Goal: Task Accomplishment & Management: Complete application form

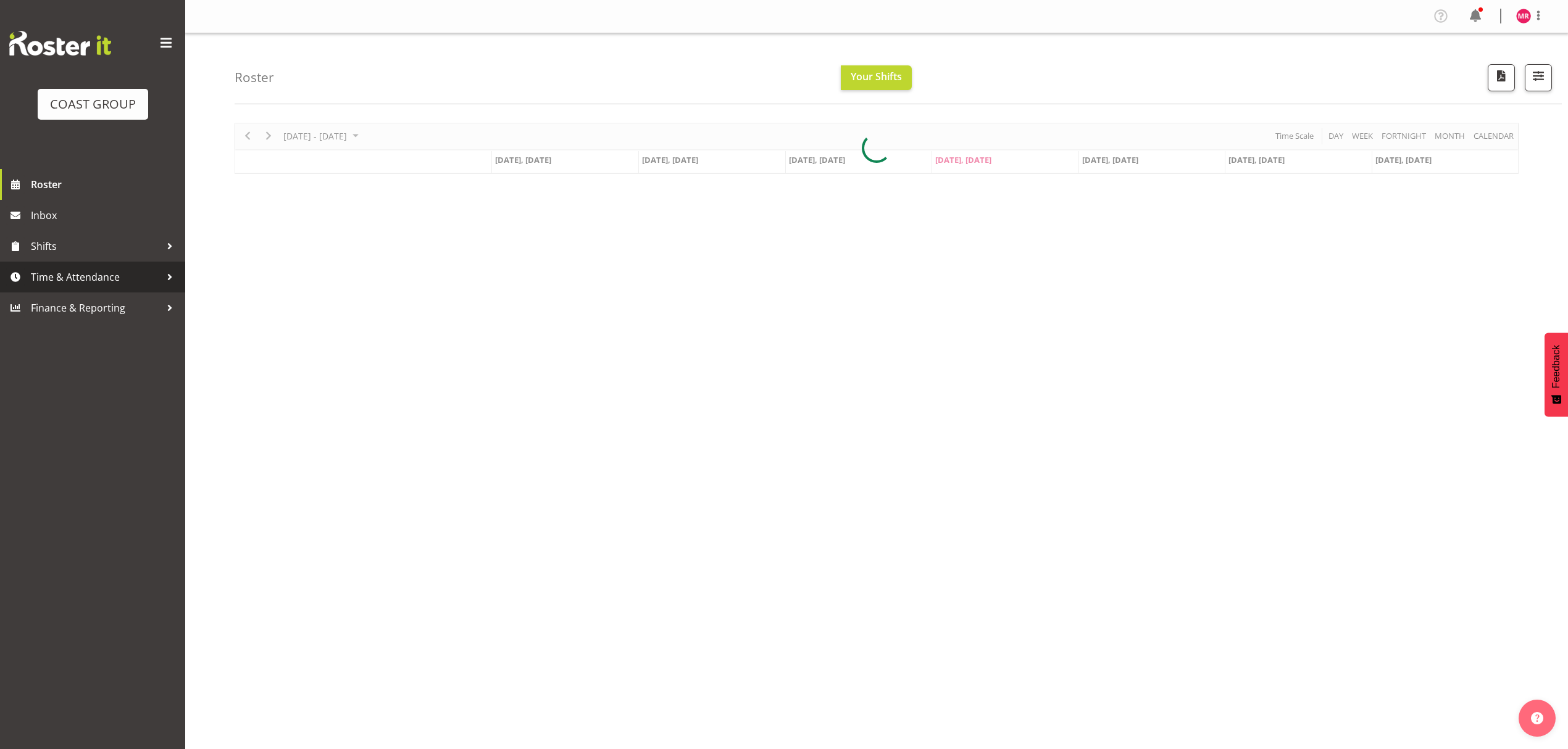
click at [94, 274] on span "Time & Attendance" at bounding box center [95, 277] width 129 height 19
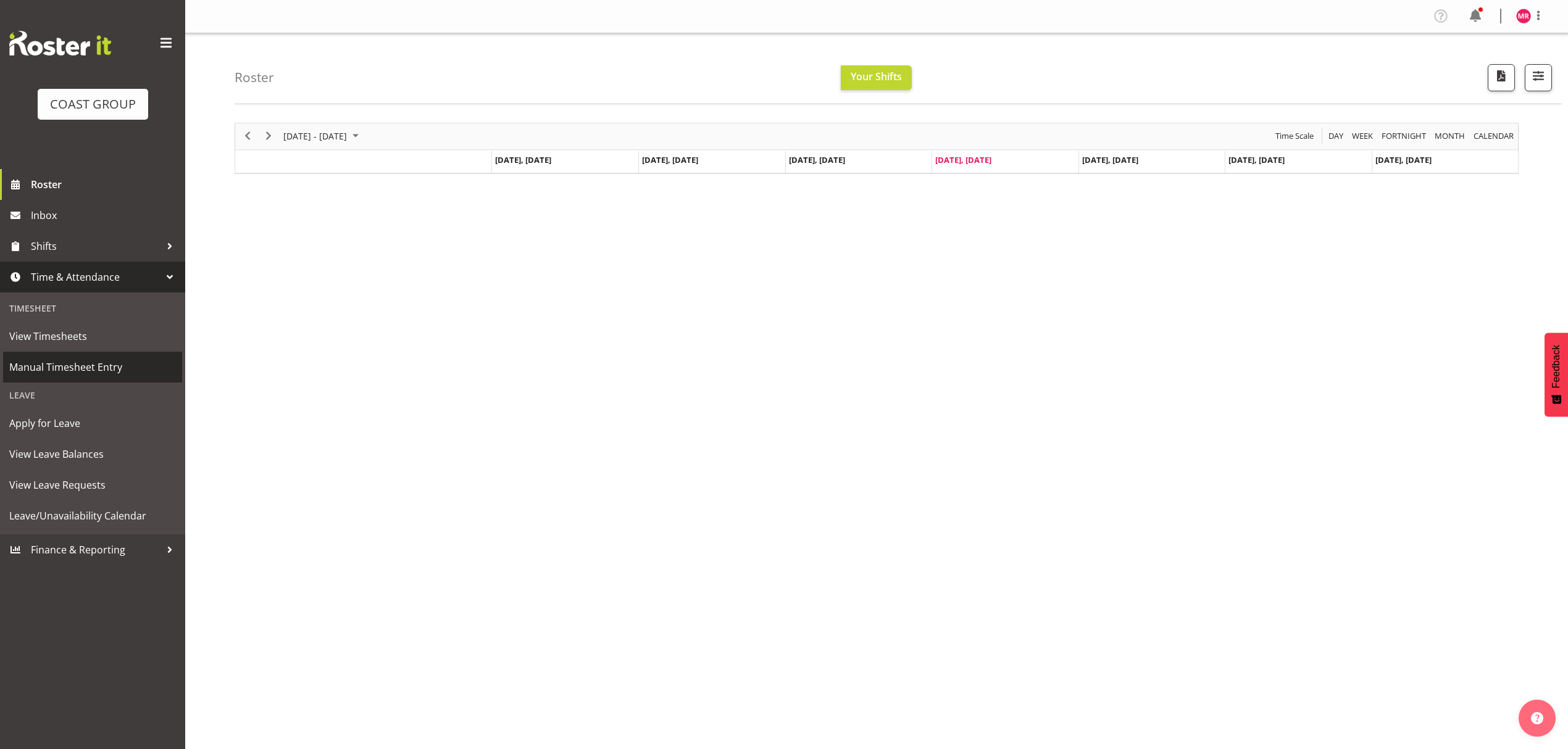
click at [96, 368] on span "Manual Timesheet Entry" at bounding box center [92, 367] width 167 height 19
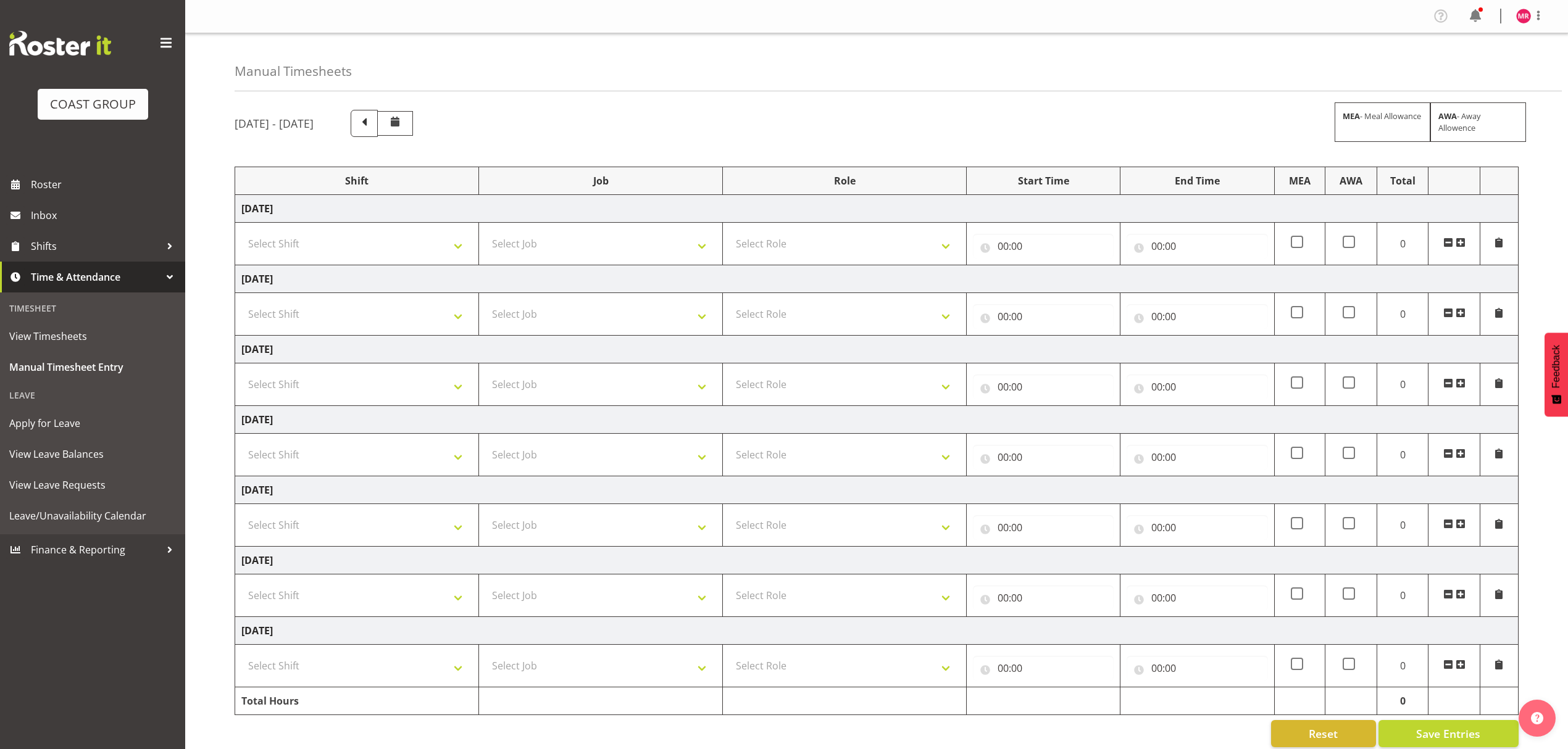
click at [1457, 245] on span at bounding box center [1460, 243] width 10 height 10
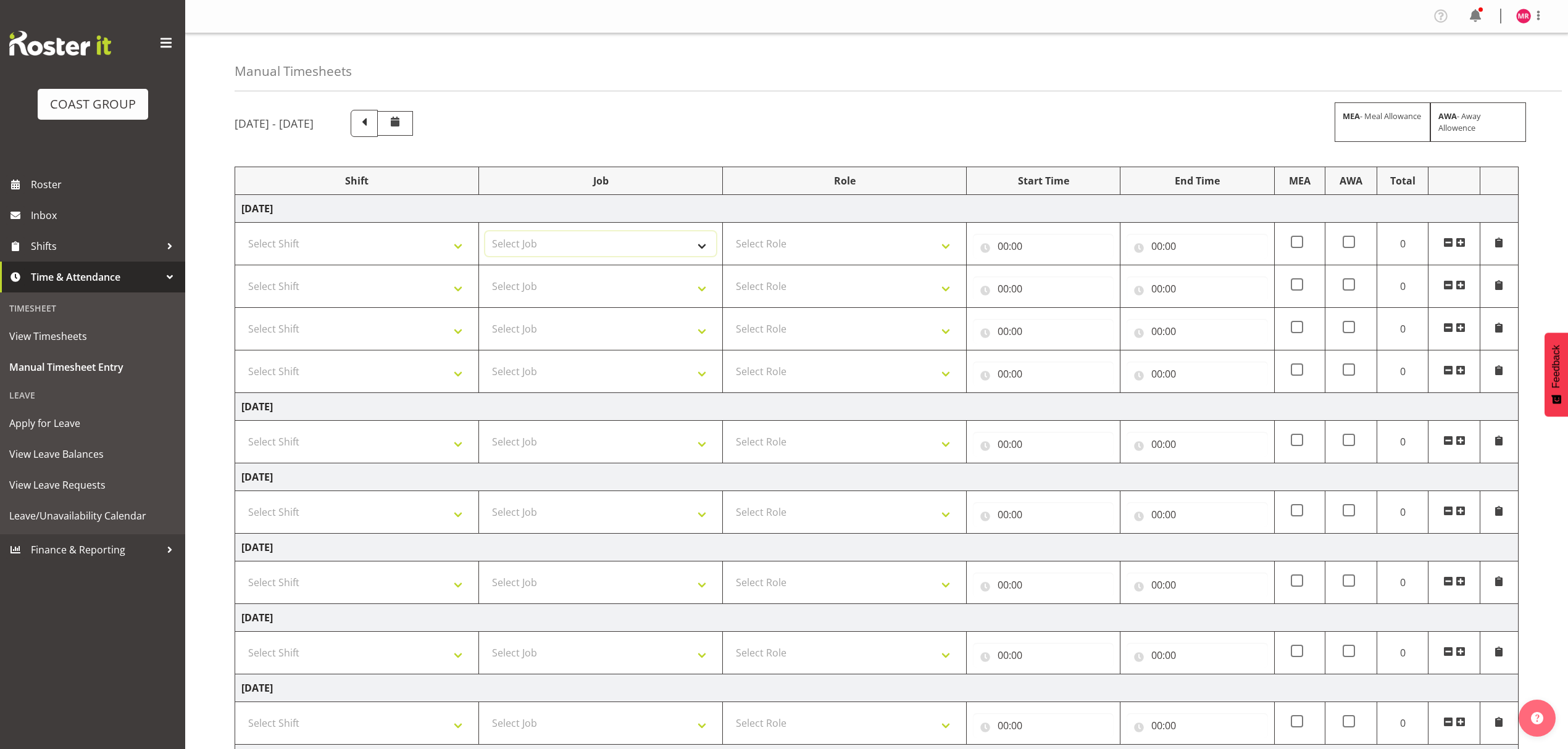
click at [664, 246] on select "Select Job 1 Carlton Events 1 [PERSON_NAME][GEOGRAPHIC_DATA] 1 [PERSON_NAME][GE…" at bounding box center [600, 244] width 231 height 25
select select "10221"
click at [485, 233] on select "Select Job 1 Carlton Events 1 [PERSON_NAME][GEOGRAPHIC_DATA] 1 [PERSON_NAME][GE…" at bounding box center [600, 244] width 231 height 25
click at [606, 288] on select "Select Job 1 Carlton Events 1 [PERSON_NAME][GEOGRAPHIC_DATA] 1 [PERSON_NAME][GE…" at bounding box center [600, 287] width 231 height 25
select select "8002"
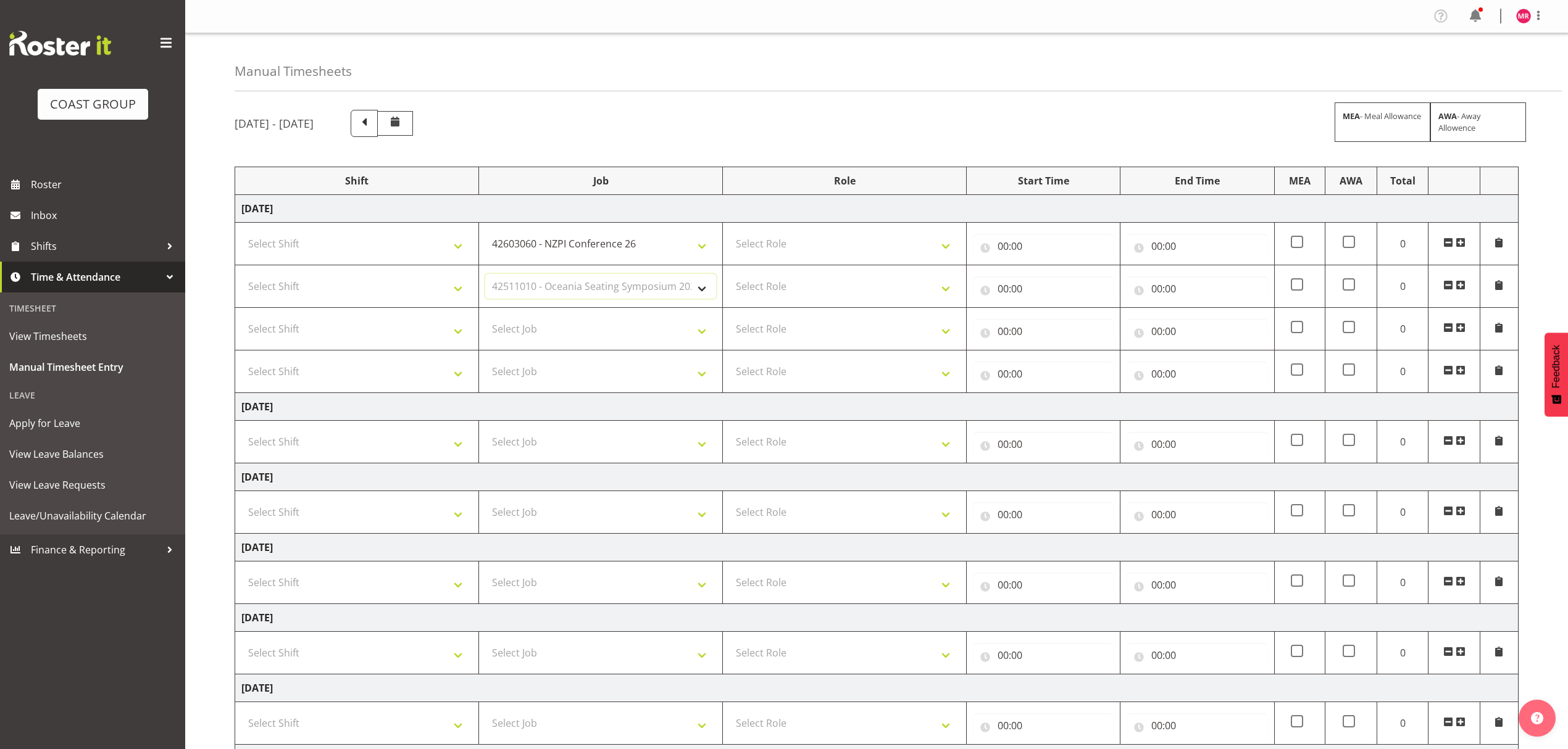
click at [485, 275] on select "Select Job 1 Carlton Events 1 [PERSON_NAME][GEOGRAPHIC_DATA] 1 [PERSON_NAME][GE…" at bounding box center [600, 287] width 231 height 25
click at [551, 334] on select "Select Job 1 Carlton Events 1 [PERSON_NAME][GEOGRAPHIC_DATA] 1 [PERSON_NAME][GE…" at bounding box center [600, 329] width 231 height 25
select select "10290"
click at [485, 318] on select "Select Job 1 Carlton Events 1 [PERSON_NAME][GEOGRAPHIC_DATA] 1 [PERSON_NAME][GE…" at bounding box center [600, 329] width 231 height 25
click at [614, 379] on select "Select Job 1 Carlton Events 1 [PERSON_NAME][GEOGRAPHIC_DATA] 1 [PERSON_NAME][GE…" at bounding box center [600, 371] width 231 height 25
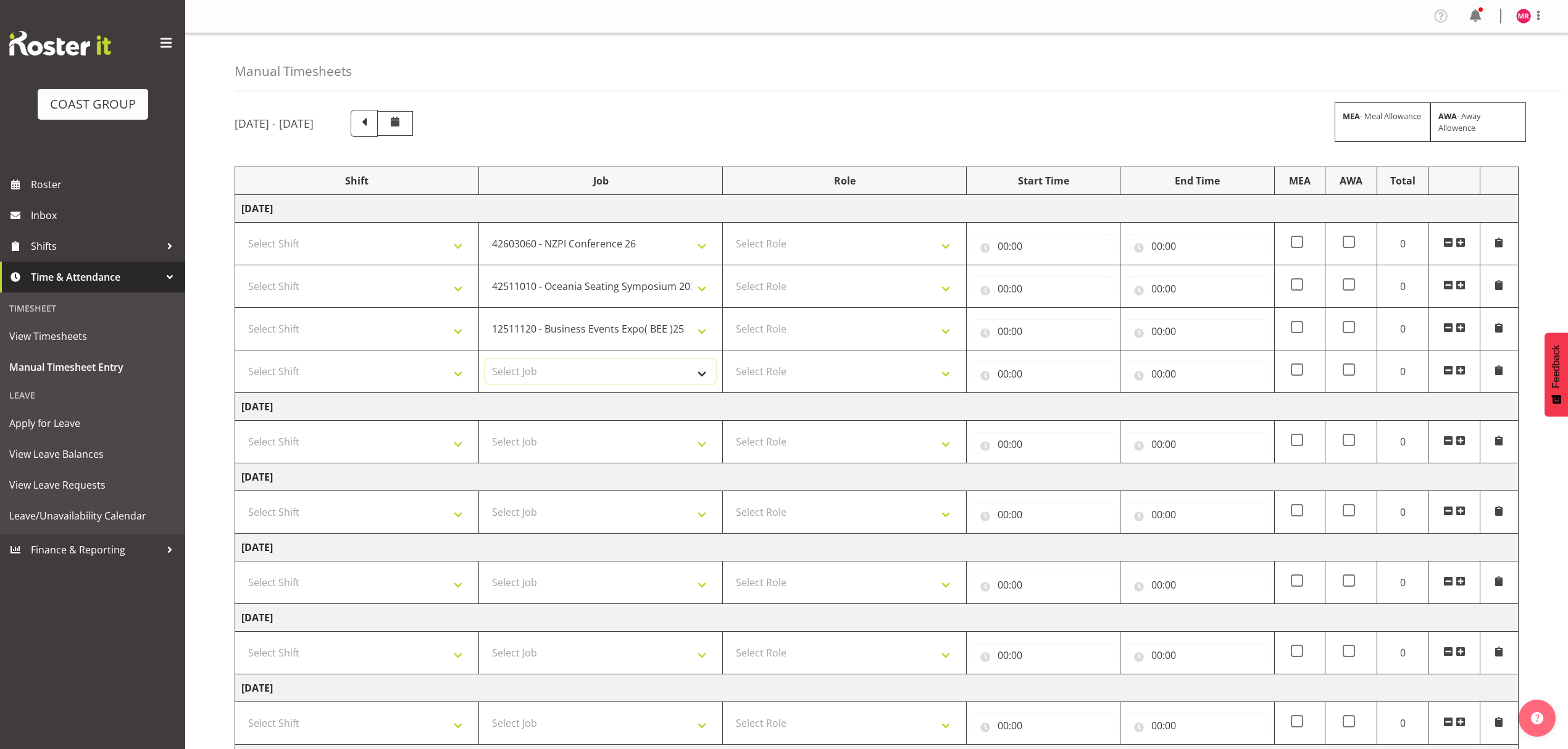
select select "8995"
click at [485, 361] on select "Select Job 1 Carlton Events 1 [PERSON_NAME][GEOGRAPHIC_DATA] 1 [PERSON_NAME][GE…" at bounding box center [600, 371] width 231 height 25
click at [1455, 370] on span at bounding box center [1460, 370] width 10 height 10
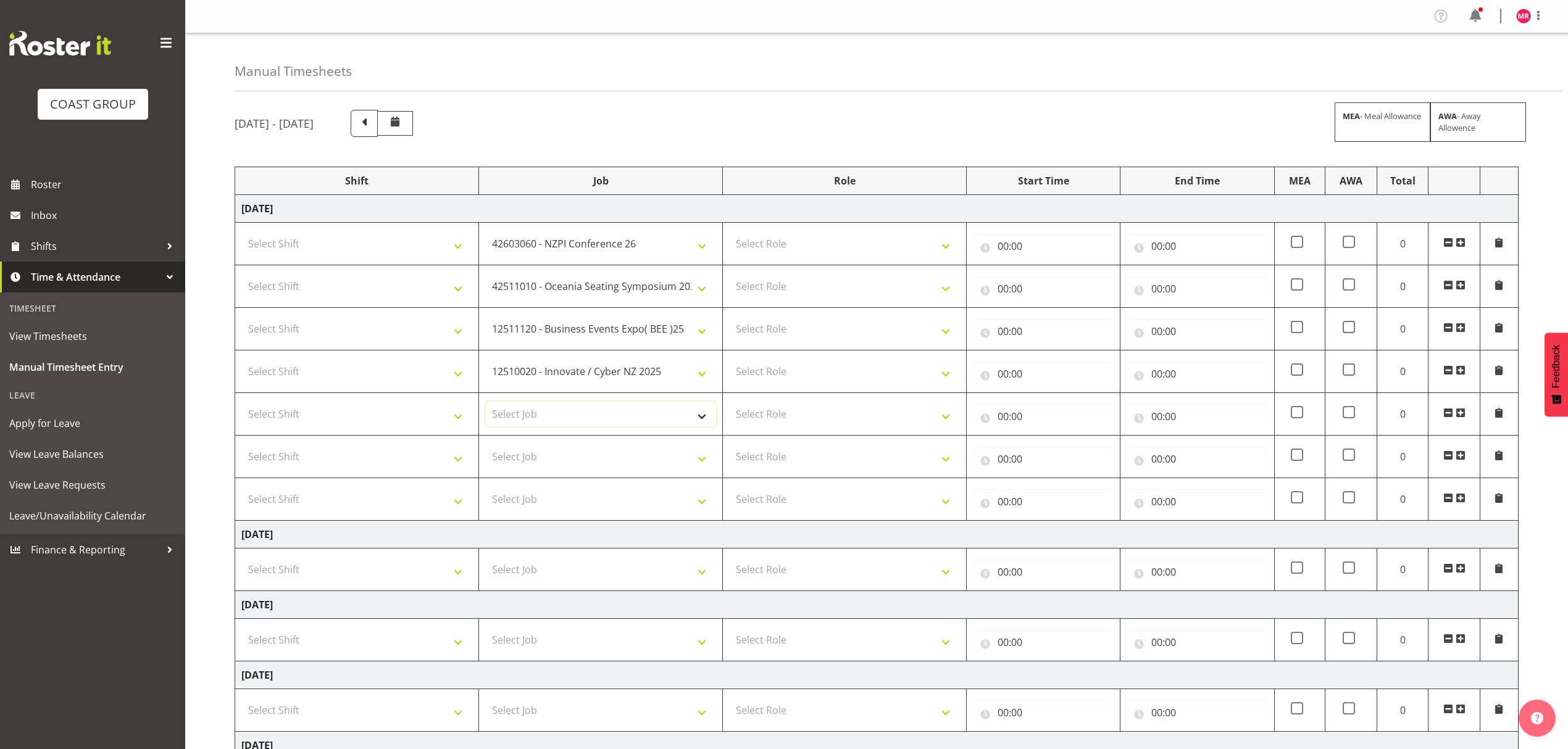
click at [560, 423] on select "Select Job 1 Carlton Events 1 [PERSON_NAME][GEOGRAPHIC_DATA] 1 [PERSON_NAME][GE…" at bounding box center [600, 414] width 231 height 25
select select "10777"
click at [485, 404] on select "Select Job 1 Carlton Events 1 [PERSON_NAME][GEOGRAPHIC_DATA] 1 [PERSON_NAME][GE…" at bounding box center [600, 414] width 231 height 25
click at [542, 453] on select "Select Job 1 Carlton Events 1 [PERSON_NAME][GEOGRAPHIC_DATA] 1 [PERSON_NAME][GE…" at bounding box center [600, 457] width 231 height 25
select select "10613"
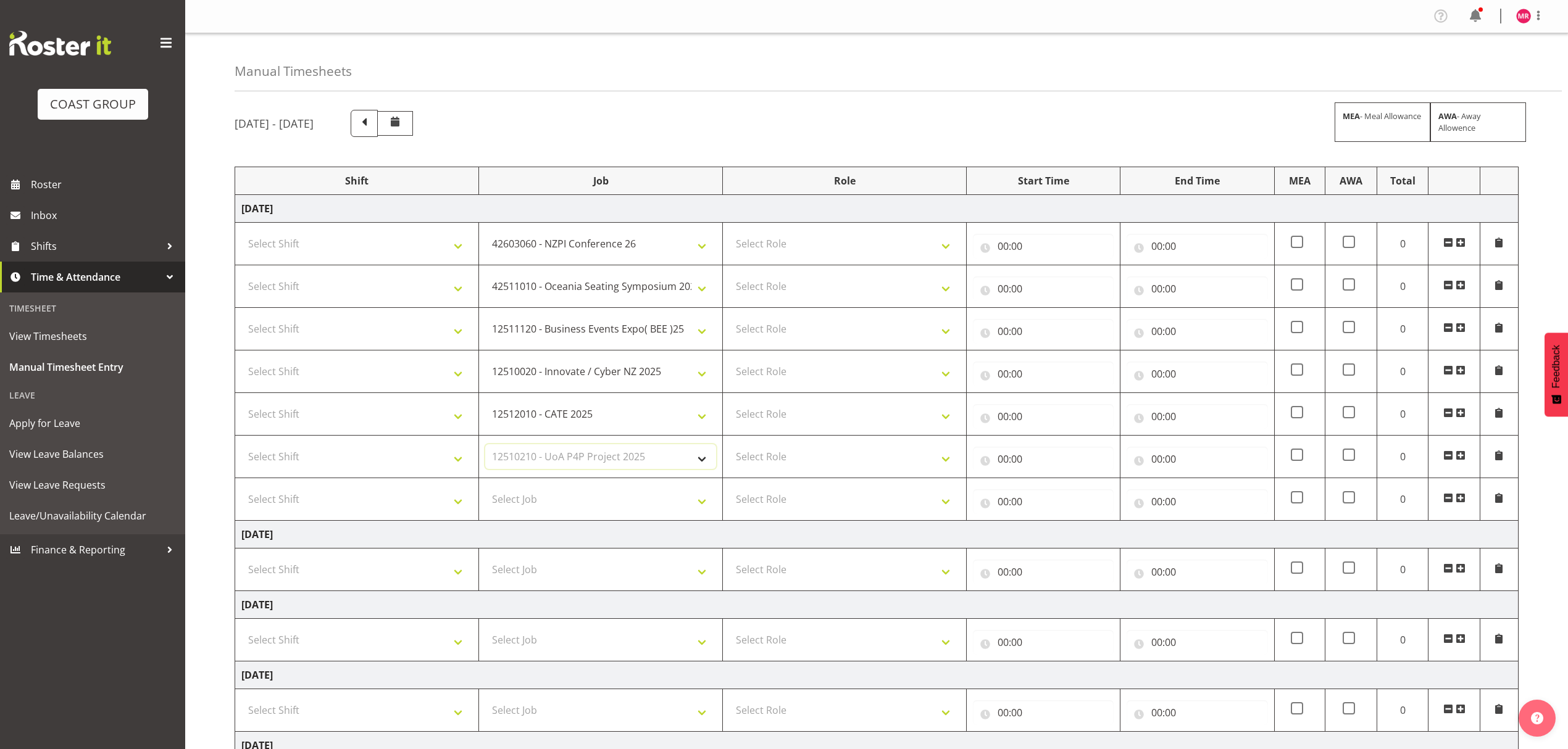
click at [485, 447] on select "Select Job 1 Carlton Events 1 [PERSON_NAME][GEOGRAPHIC_DATA] 1 [PERSON_NAME][GE…" at bounding box center [600, 457] width 231 height 25
click at [585, 494] on select "Select Job 1 Carlton Events 1 [PERSON_NAME][GEOGRAPHIC_DATA] 1 [PERSON_NAME][GE…" at bounding box center [600, 499] width 231 height 25
select select "8960"
click at [485, 489] on select "Select Job 1 Carlton Events 1 [PERSON_NAME][GEOGRAPHIC_DATA] 1 [PERSON_NAME][GE…" at bounding box center [600, 499] width 231 height 25
click at [1191, 506] on input "00:00" at bounding box center [1196, 501] width 141 height 25
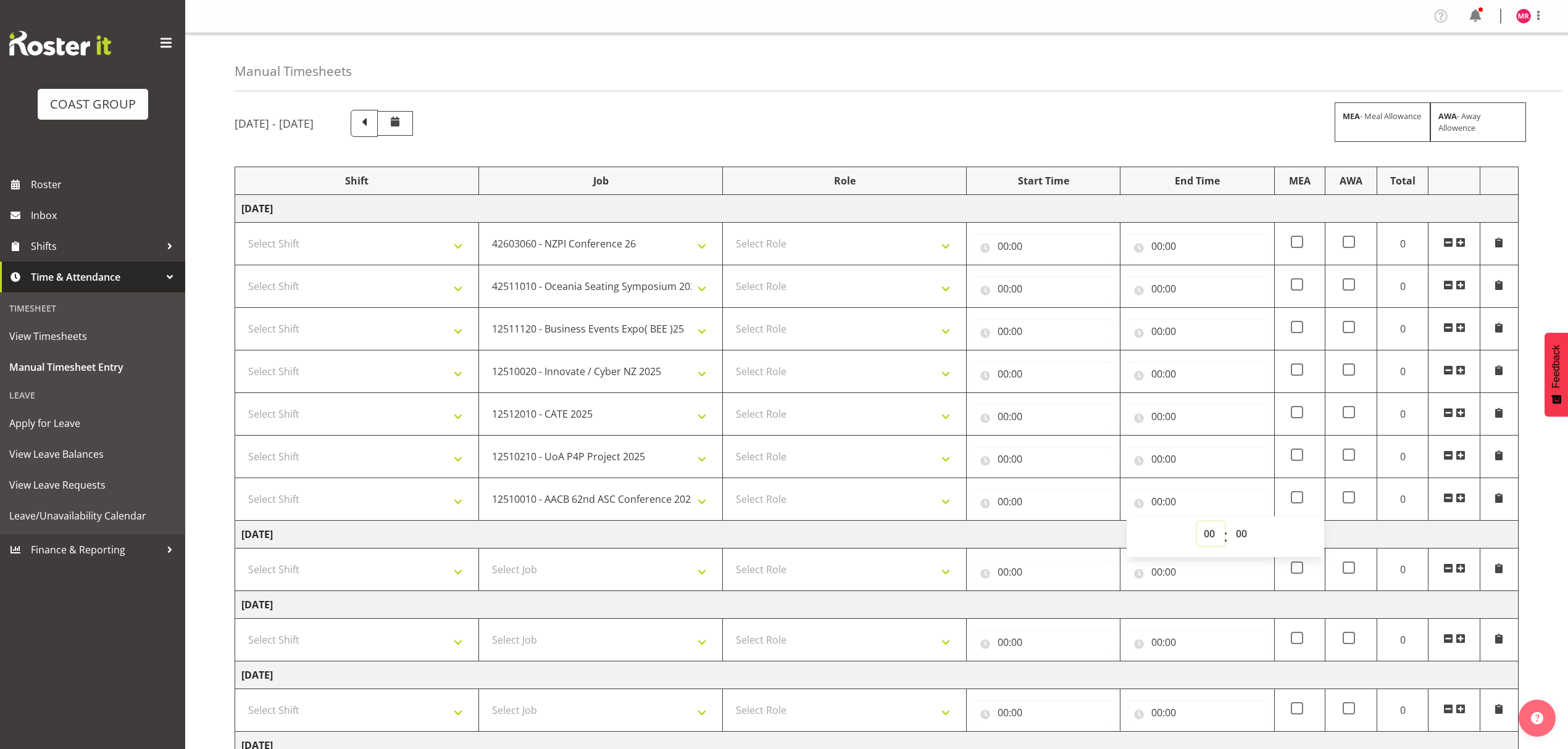
click at [1198, 540] on select "00 01 02 03 04 05 06 07 08 09 10 11 12 13 14 15 16 17 18 19 20 21 22 23" at bounding box center [1211, 534] width 28 height 25
select select "16"
click at [1197, 524] on select "00 01 02 03 04 05 06 07 08 09 10 11 12 13 14 15 16 17 18 19 20 21 22 23" at bounding box center [1211, 534] width 28 height 25
type input "16:00"
click at [1000, 236] on input "00:00" at bounding box center [1043, 246] width 141 height 25
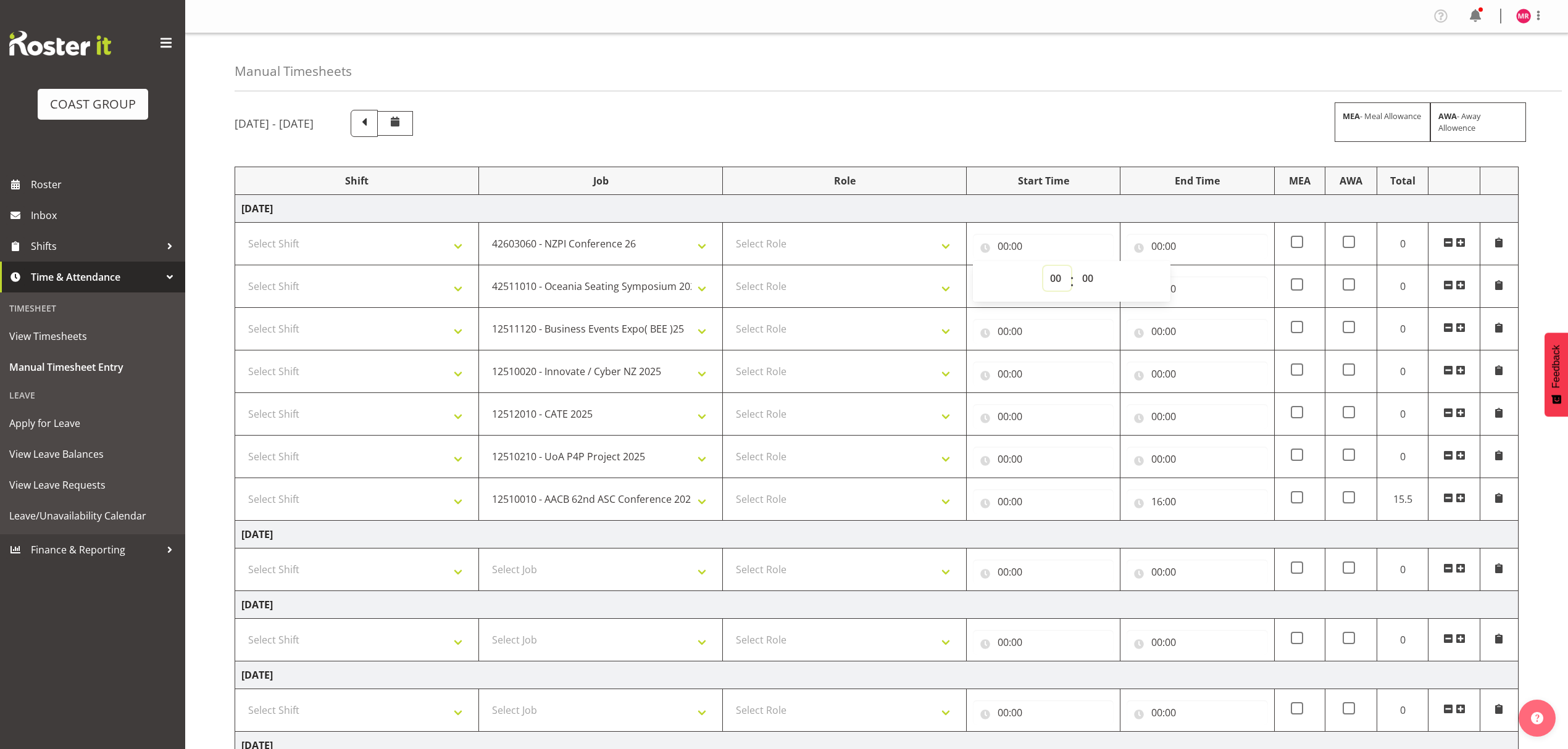
click at [1044, 274] on select "00 01 02 03 04 05 06 07 08 09 10 11 12 13 14 15 16 17 18 19 20 21 22 23" at bounding box center [1056, 279] width 28 height 25
select select "7"
click at [1043, 267] on select "00 01 02 03 04 05 06 07 08 09 10 11 12 13 14 15 16 17 18 19 20 21 22 23" at bounding box center [1056, 279] width 28 height 25
type input "07:00"
click at [1080, 282] on select "00 01 02 03 04 05 06 07 08 09 10 11 12 13 14 15 16 17 18 19 20 21 22 23 24 25 2…" at bounding box center [1089, 279] width 28 height 25
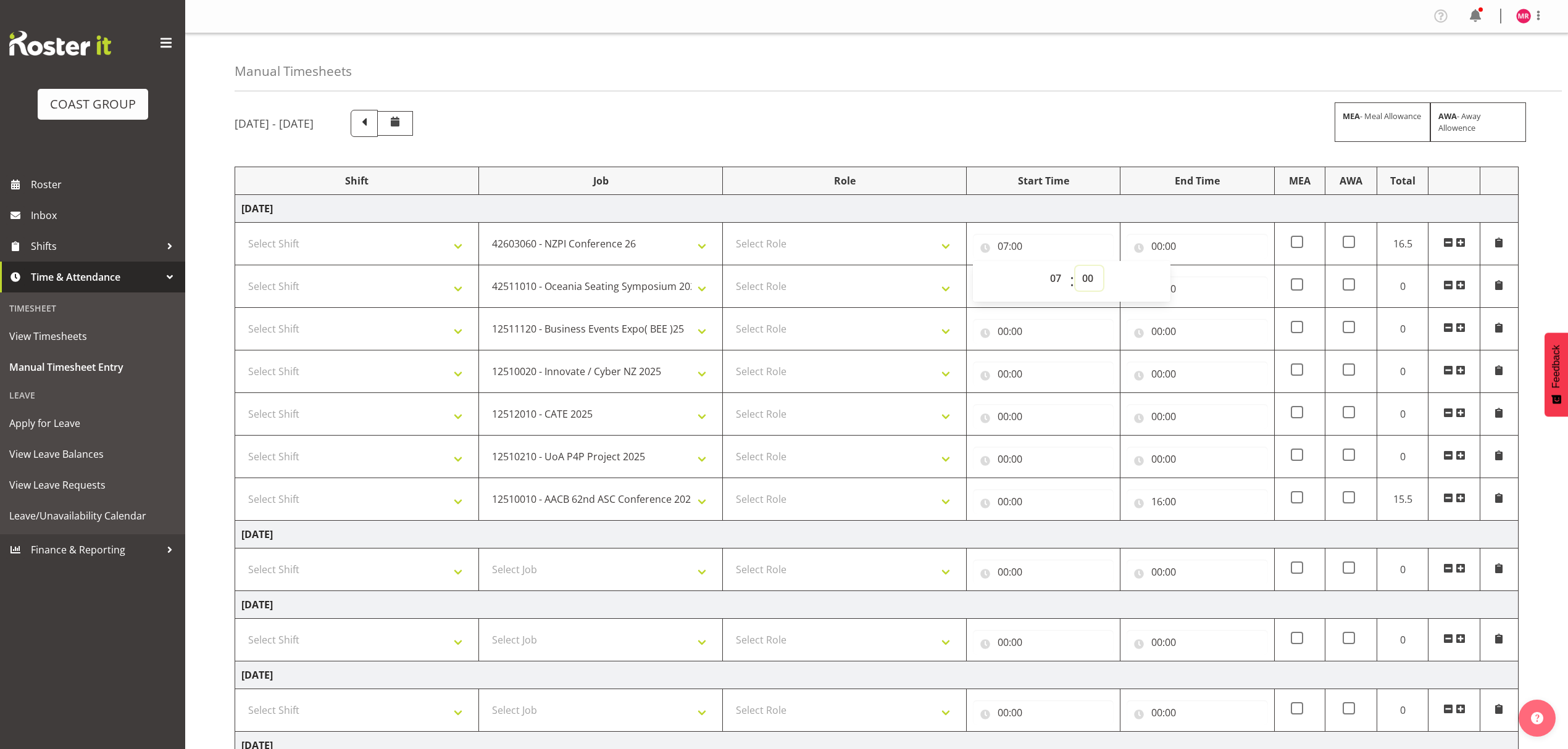
select select "45"
click at [1075, 267] on select "00 01 02 03 04 05 06 07 08 09 10 11 12 13 14 15 16 17 18 19 20 21 22 23 24 25 2…" at bounding box center [1089, 279] width 28 height 25
type input "07:45"
click at [1169, 243] on input "00:00" at bounding box center [1196, 246] width 141 height 25
click at [1201, 285] on select "00 01 02 03 04 05 06 07 08 09 10 11 12 13 14 15 16 17 18 19 20 21 22 23" at bounding box center [1211, 279] width 28 height 25
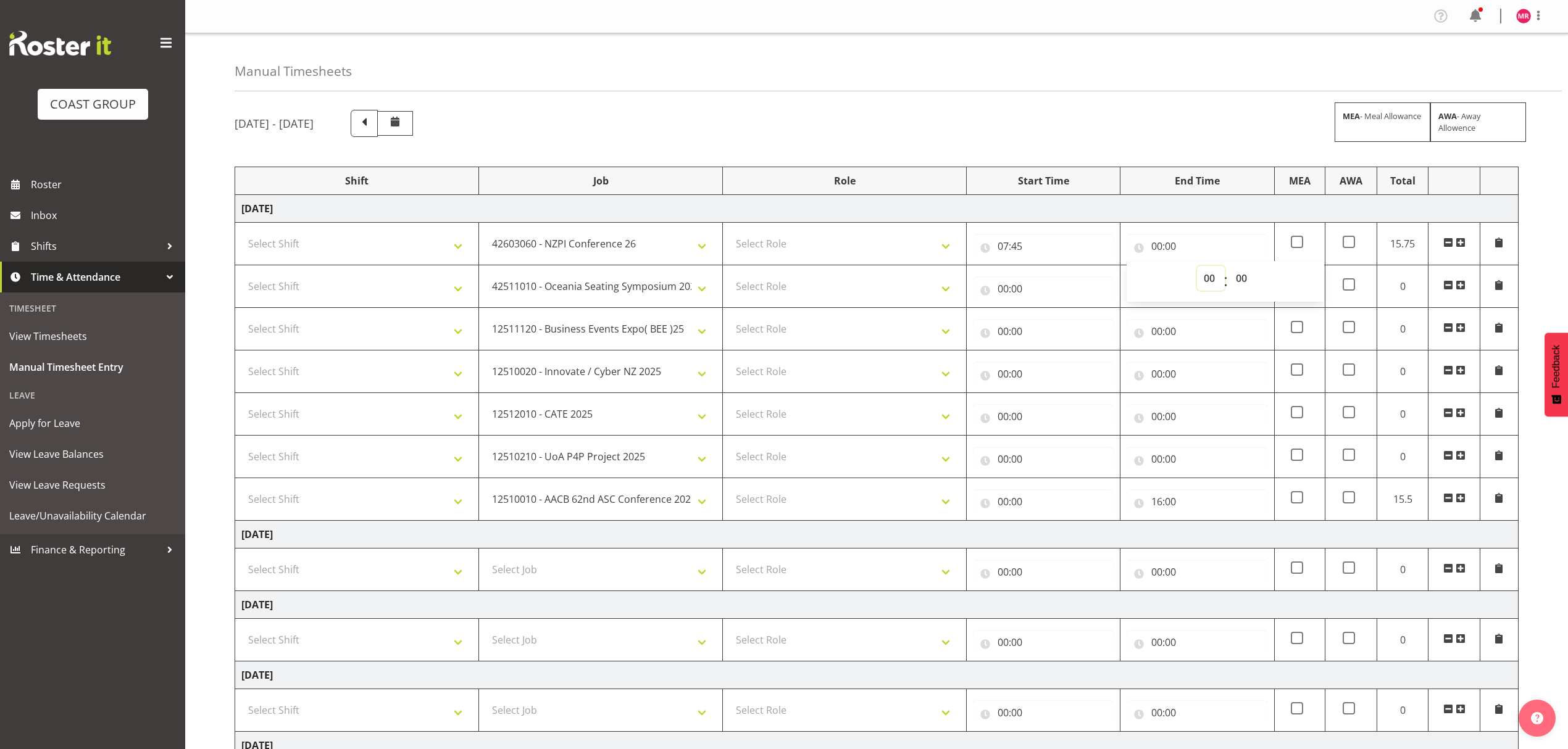
select select "8"
click at [1197, 267] on select "00 01 02 03 04 05 06 07 08 09 10 11 12 13 14 15 16 17 18 19 20 21 22 23" at bounding box center [1211, 279] width 28 height 25
type input "08:00"
click at [1234, 283] on select "00 01 02 03 04 05 06 07 08 09 10 11 12 13 14 15 16 17 18 19 20 21 22 23 24 25 2…" at bounding box center [1243, 279] width 28 height 25
select select "30"
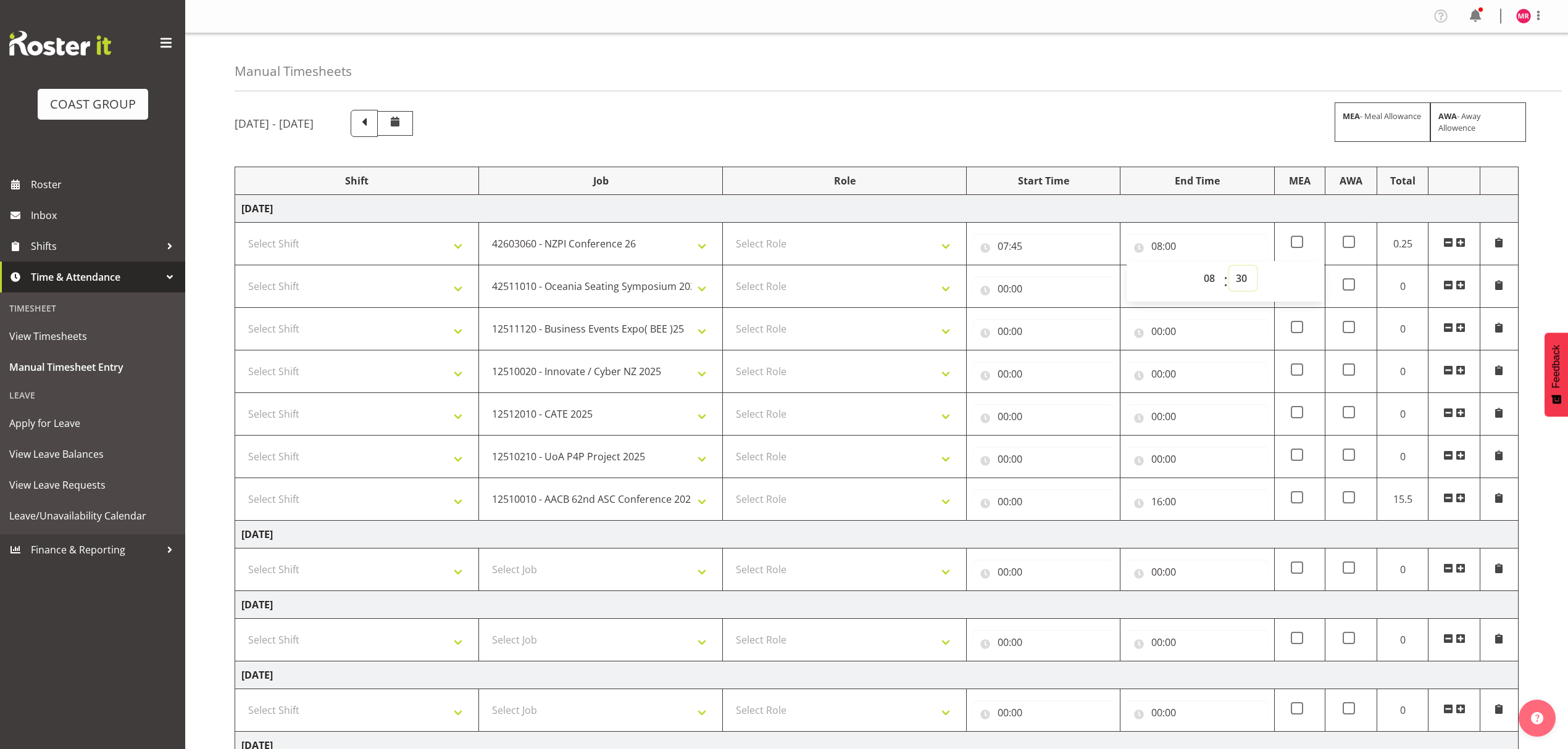
click at [1229, 267] on select "00 01 02 03 04 05 06 07 08 09 10 11 12 13 14 15 16 17 18 19 20 21 22 23 24 25 2…" at bounding box center [1243, 279] width 28 height 25
type input "08:30"
click at [1006, 285] on input "00:00" at bounding box center [1043, 289] width 141 height 25
click at [1055, 326] on select "00 01 02 03 04 05 06 07 08 09 10 11 12 13 14 15 16 17 18 19 20 21 22 23" at bounding box center [1056, 321] width 28 height 25
select select "8"
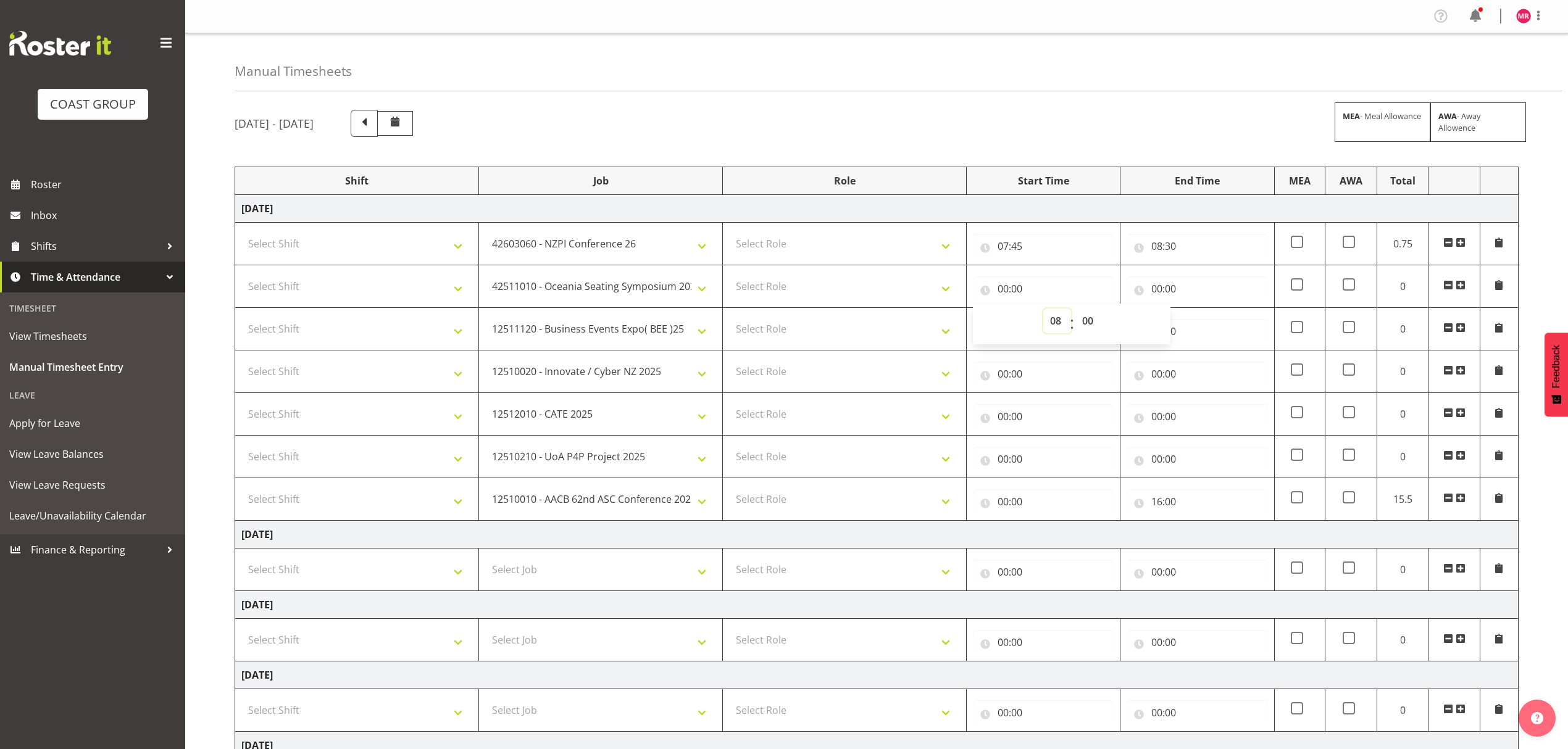
click at [1043, 310] on select "00 01 02 03 04 05 06 07 08 09 10 11 12 13 14 15 16 17 18 19 20 21 22 23" at bounding box center [1056, 321] width 28 height 25
type input "08:00"
click at [1082, 321] on select "00 01 02 03 04 05 06 07 08 09 10 11 12 13 14 15 16 17 18 19 20 21 22 23 24 25 2…" at bounding box center [1089, 321] width 28 height 25
select select "30"
click at [1075, 310] on select "00 01 02 03 04 05 06 07 08 09 10 11 12 13 14 15 16 17 18 19 20 21 22 23 24 25 2…" at bounding box center [1089, 321] width 28 height 25
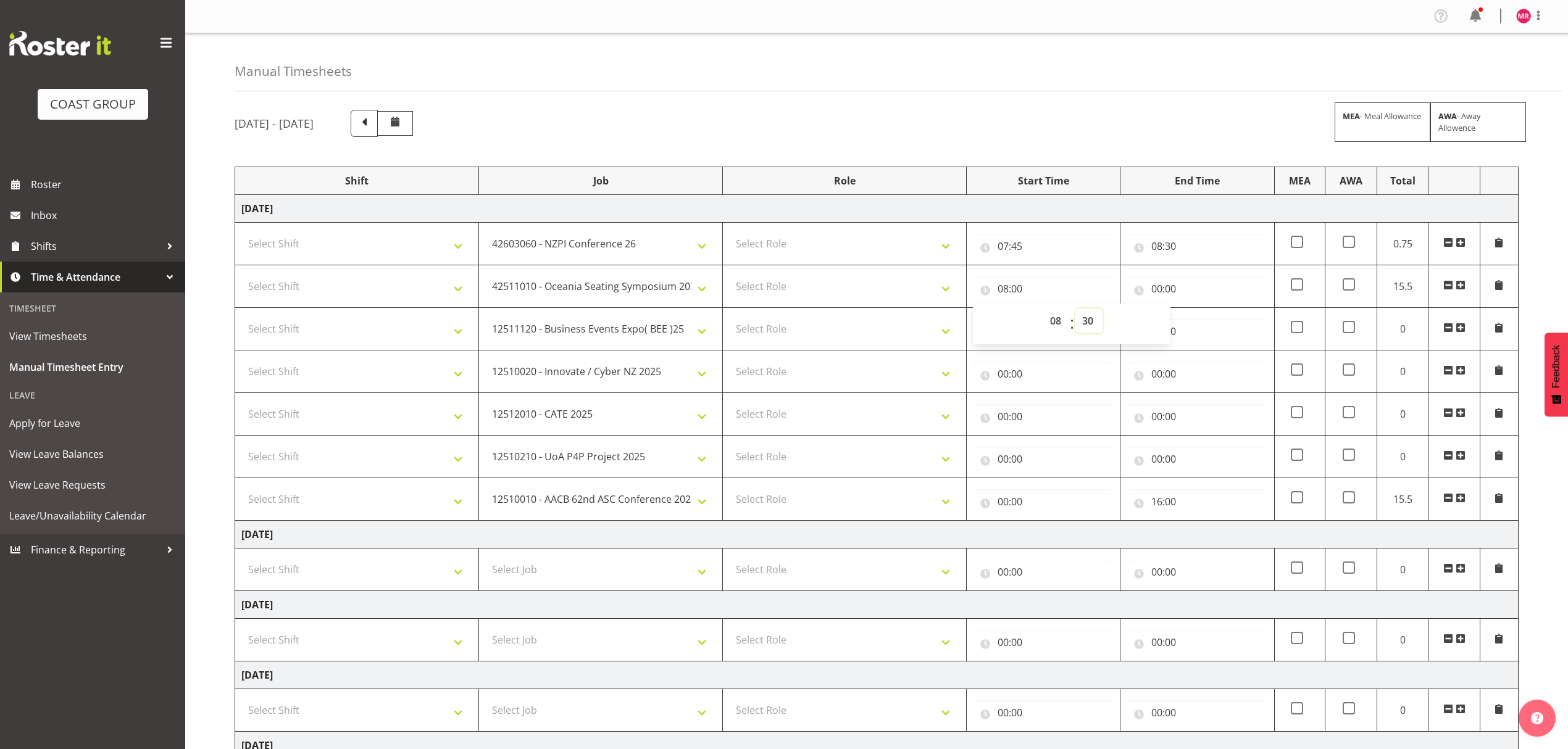
type input "08:30"
click at [1173, 295] on input "00:00" at bounding box center [1196, 289] width 141 height 25
click at [1216, 321] on select "00 01 02 03 04 05 06 07 08 09 10 11 12 13 14 15 16 17 18 19 20 21 22 23" at bounding box center [1211, 321] width 28 height 25
select select "9"
click at [1197, 310] on select "00 01 02 03 04 05 06 07 08 09 10 11 12 13 14 15 16 17 18 19 20 21 22 23" at bounding box center [1211, 321] width 28 height 25
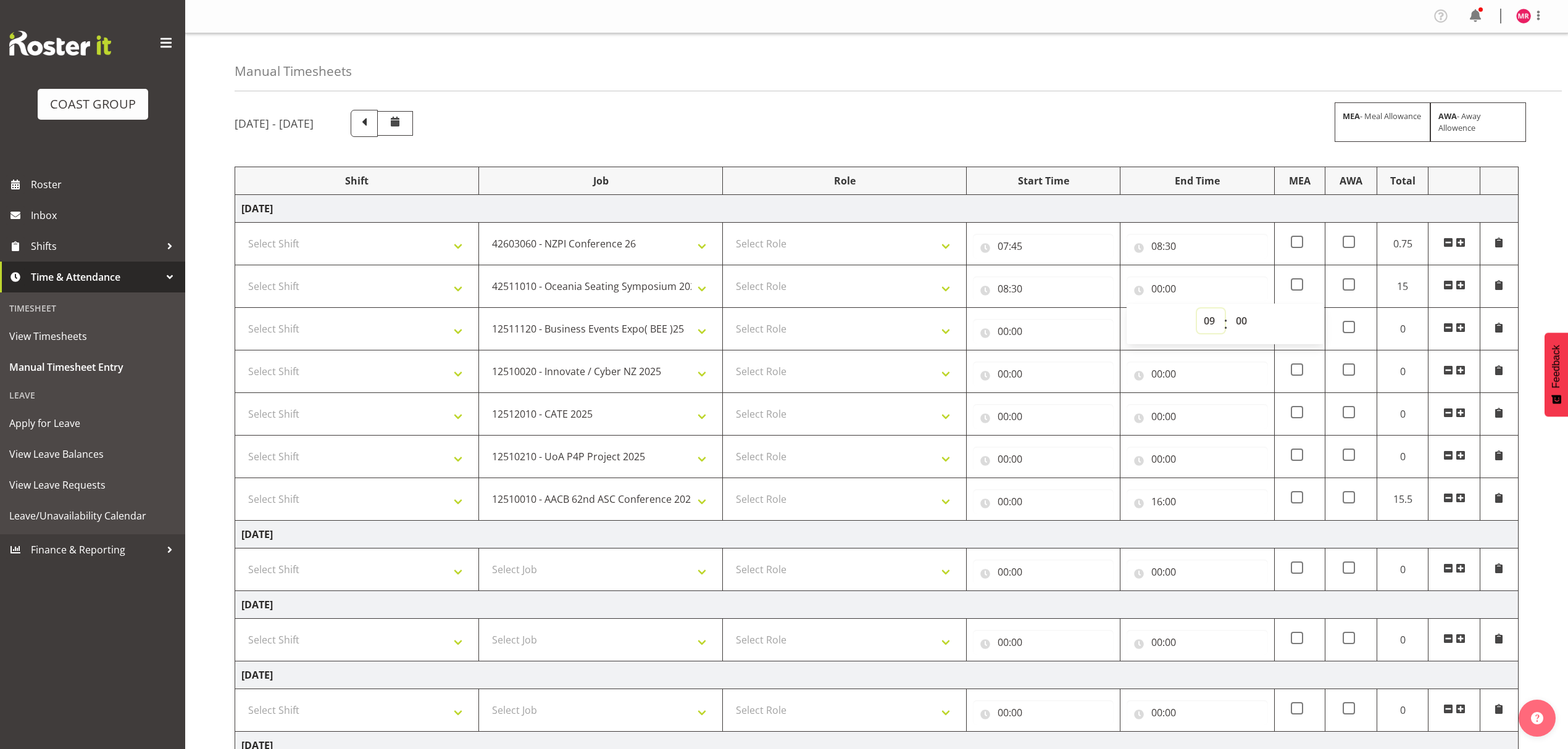
type input "09:00"
click at [1061, 326] on input "00:00" at bounding box center [1043, 331] width 141 height 25
click at [1054, 362] on select "00 01 02 03 04 05 06 07 08 09 10 11 12 13 14 15 16 17 18 19 20 21 22 23" at bounding box center [1056, 363] width 28 height 25
select select "9"
click at [1043, 353] on select "00 01 02 03 04 05 06 07 08 09 10 11 12 13 14 15 16 17 18 19 20 21 22 23" at bounding box center [1056, 363] width 28 height 25
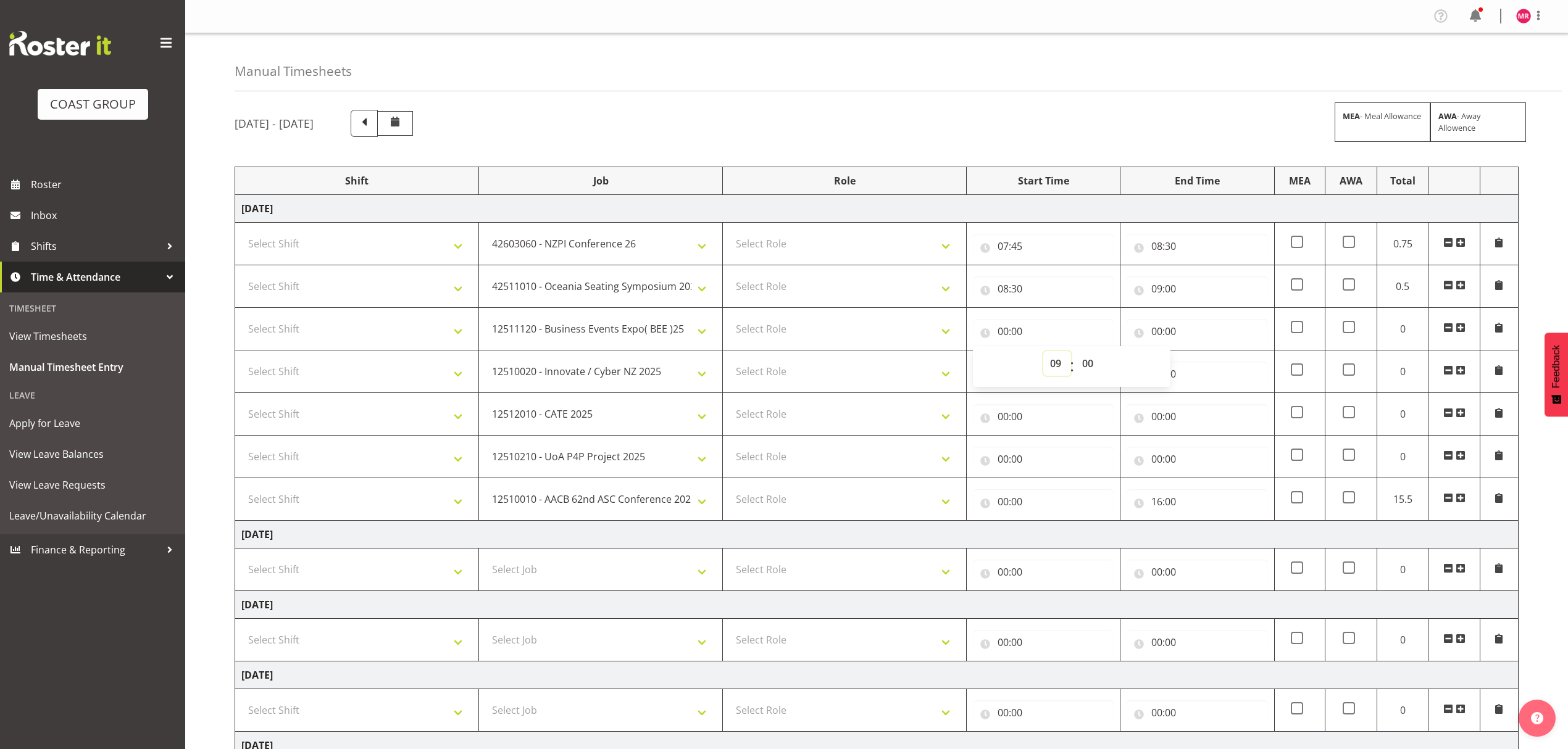
type input "09:00"
click at [1183, 323] on input "00:00" at bounding box center [1196, 331] width 141 height 25
click at [1205, 354] on select "00 01 02 03 04 05 06 07 08 09 10 11 12 13 14 15 16 17 18 19 20 21 22 23" at bounding box center [1211, 363] width 28 height 25
select select "10"
click at [1197, 353] on select "00 01 02 03 04 05 06 07 08 09 10 11 12 13 14 15 16 17 18 19 20 21 22 23" at bounding box center [1211, 363] width 28 height 25
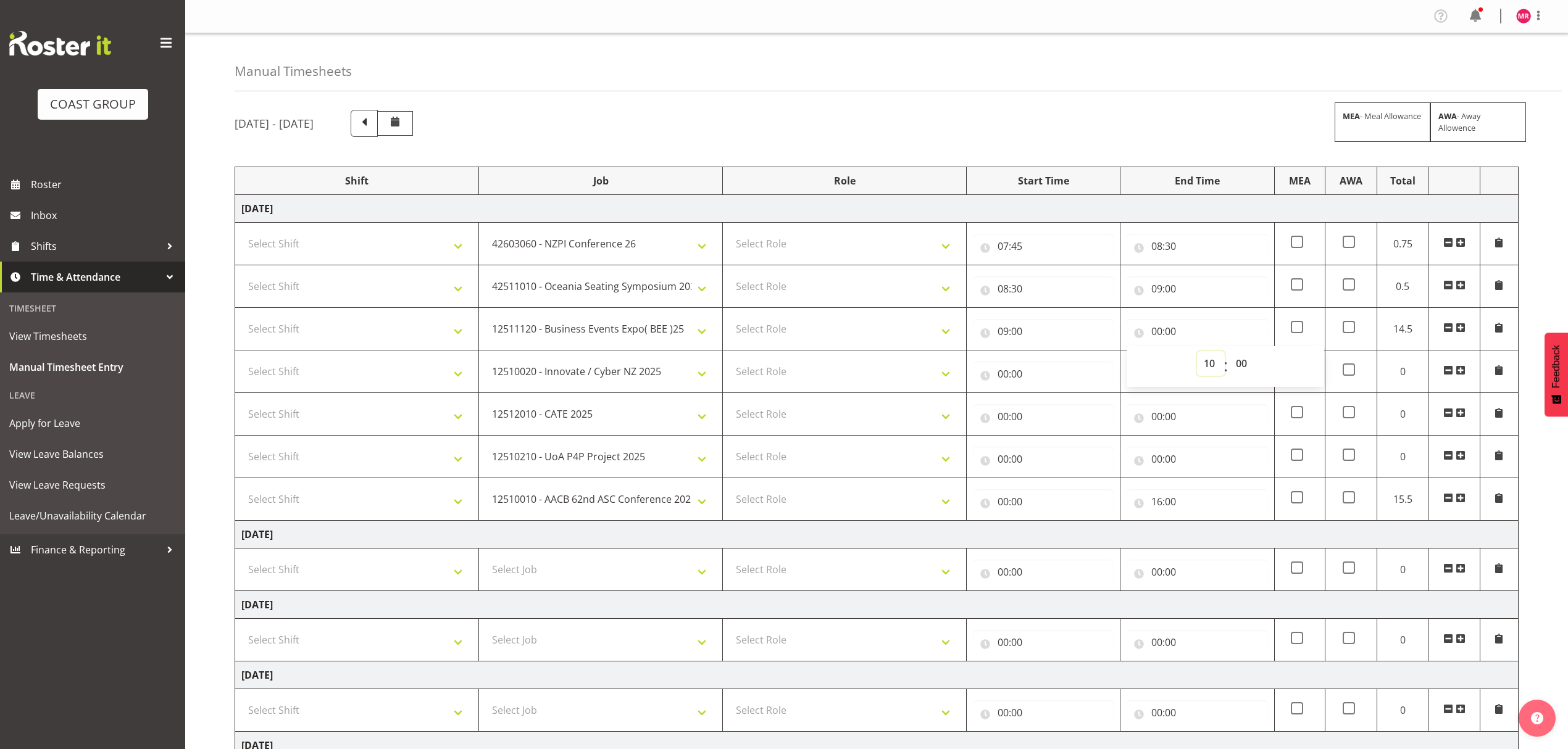
type input "10:00"
click at [1008, 390] on td "00:00 00 01 02 03 04 05 06 07 08 09 10 11 12 13 14 15 16 17 18 19 20 21 22 23 :…" at bounding box center [1043, 371] width 154 height 43
click at [1024, 381] on input "00:00" at bounding box center [1043, 374] width 141 height 25
click at [1047, 415] on select "00 01 02 03 04 05 06 07 08 09 10 11 12 13 14 15 16 17 18 19 20 21 22 23" at bounding box center [1056, 406] width 28 height 25
select select "10"
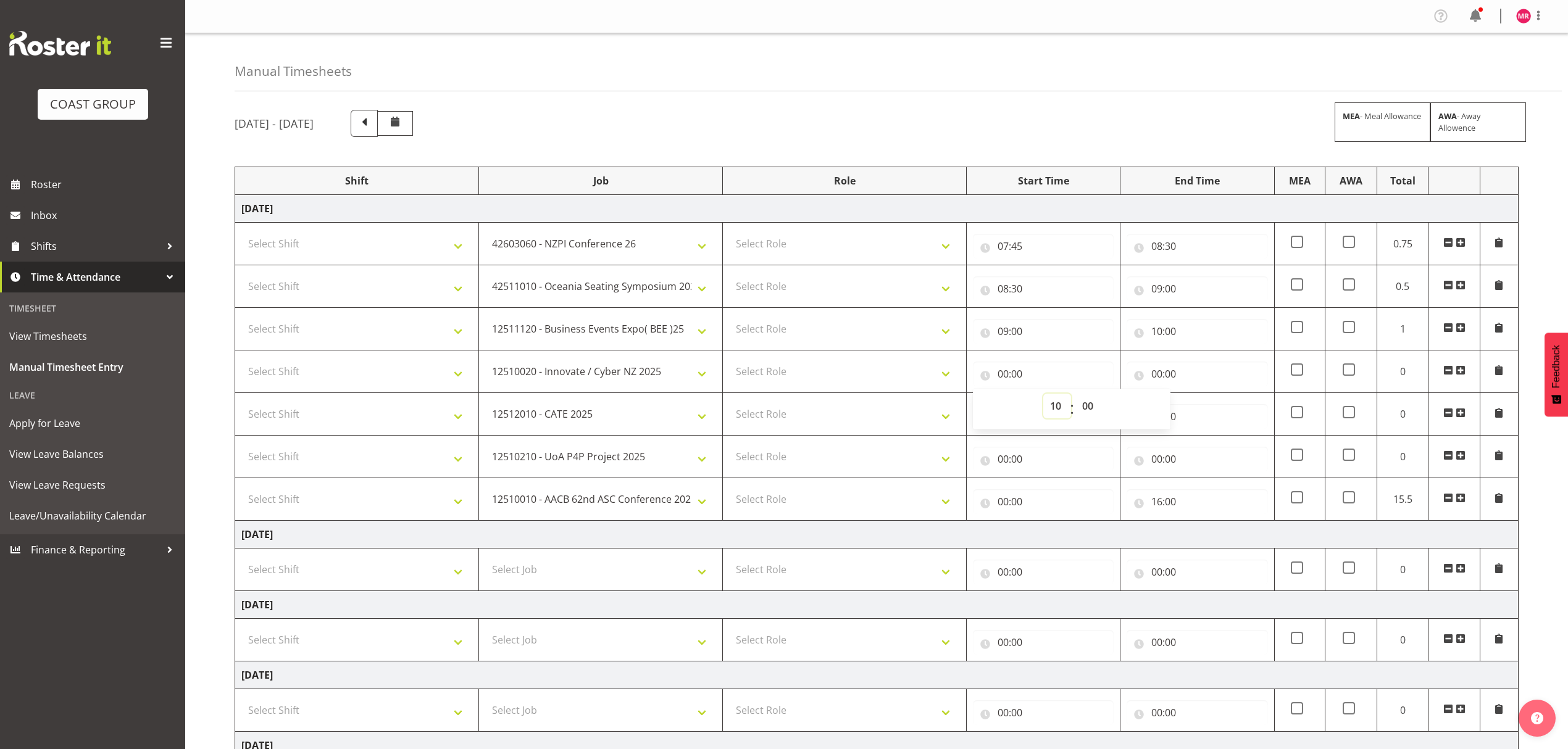
click at [1043, 396] on select "00 01 02 03 04 05 06 07 08 09 10 11 12 13 14 15 16 17 18 19 20 21 22 23" at bounding box center [1056, 406] width 28 height 25
type input "10:00"
drag, startPoint x: 1176, startPoint y: 381, endPoint x: 1193, endPoint y: 403, distance: 27.8
click at [1176, 383] on input "00:00" at bounding box center [1196, 374] width 141 height 25
click at [1200, 407] on select "00 01 02 03 04 05 06 07 08 09 10 11 12 13 14 15 16 17 18 19 20 21 22 23" at bounding box center [1211, 406] width 28 height 25
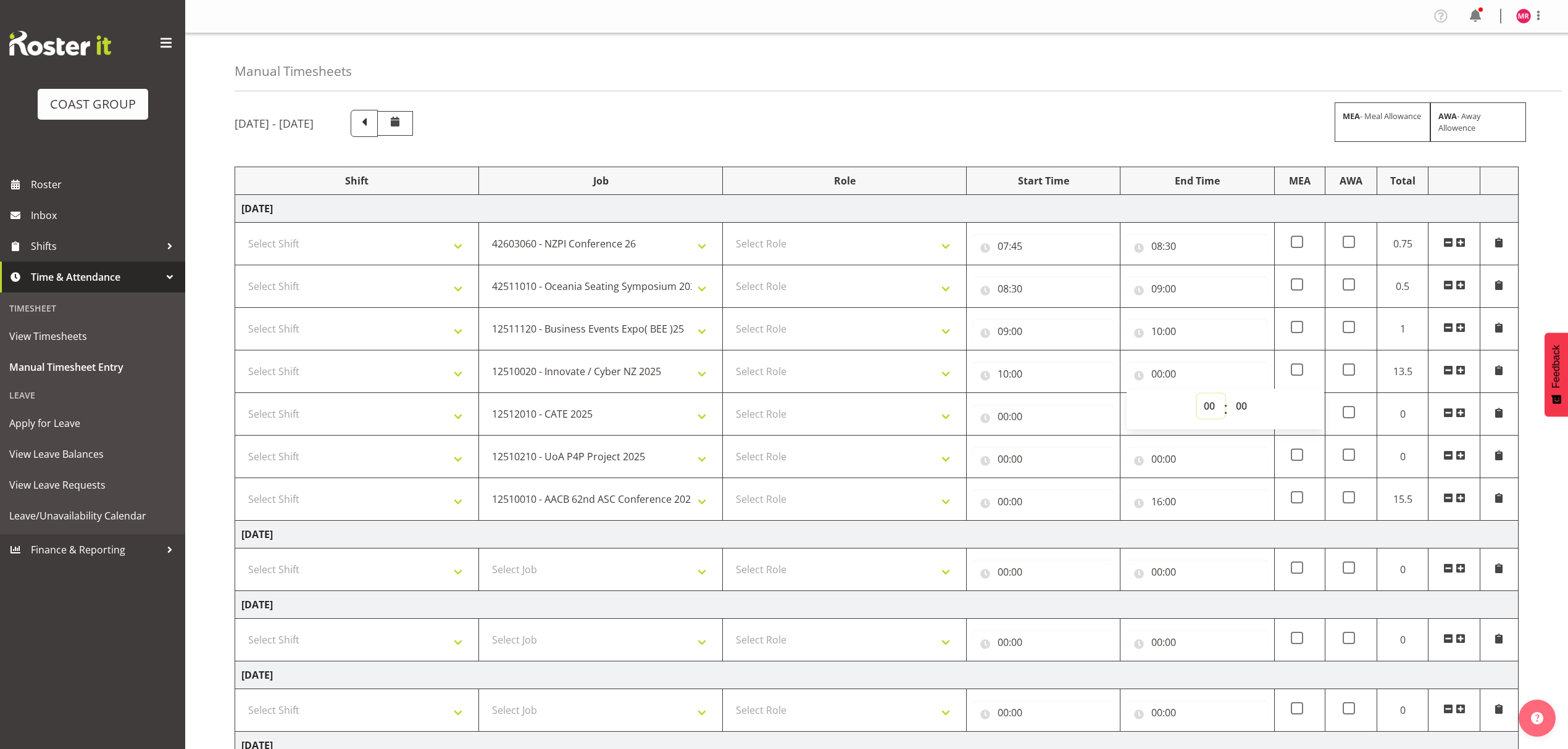
select select "12"
click at [1197, 396] on select "00 01 02 03 04 05 06 07 08 09 10 11 12 13 14 15 16 17 18 19 20 21 22 23" at bounding box center [1211, 406] width 28 height 25
type input "12:00"
click at [1078, 428] on input "00:00" at bounding box center [1043, 417] width 141 height 25
click at [1059, 448] on select "00 01 02 03 04 05 06 07 08 09 10 11 12 13 14 15 16 17 18 19 20 21 22 23" at bounding box center [1056, 449] width 28 height 25
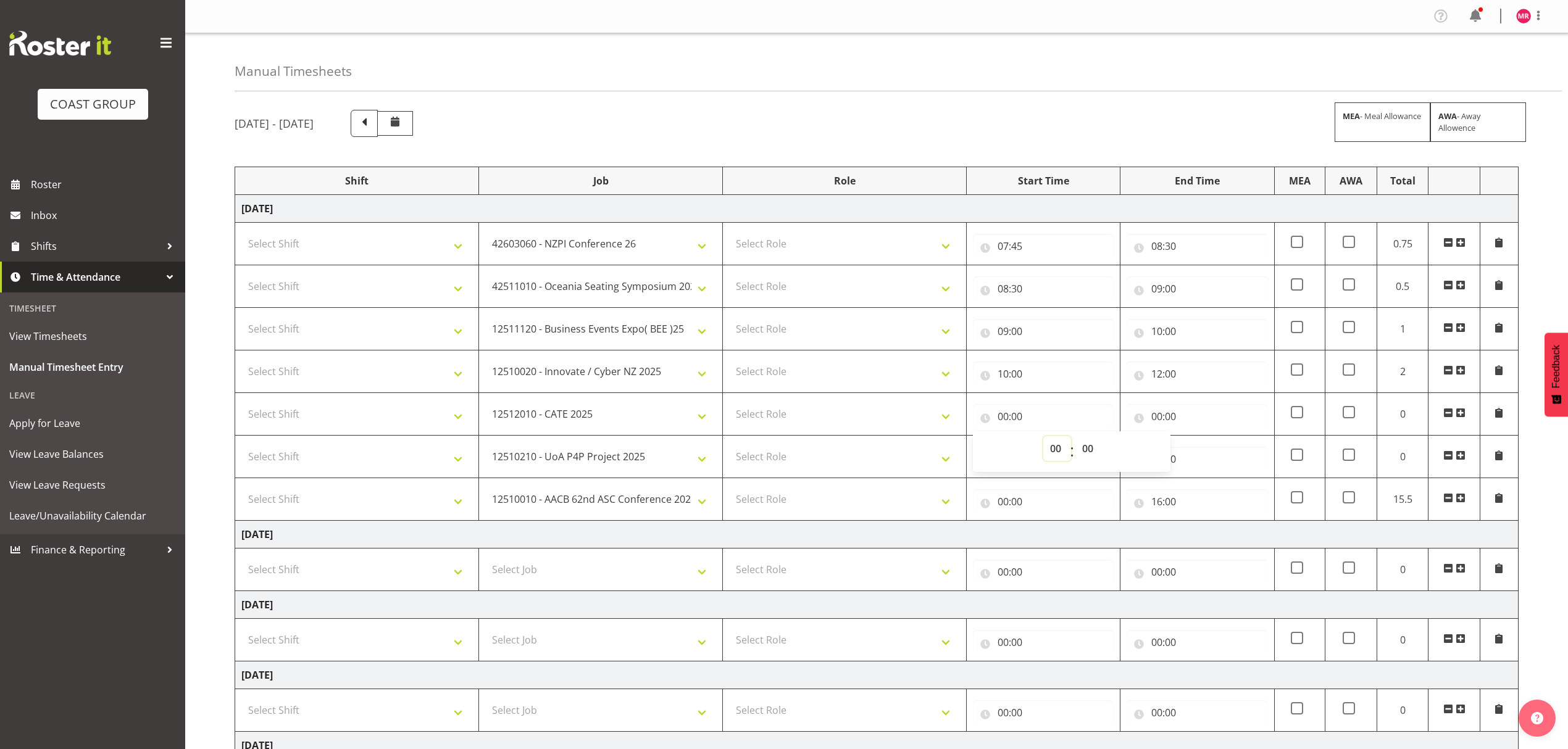
select select "12"
click at [1043, 438] on select "00 01 02 03 04 05 06 07 08 09 10 11 12 13 14 15 16 17 18 19 20 21 22 23" at bounding box center [1056, 449] width 28 height 25
type input "12:00"
click at [1200, 403] on div "00:00 00 01 02 03 04 05 06 07 08 09 10 11 12 13 14 15 16 17 18 19 20 21 22 23 :…" at bounding box center [1196, 414] width 141 height 30
click at [1201, 418] on input "00:00" at bounding box center [1196, 417] width 141 height 25
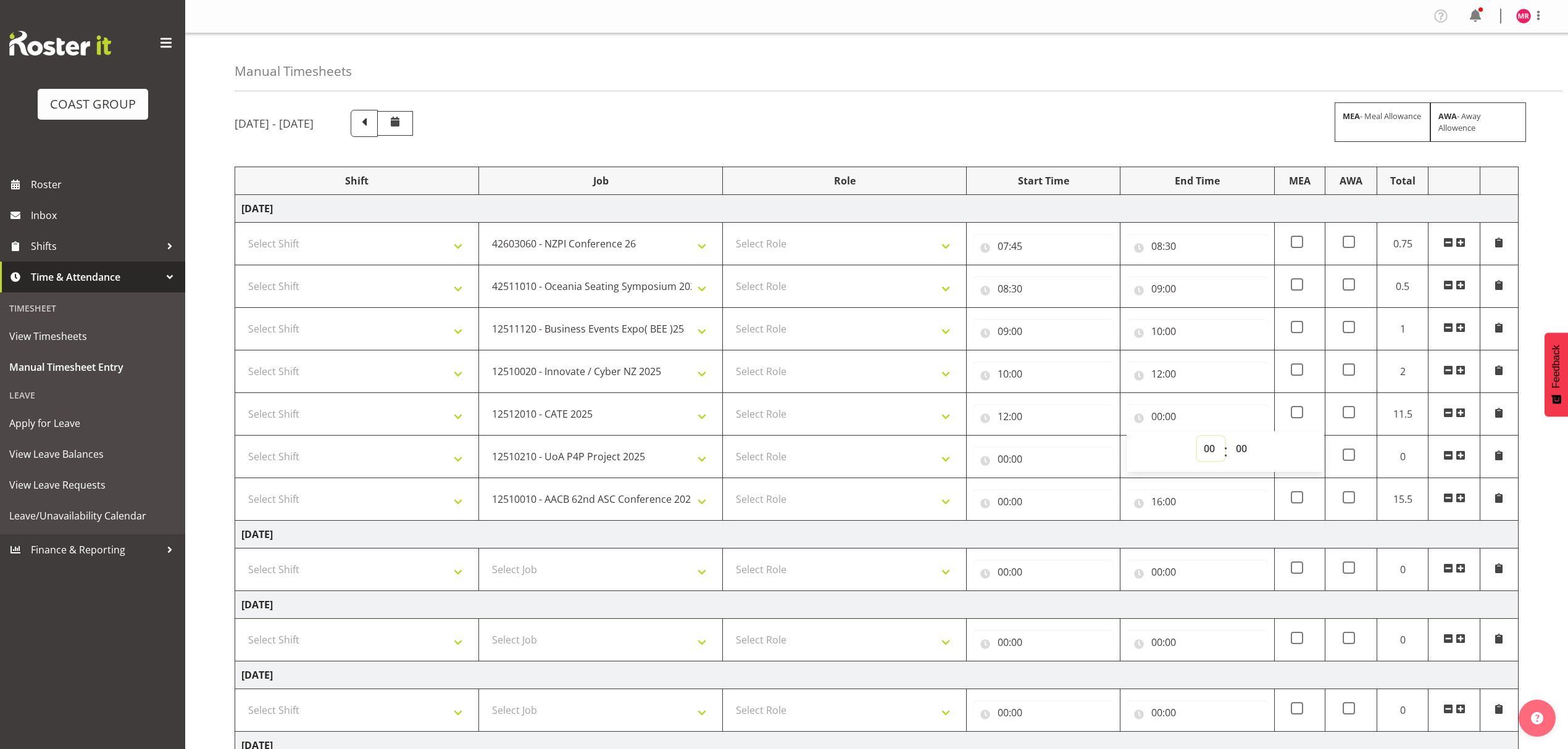
click at [1217, 446] on select "00 01 02 03 04 05 06 07 08 09 10 11 12 13 14 15 16 17 18 19 20 21 22 23" at bounding box center [1211, 449] width 28 height 25
select select "13"
click at [1197, 438] on select "00 01 02 03 04 05 06 07 08 09 10 11 12 13 14 15 16 17 18 19 20 21 22 23" at bounding box center [1211, 449] width 28 height 25
type input "13:00"
click at [1040, 472] on input "00:00" at bounding box center [1043, 459] width 141 height 25
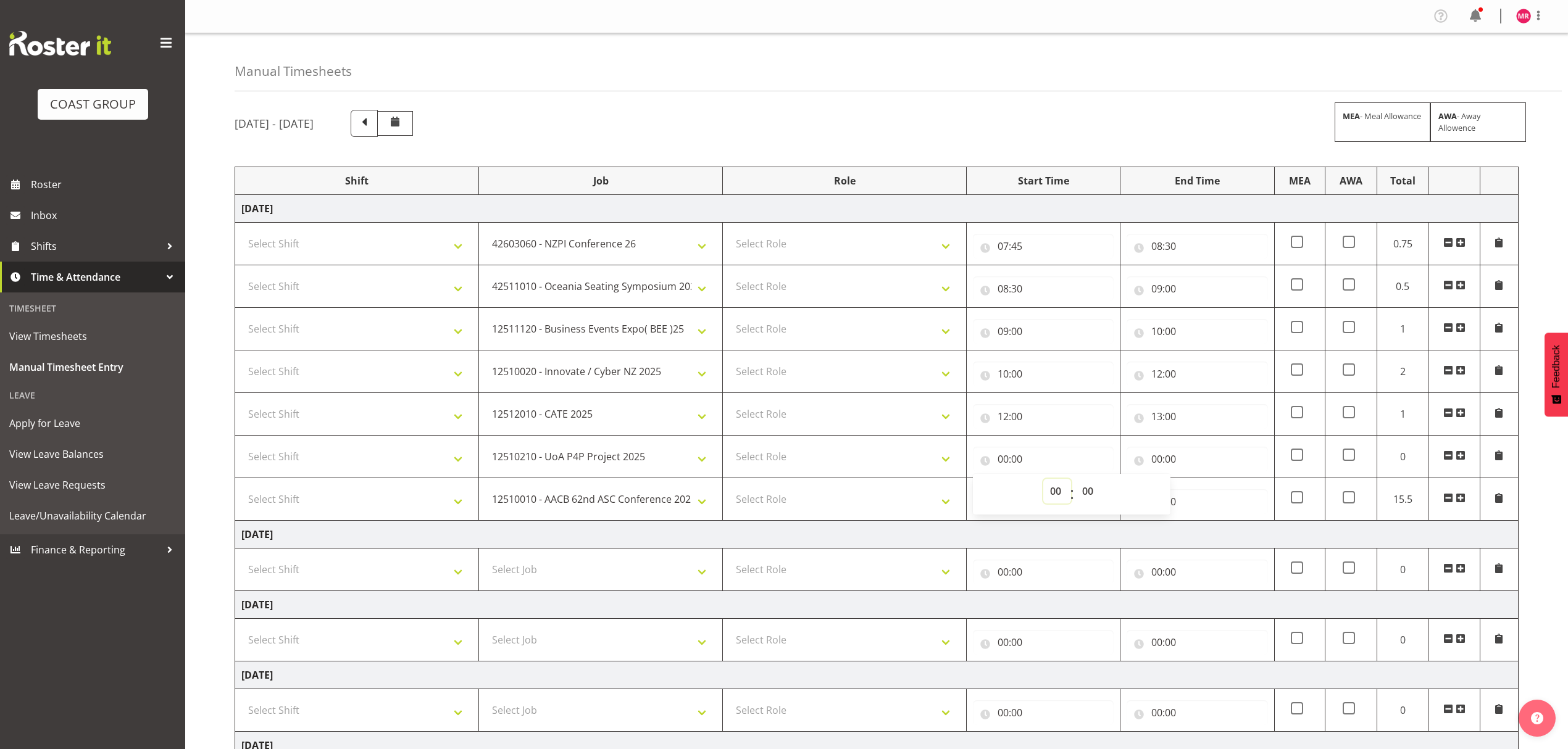
click at [1050, 491] on select "00 01 02 03 04 05 06 07 08 09 10 11 12 13 14 15 16 17 18 19 20 21 22 23" at bounding box center [1056, 491] width 28 height 25
select select "13"
click at [1043, 481] on select "00 01 02 03 04 05 06 07 08 09 10 11 12 13 14 15 16 17 18 19 20 21 22 23" at bounding box center [1056, 491] width 28 height 25
type input "13:00"
click at [1166, 463] on input "00:00" at bounding box center [1196, 459] width 141 height 25
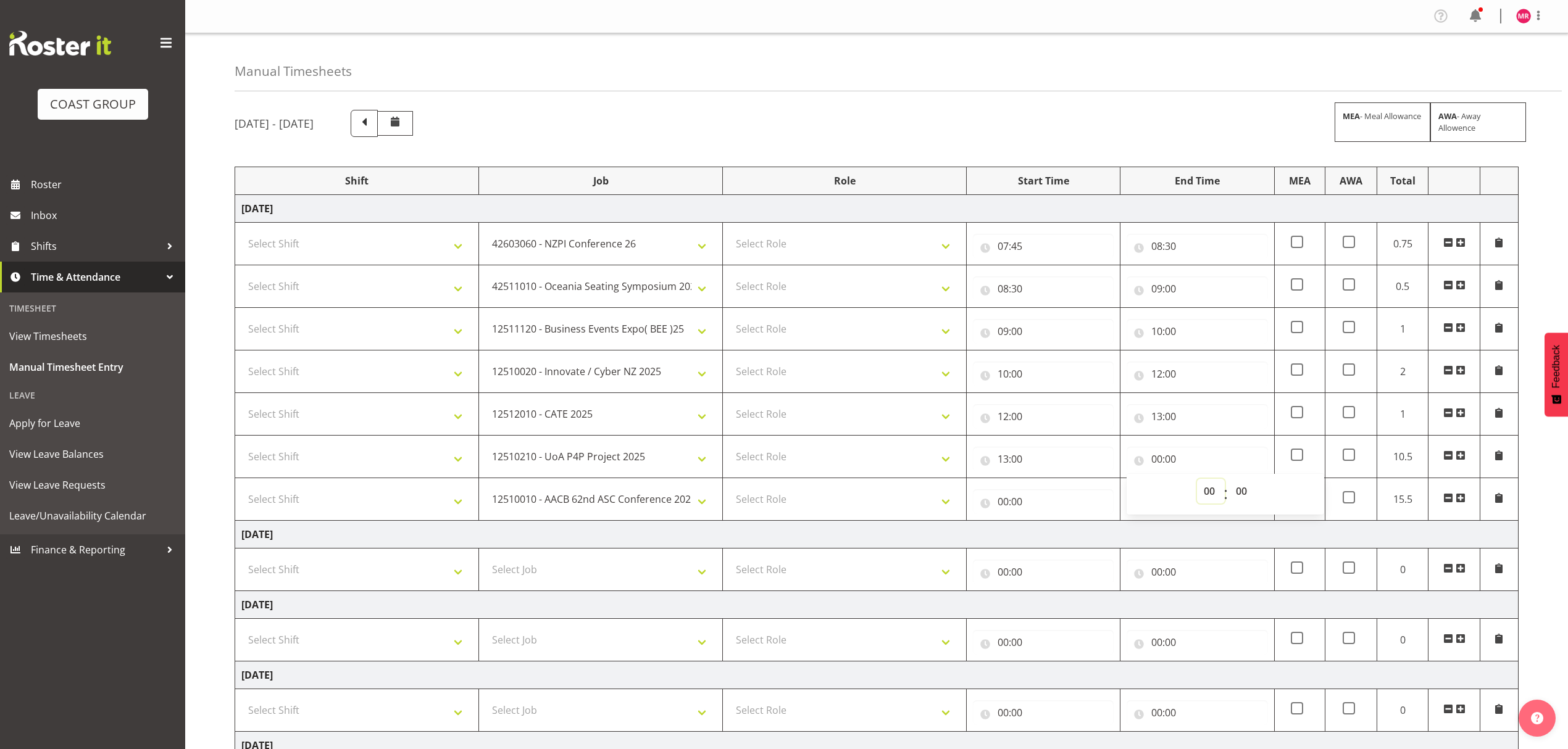
click at [1208, 499] on select "00 01 02 03 04 05 06 07 08 09 10 11 12 13 14 15 16 17 18 19 20 21 22 23" at bounding box center [1211, 491] width 28 height 25
select select "15"
click at [1197, 481] on select "00 01 02 03 04 05 06 07 08 09 10 11 12 13 14 15 16 17 18 19 20 21 22 23" at bounding box center [1211, 491] width 28 height 25
type input "15:00"
click at [1059, 514] on input "00:00" at bounding box center [1043, 501] width 141 height 25
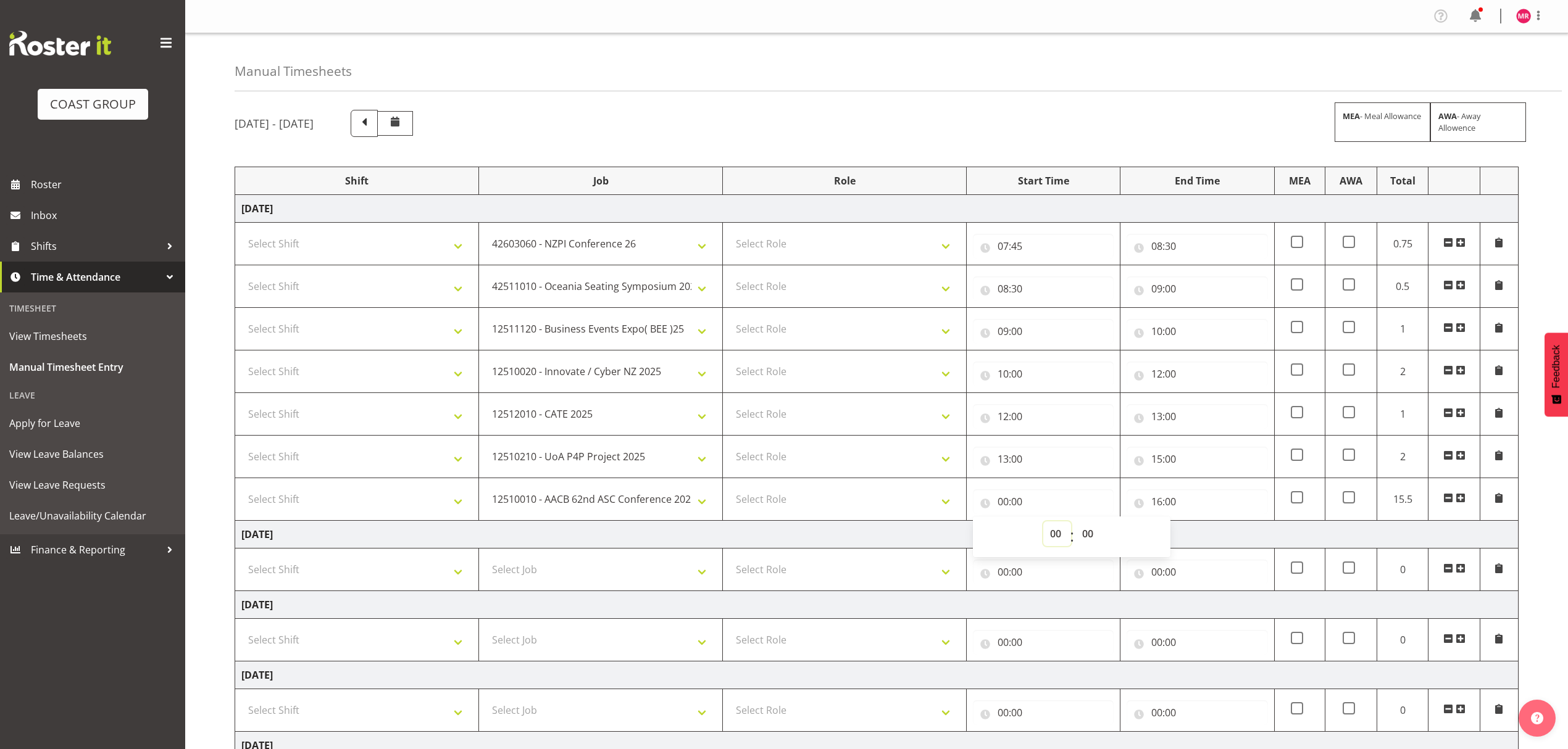
click at [1063, 542] on select "00 01 02 03 04 05 06 07 08 09 10 11 12 13 14 15 16 17 18 19 20 21 22 23" at bounding box center [1056, 534] width 28 height 25
select select "15"
click at [1043, 524] on select "00 01 02 03 04 05 06 07 08 09 10 11 12 13 14 15 16 17 18 19 20 21 22 23" at bounding box center [1056, 534] width 28 height 25
type input "15:00"
click at [1168, 494] on input "16:00" at bounding box center [1196, 501] width 141 height 25
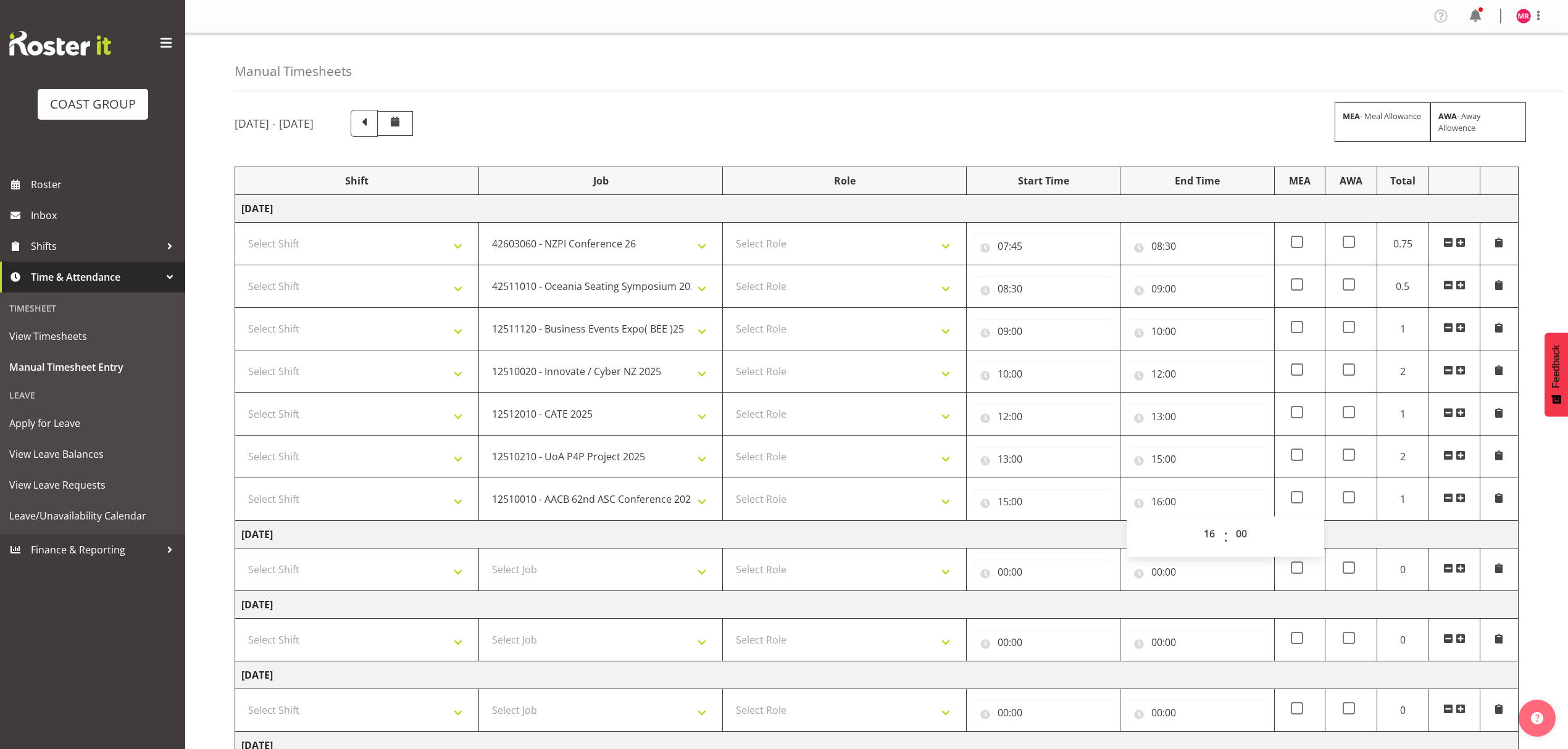
click at [1062, 551] on td "00:00 00 01 02 03 04 05 06 07 08 09 10 11 12 13 14 15 16 17 18 19 20 21 22 23 :…" at bounding box center [1043, 569] width 154 height 43
click at [814, 502] on select "Select Role DESIGNER" at bounding box center [844, 499] width 231 height 25
select select "215"
click at [729, 489] on select "Select Role DESIGNER" at bounding box center [844, 499] width 231 height 25
click at [791, 469] on select "Select Role DESIGNER" at bounding box center [844, 457] width 231 height 25
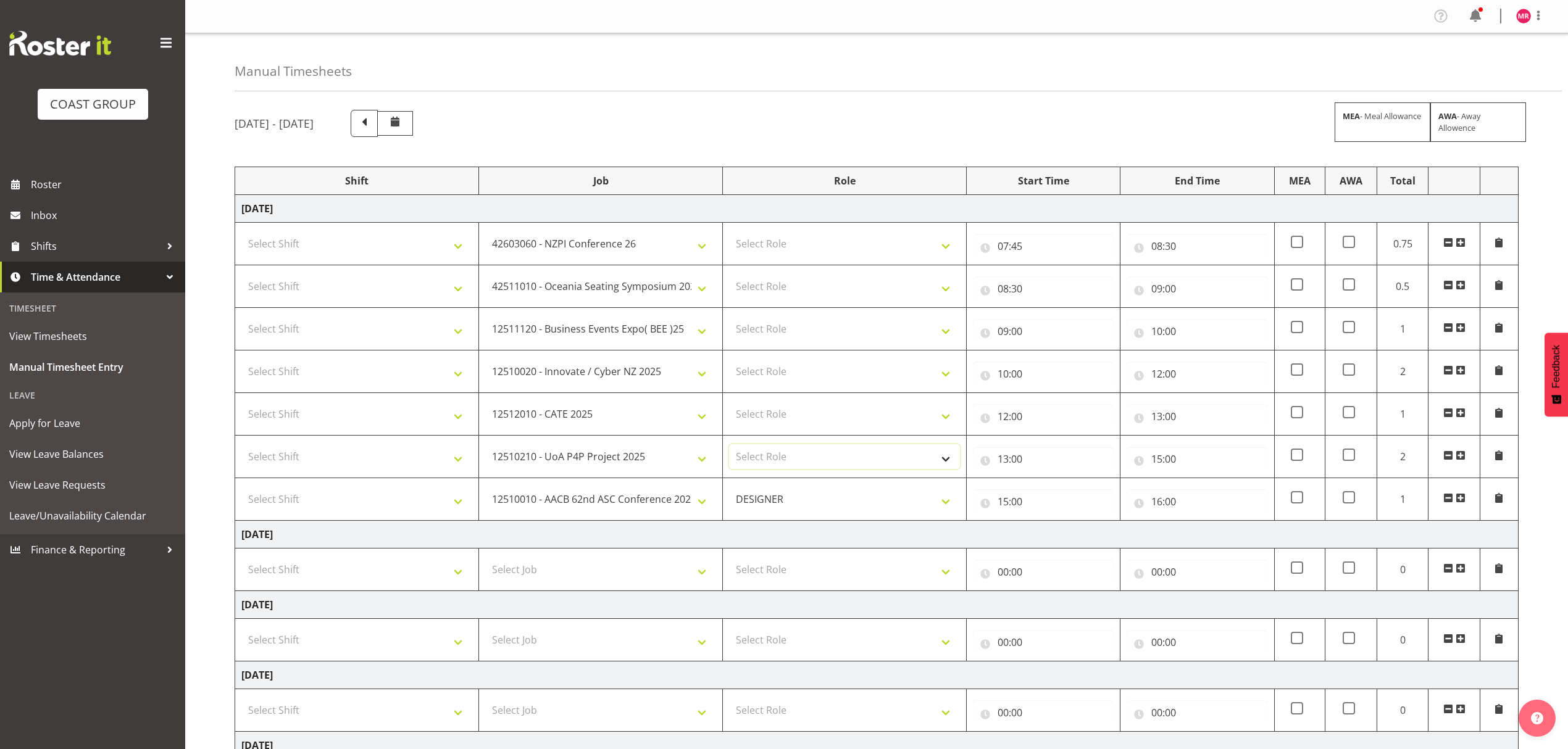
select select "215"
click at [729, 447] on select "Select Role DESIGNER" at bounding box center [844, 457] width 231 height 25
click at [785, 422] on select "Select Role DESIGNER" at bounding box center [844, 414] width 231 height 25
select select "215"
click at [729, 404] on select "Select Role DESIGNER" at bounding box center [844, 414] width 231 height 25
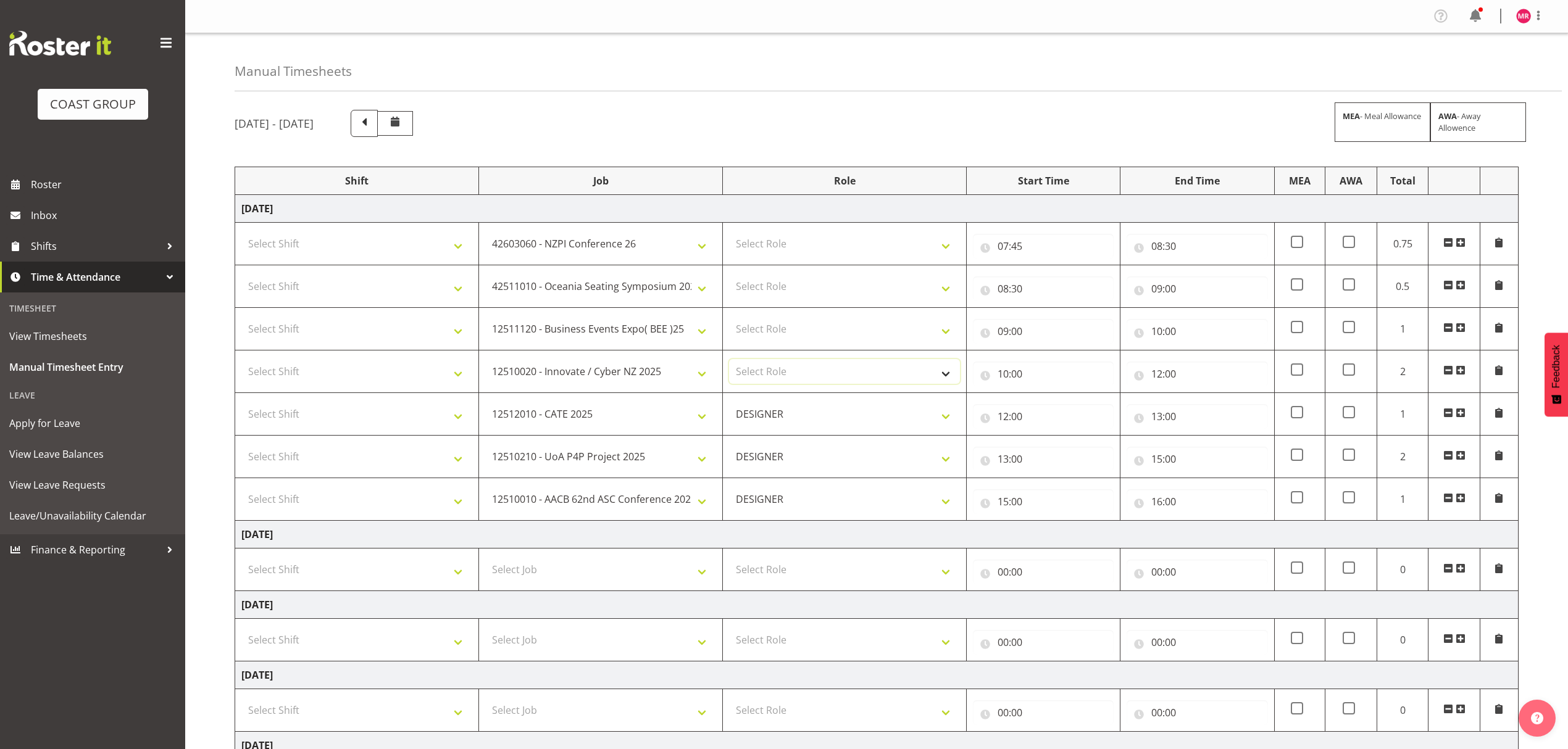
click at [801, 384] on select "Select Role DESIGNER" at bounding box center [844, 371] width 231 height 25
select select "215"
click at [729, 361] on select "Select Role DESIGNER" at bounding box center [844, 371] width 231 height 25
click at [801, 339] on select "Select Role DESIGNER" at bounding box center [844, 329] width 231 height 25
select select "215"
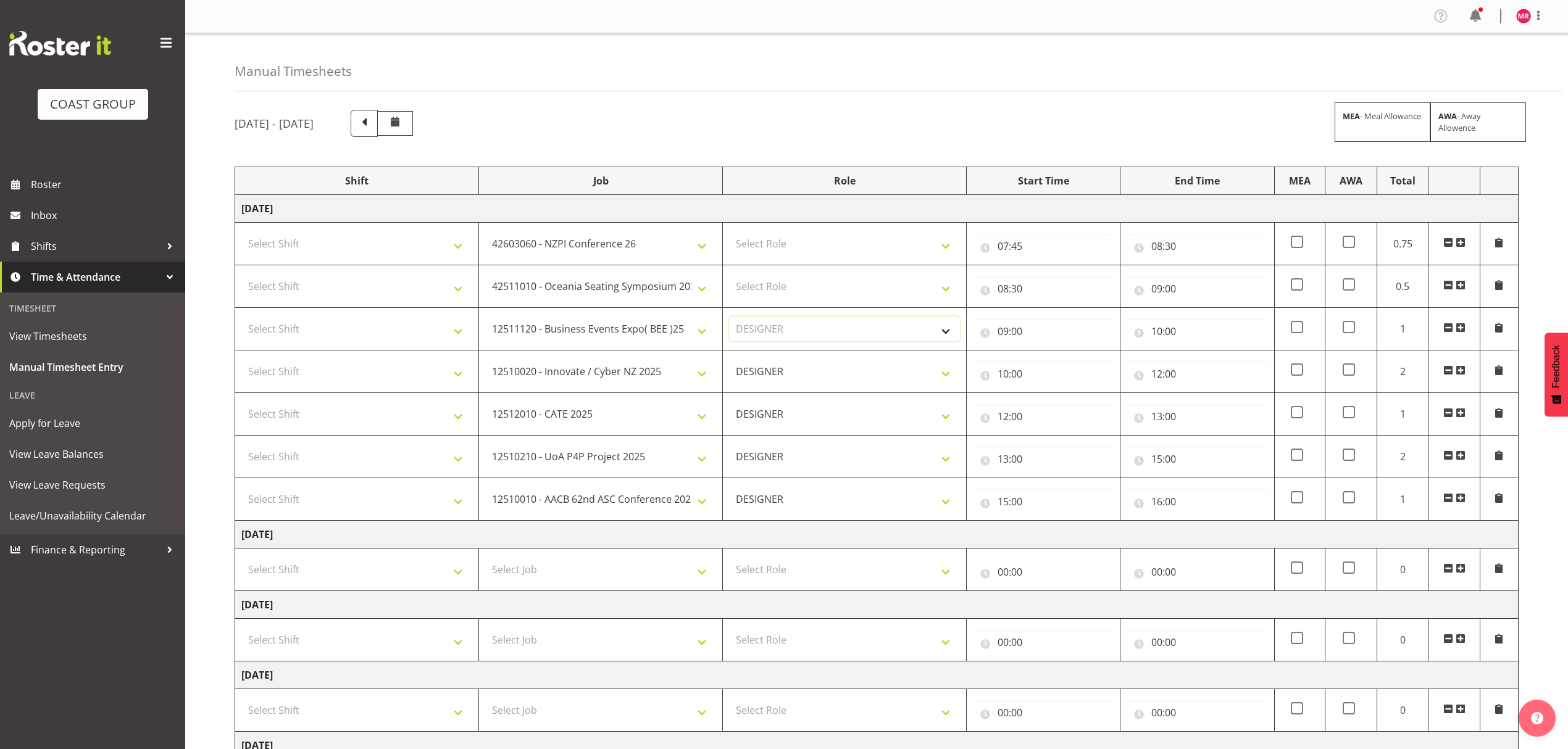
click at [729, 318] on select "Select Role DESIGNER" at bounding box center [844, 329] width 231 height 25
drag, startPoint x: 805, startPoint y: 280, endPoint x: 803, endPoint y: 286, distance: 6.3
click at [805, 279] on select "Select Role DESIGNER" at bounding box center [844, 287] width 231 height 25
select select "215"
click at [729, 275] on select "Select Role DESIGNER" at bounding box center [844, 287] width 231 height 25
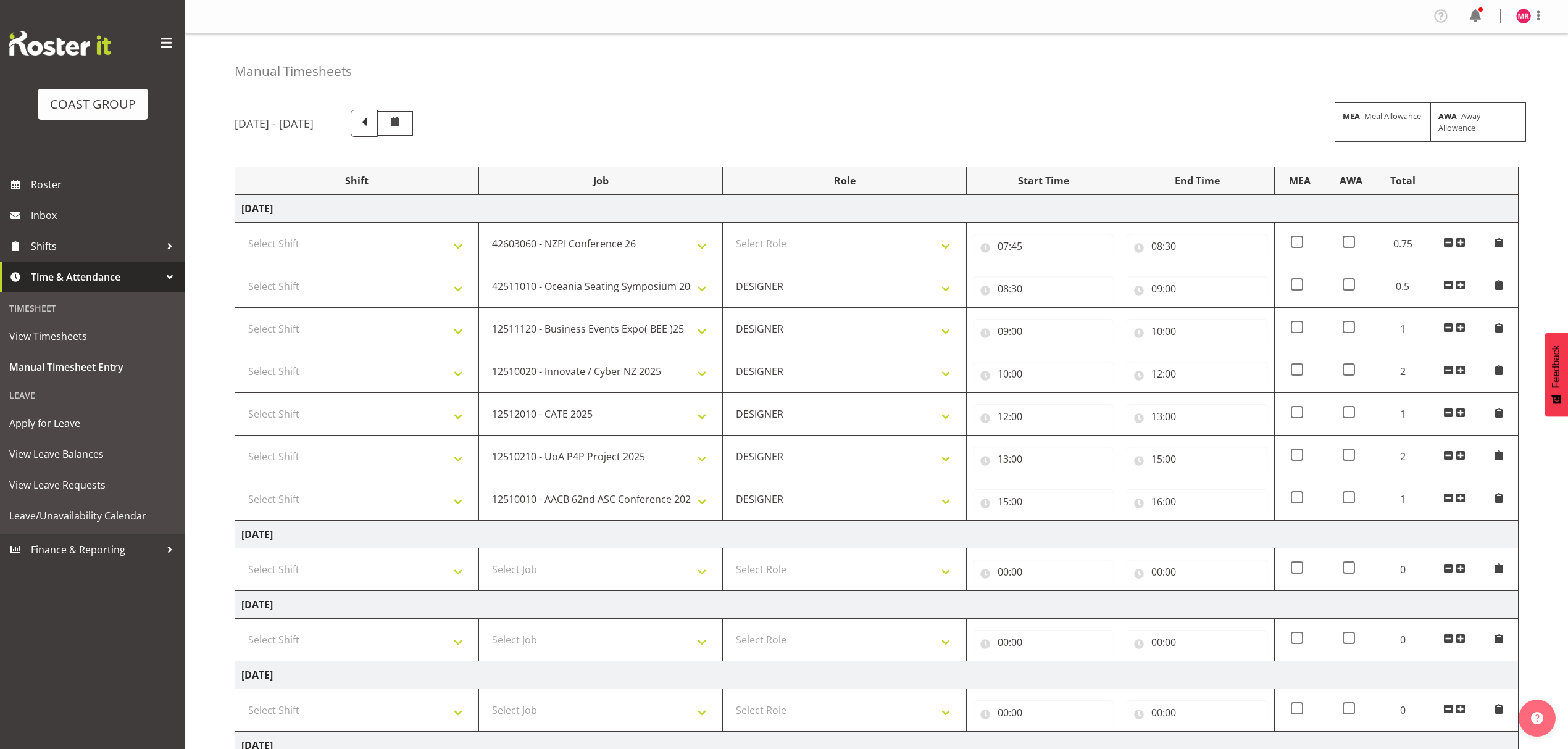
click at [804, 264] on td "Select Role DESIGNER" at bounding box center [845, 244] width 244 height 43
drag, startPoint x: 803, startPoint y: 245, endPoint x: 801, endPoint y: 253, distance: 8.2
click at [803, 245] on select "Select Role DESIGNER" at bounding box center [844, 244] width 231 height 25
select select "215"
click at [729, 233] on select "Select Role DESIGNER" at bounding box center [844, 244] width 231 height 25
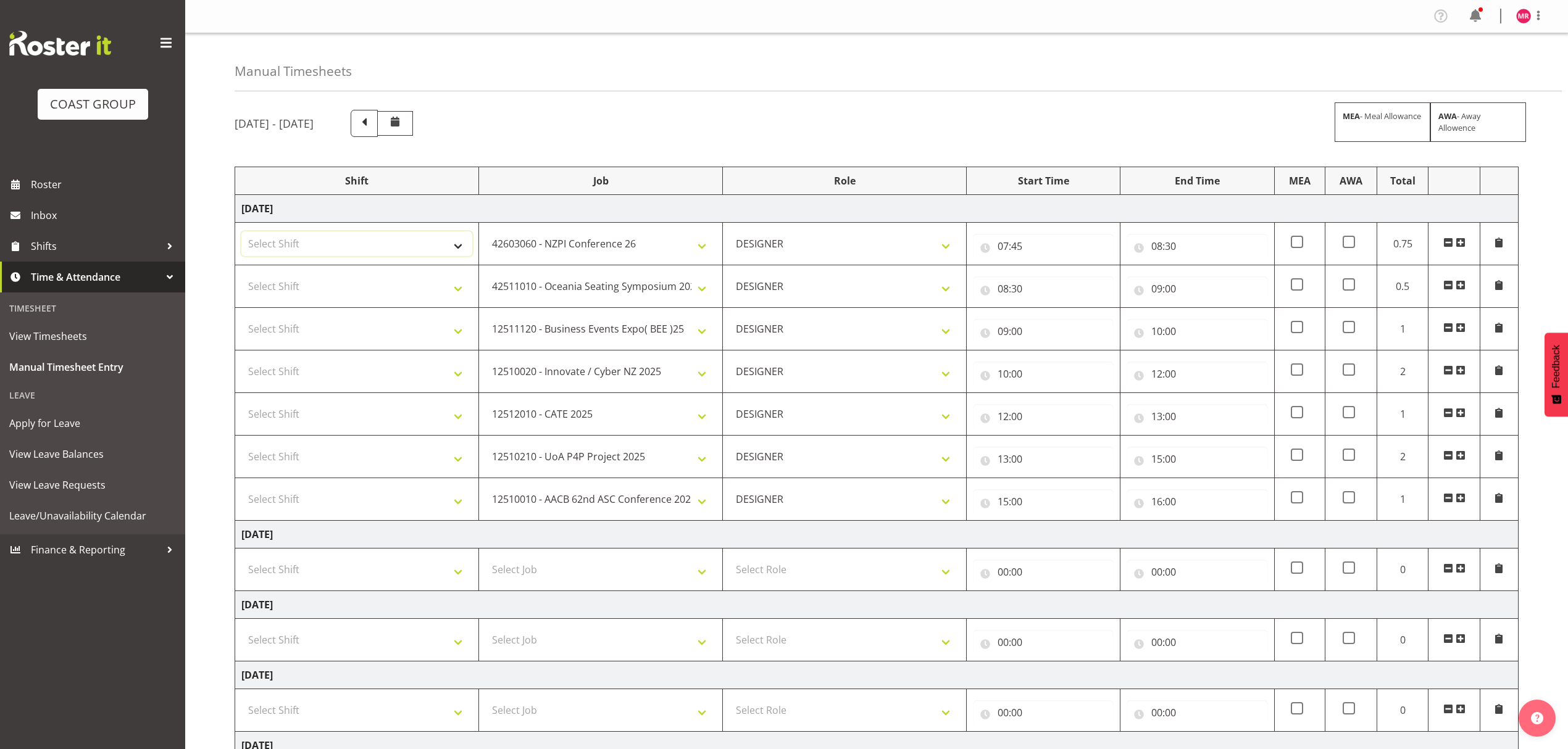
click at [403, 246] on select "Select Shift D+B @ [PERSON_NAME] D+B Build D+B Build NZACA D+B Build Tech Day […" at bounding box center [357, 244] width 231 height 25
select select "1321"
click at [403, 246] on select "Select Shift D+B @ [PERSON_NAME] D+B Build D+B Build NZACA D+B Build Tech Day […" at bounding box center [357, 244] width 231 height 25
click at [388, 289] on select "Select Shift D+B @ [PERSON_NAME] D+B Build D+B Build NZACA D+B Build Tech Day […" at bounding box center [357, 287] width 231 height 25
select select "1321"
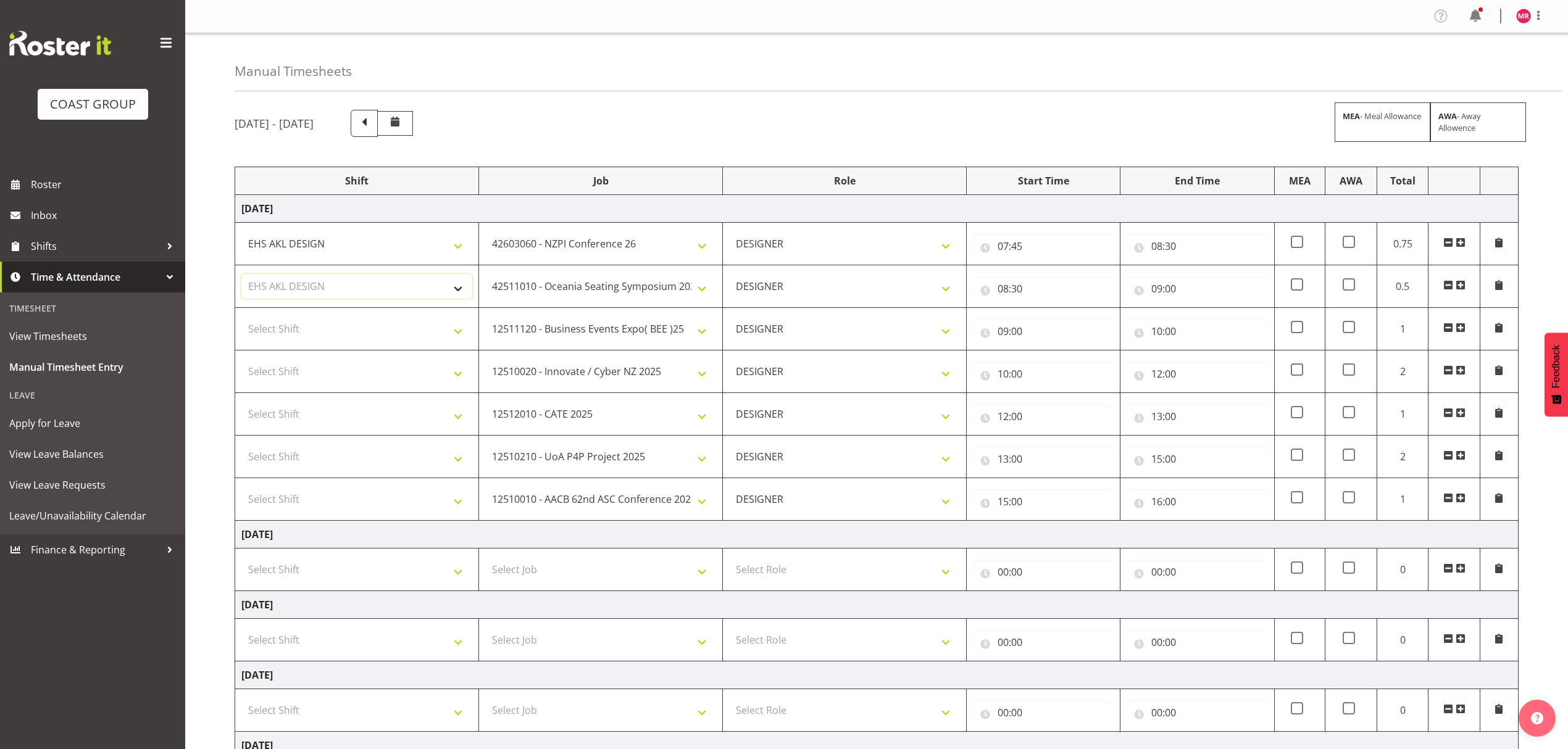
click at [388, 289] on select "Select Shift D+B @ [PERSON_NAME] D+B Build D+B Build NZACA D+B Build Tech Day […" at bounding box center [357, 287] width 231 height 25
click at [369, 338] on select "Select Shift D+B @ [PERSON_NAME] D+B Build D+B Build NZACA D+B Build Tech Day […" at bounding box center [357, 329] width 231 height 25
select select "1321"
click at [369, 338] on select "Select Shift D+B @ [PERSON_NAME] D+B Build D+B Build NZACA D+B Build Tech Day […" at bounding box center [357, 329] width 231 height 25
click at [353, 365] on select "Select Shift D+B @ [PERSON_NAME] D+B Build D+B Build NZACA D+B Build Tech Day […" at bounding box center [357, 371] width 231 height 25
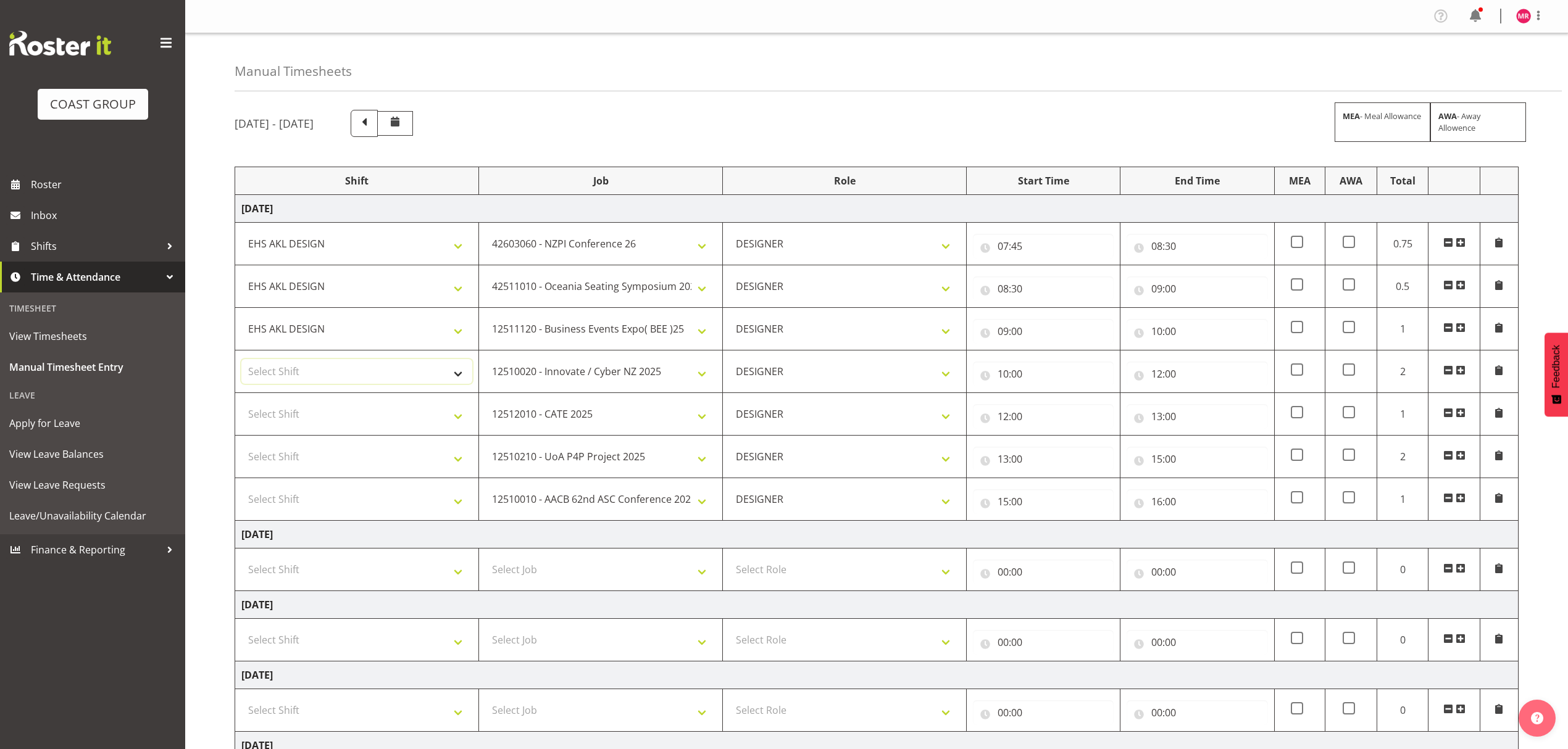
select select "1321"
drag, startPoint x: 353, startPoint y: 365, endPoint x: 344, endPoint y: 386, distance: 22.8
click at [353, 365] on select "Select Shift D+B @ [PERSON_NAME] D+B Build D+B Build NZACA D+B Build Tech Day […" at bounding box center [357, 371] width 231 height 25
click at [334, 417] on select "Select Shift D+B @ [PERSON_NAME] D+B Build D+B Build NZACA D+B Build Tech Day […" at bounding box center [357, 414] width 231 height 25
select select "1321"
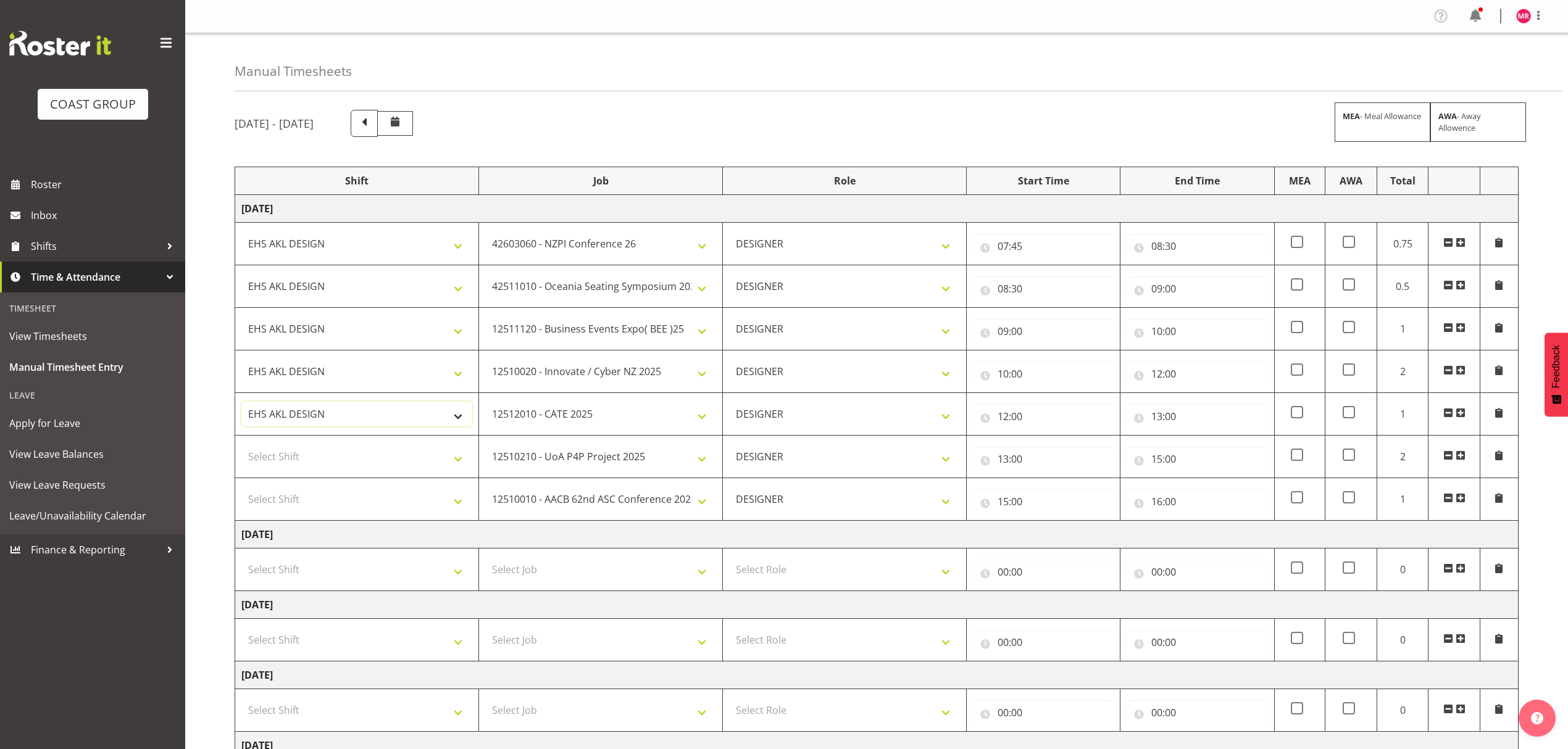
drag, startPoint x: 334, startPoint y: 417, endPoint x: 324, endPoint y: 458, distance: 42.2
click at [334, 417] on select "D+B @ [PERSON_NAME] D+B Build D+B Build NZACA D+B Build Tech Day [DATE] D+B Loa…" at bounding box center [357, 414] width 231 height 25
click at [323, 465] on select "Select Shift D+B @ [PERSON_NAME] D+B Build D+B Build NZACA D+B Build Tech Day […" at bounding box center [357, 457] width 231 height 25
select select "1321"
click at [323, 465] on select "D+B @ [PERSON_NAME] D+B Build D+B Build NZACA D+B Build Tech Day [DATE] D+B Loa…" at bounding box center [357, 457] width 231 height 25
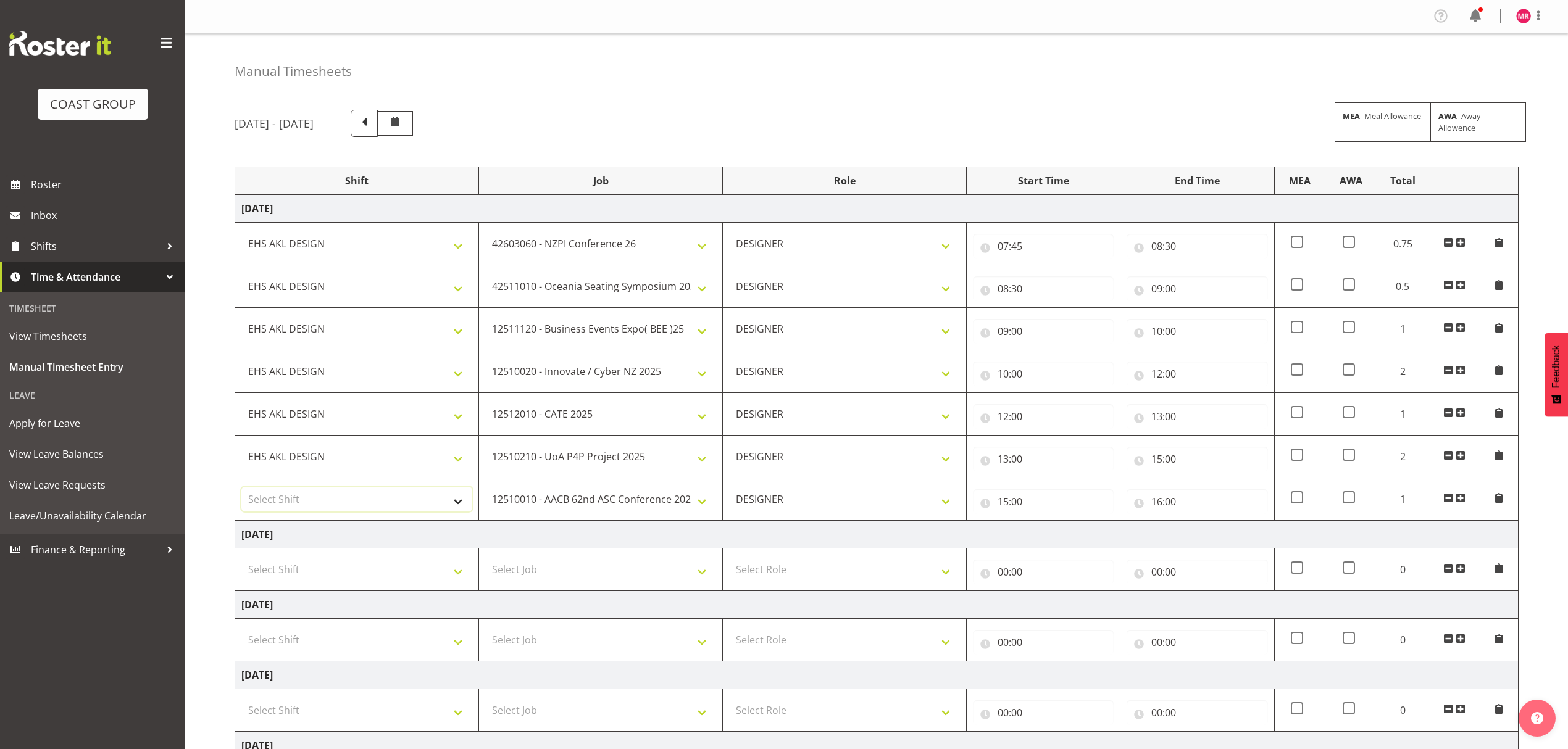
click at [311, 506] on select "Select Shift D+B @ [PERSON_NAME] D+B Build D+B Build NZACA D+B Build Tech Day […" at bounding box center [357, 499] width 231 height 25
select select "1321"
drag, startPoint x: 311, startPoint y: 506, endPoint x: 327, endPoint y: 506, distance: 16.0
click at [311, 506] on select "Select Shift D+B @ [PERSON_NAME] D+B Build D+B Build NZACA D+B Build Tech Day […" at bounding box center [357, 499] width 231 height 25
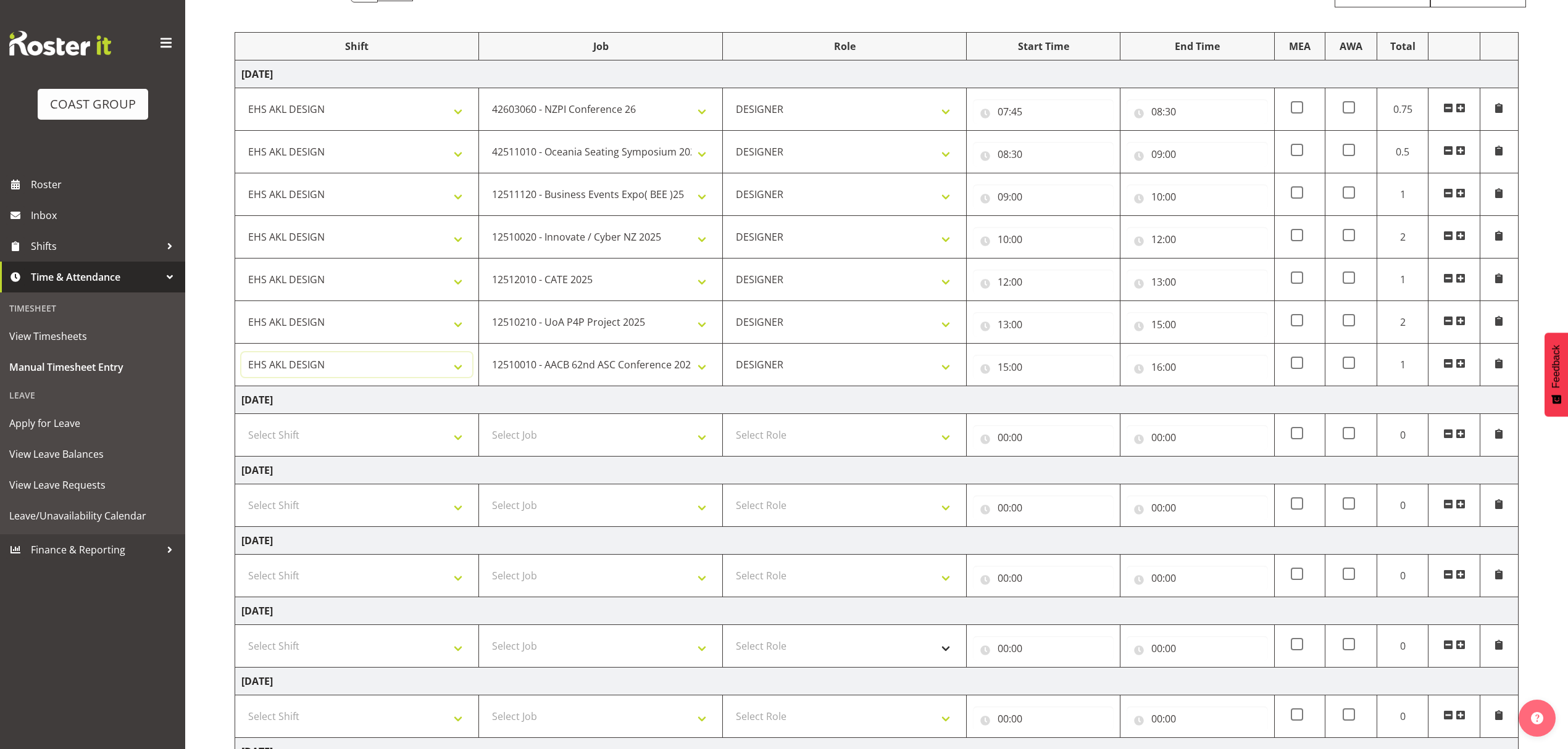
scroll to position [280, 0]
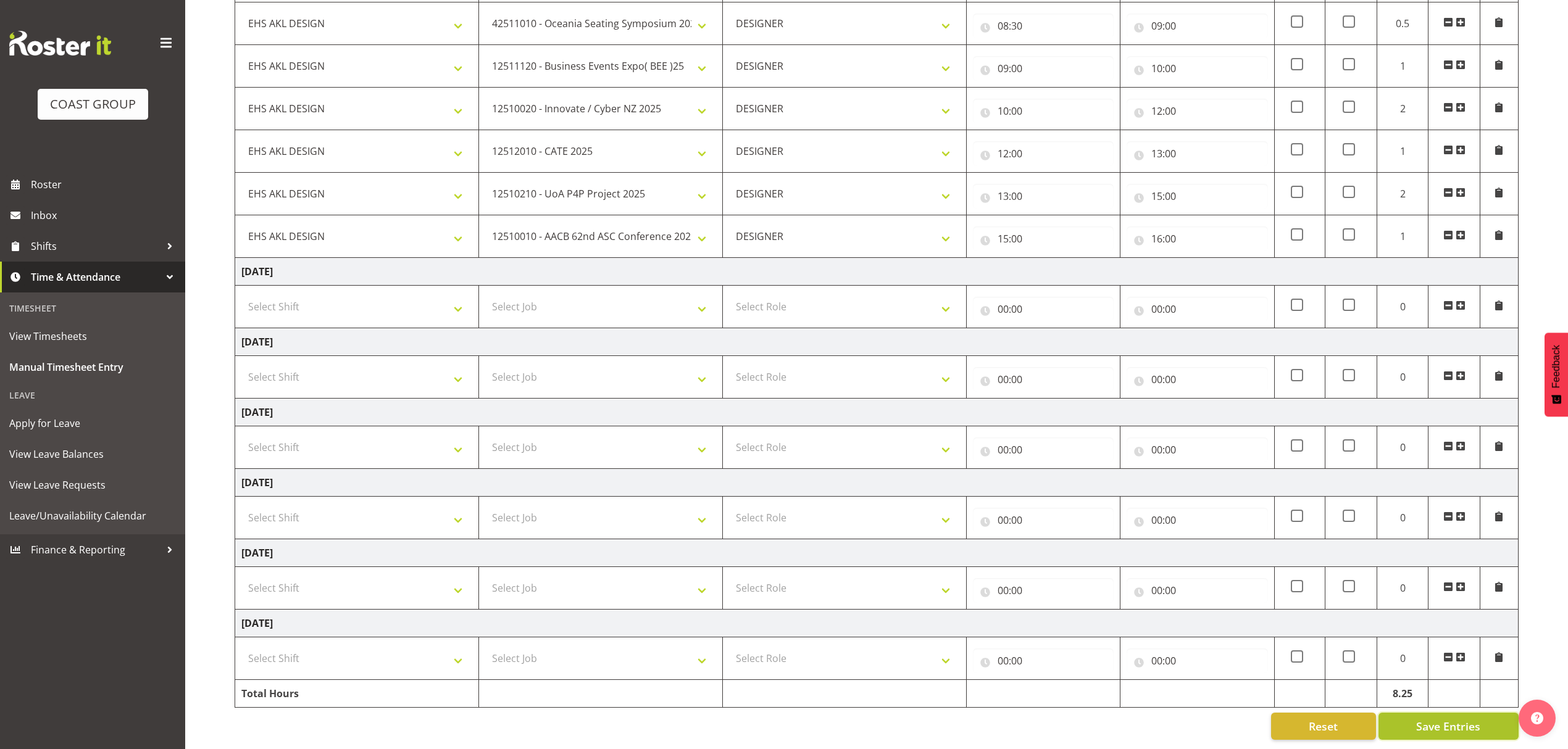
click at [1413, 712] on button "Save Entries" at bounding box center [1448, 726] width 140 height 27
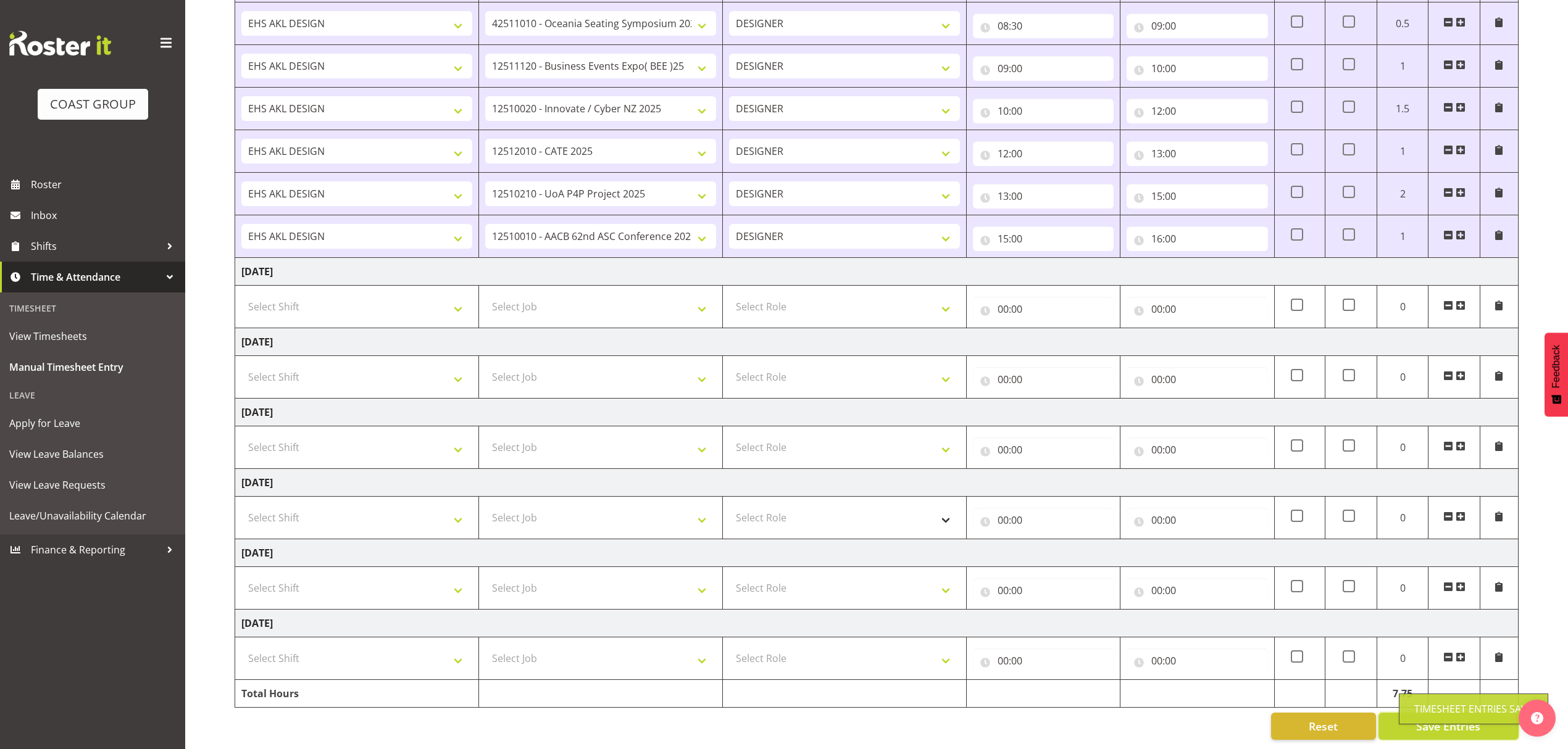
scroll to position [198, 0]
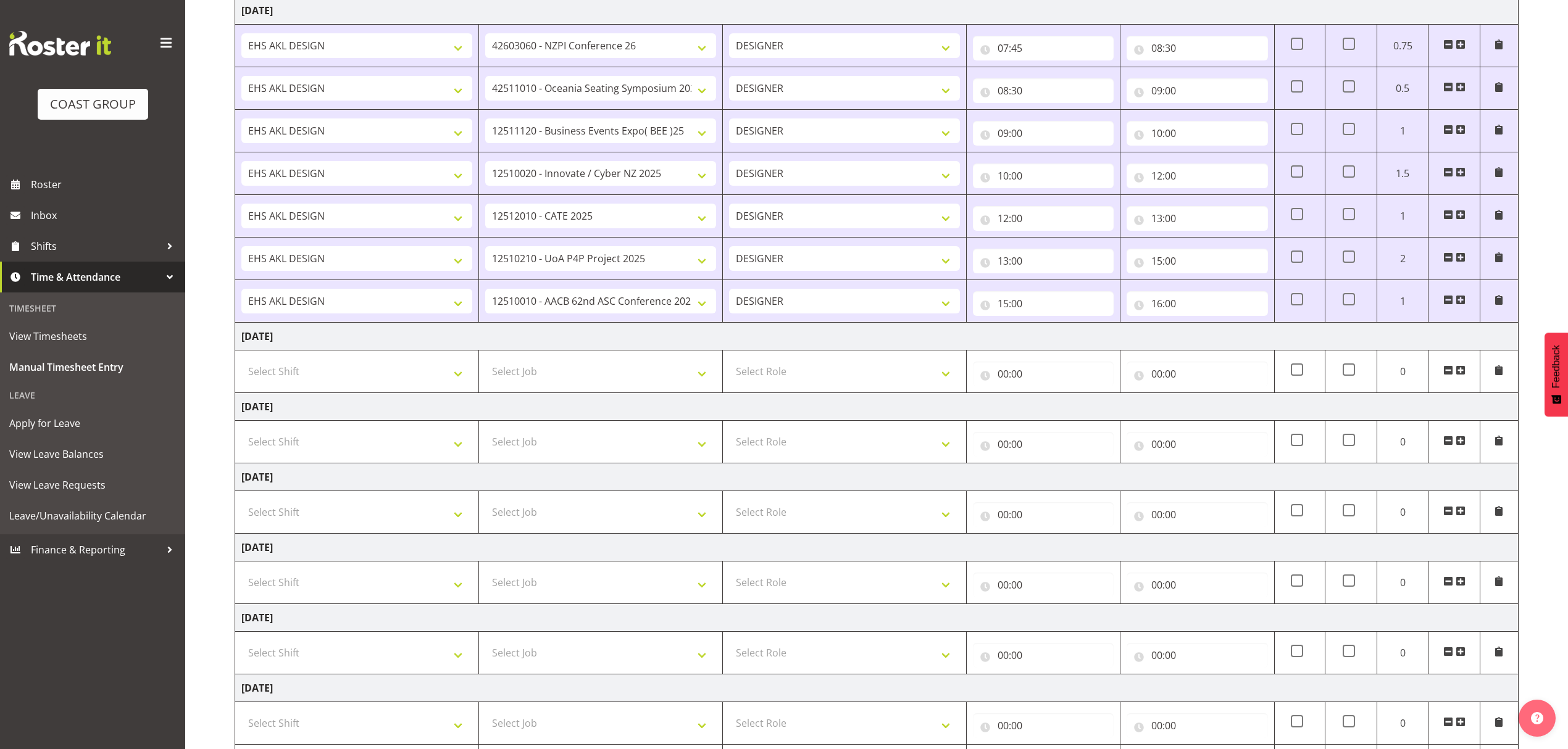
click at [1462, 374] on span at bounding box center [1460, 370] width 10 height 10
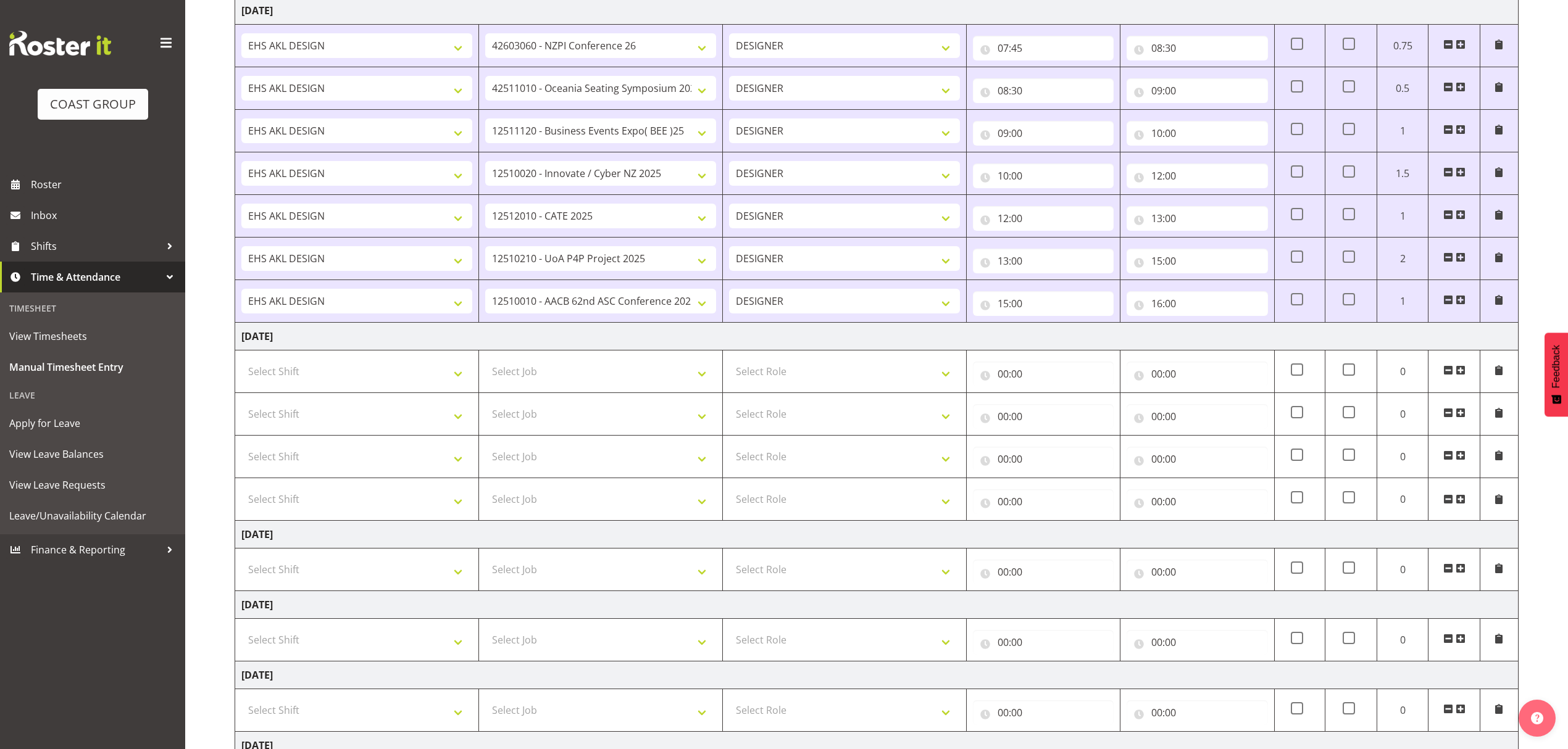
click at [1462, 374] on span at bounding box center [1460, 370] width 10 height 10
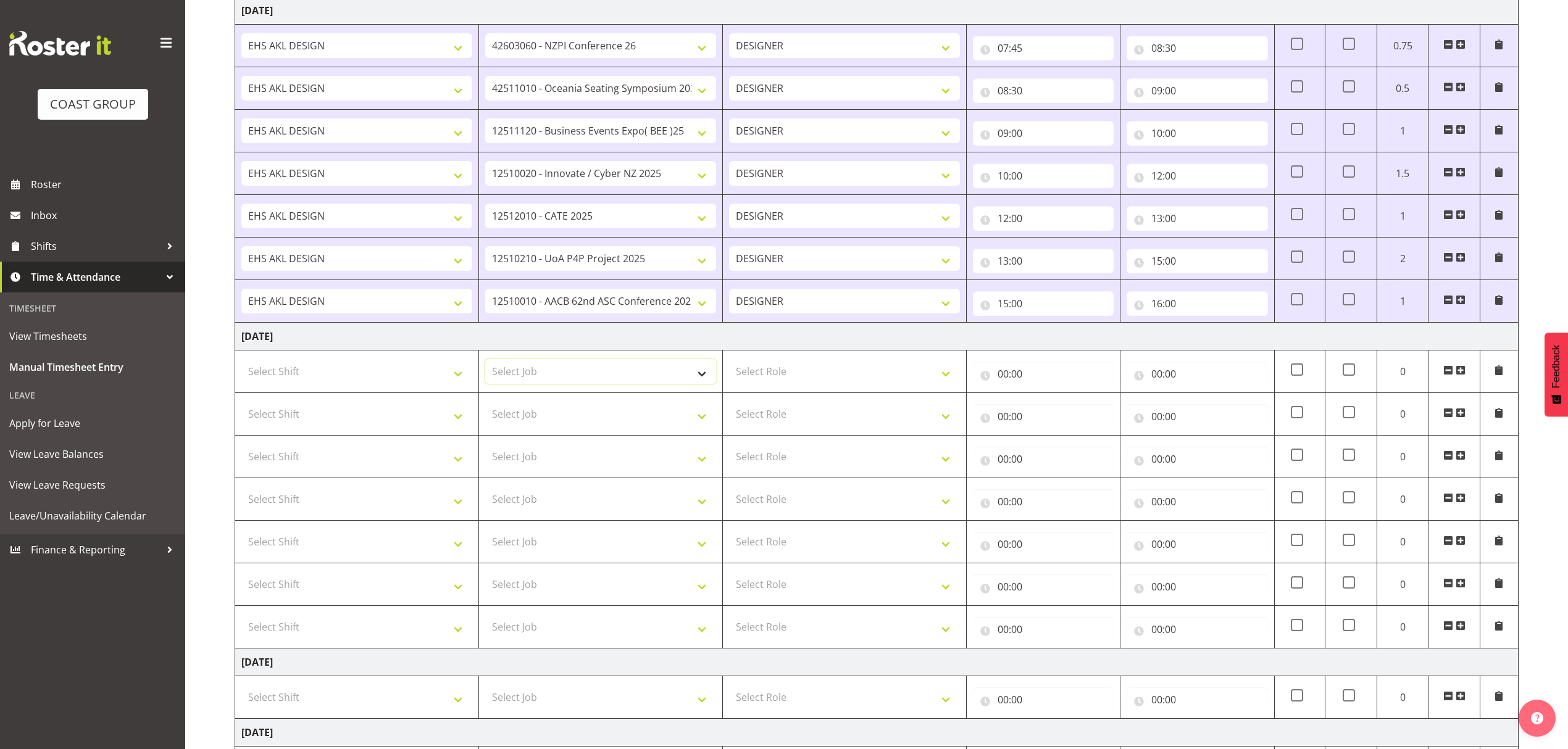
click at [593, 380] on select "Select Job 1 Carlton Events 1 [PERSON_NAME][GEOGRAPHIC_DATA] 1 [PERSON_NAME][GE…" at bounding box center [600, 371] width 231 height 25
select select "10316"
click at [485, 362] on select "Select Job 1 Carlton Events 1 [PERSON_NAME][GEOGRAPHIC_DATA] 1 [PERSON_NAME][GE…" at bounding box center [600, 371] width 231 height 25
click at [613, 420] on select "Select Job 1 Carlton Events 1 [PERSON_NAME][GEOGRAPHIC_DATA] 1 [PERSON_NAME][GE…" at bounding box center [600, 414] width 231 height 25
select select "9454"
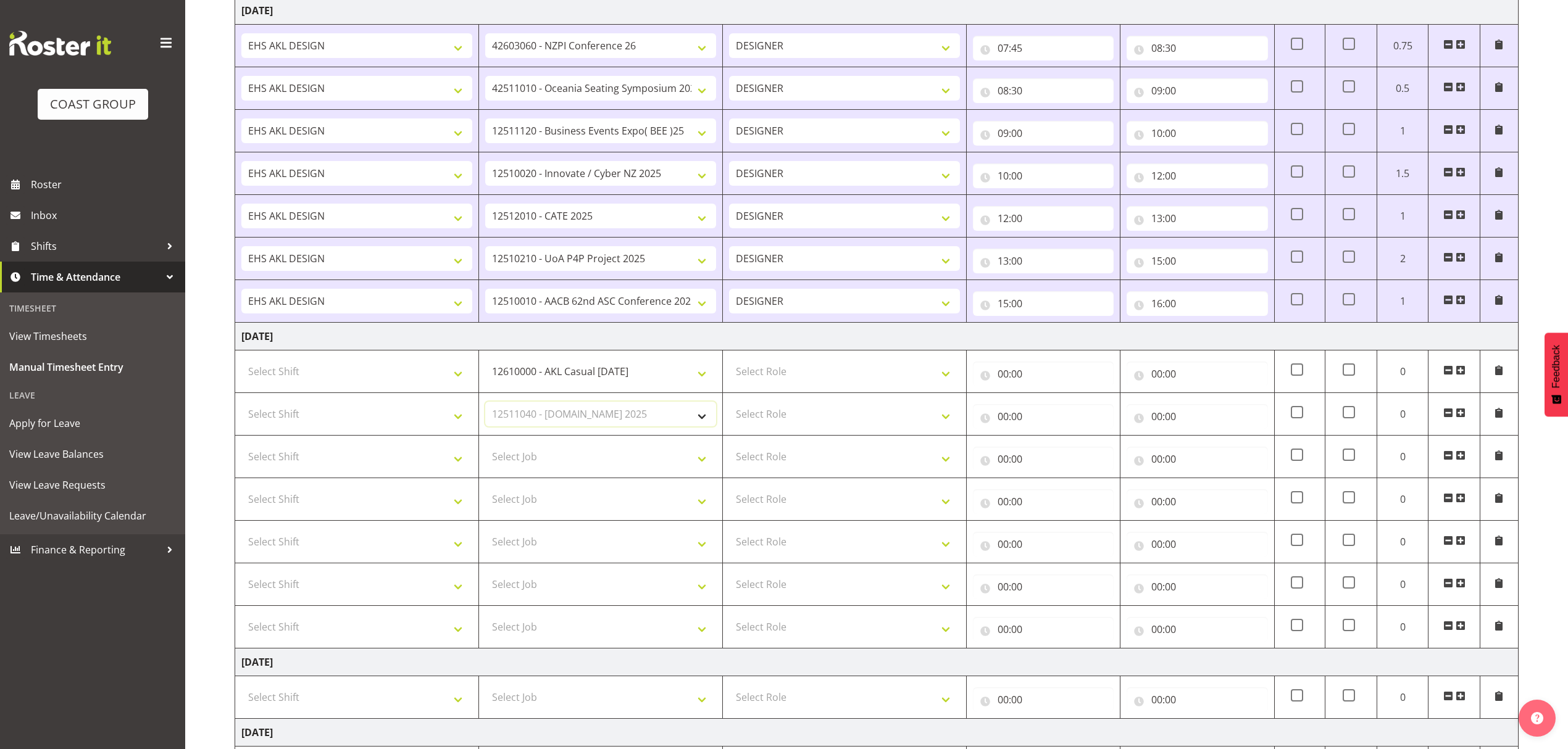
click at [485, 405] on select "Select Job 1 Carlton Events 1 [PERSON_NAME][GEOGRAPHIC_DATA] 1 [PERSON_NAME][GE…" at bounding box center [600, 414] width 231 height 25
click at [635, 459] on select "Select Job 1 Carlton Events 1 [PERSON_NAME][GEOGRAPHIC_DATA] 1 [PERSON_NAME][GE…" at bounding box center [600, 457] width 231 height 25
select select "10307"
click at [485, 448] on select "Select Job 1 Carlton Events 1 [PERSON_NAME][GEOGRAPHIC_DATA] 1 [PERSON_NAME][GE…" at bounding box center [600, 457] width 231 height 25
click at [578, 506] on select "Select Job 1 Carlton Events 1 [PERSON_NAME][GEOGRAPHIC_DATA] 1 [PERSON_NAME][GE…" at bounding box center [600, 499] width 231 height 25
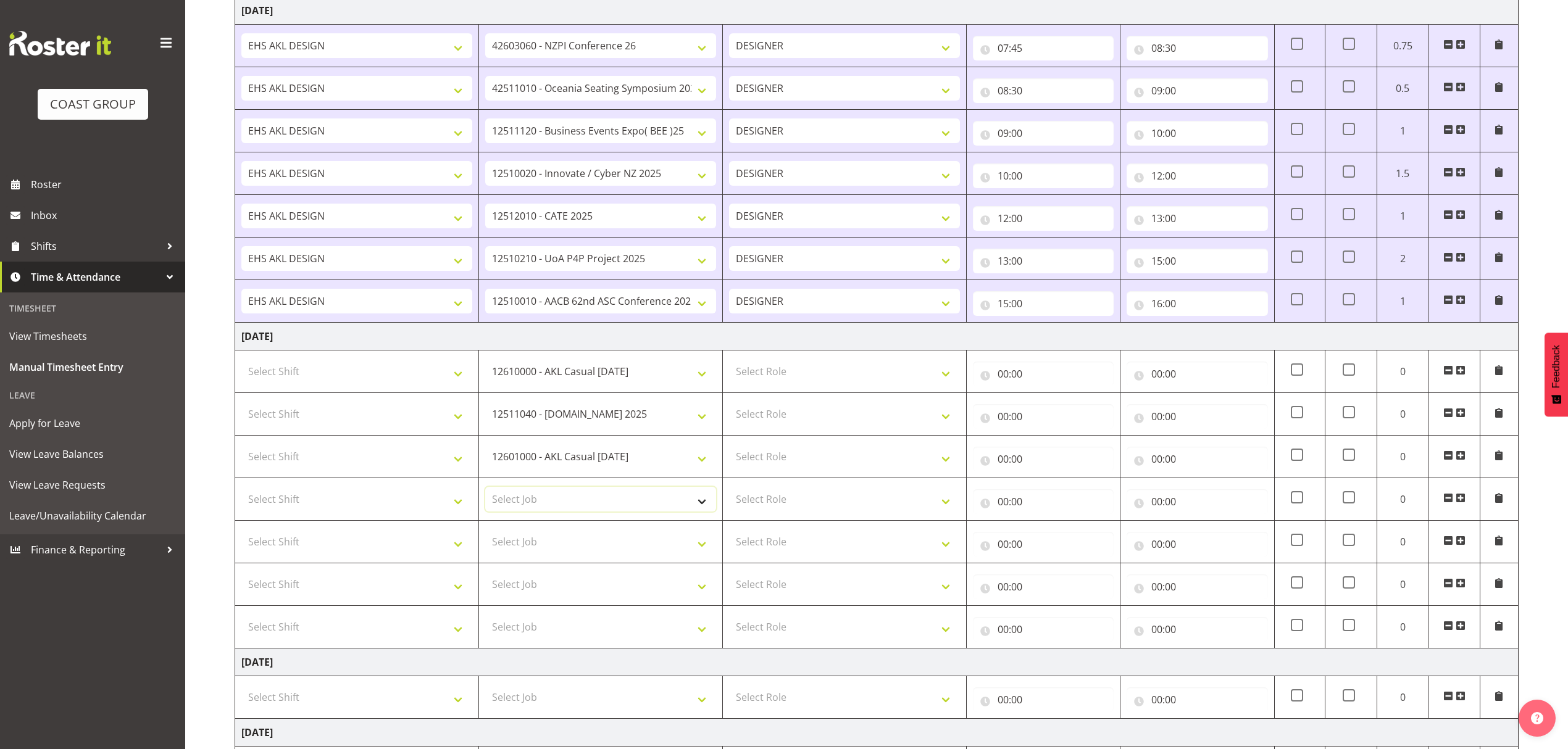
select select "10651"
click at [485, 490] on select "Select Job 1 Carlton Events 1 [PERSON_NAME][GEOGRAPHIC_DATA] 1 [PERSON_NAME][GE…" at bounding box center [600, 499] width 231 height 25
click at [605, 543] on select "Select Job 1 Carlton Events 1 [PERSON_NAME][GEOGRAPHIC_DATA] 1 [PERSON_NAME][GE…" at bounding box center [600, 542] width 231 height 25
select select "10279"
click at [485, 533] on select "Select Job 1 Carlton Events 1 [PERSON_NAME][GEOGRAPHIC_DATA] 1 [PERSON_NAME][GE…" at bounding box center [600, 542] width 231 height 25
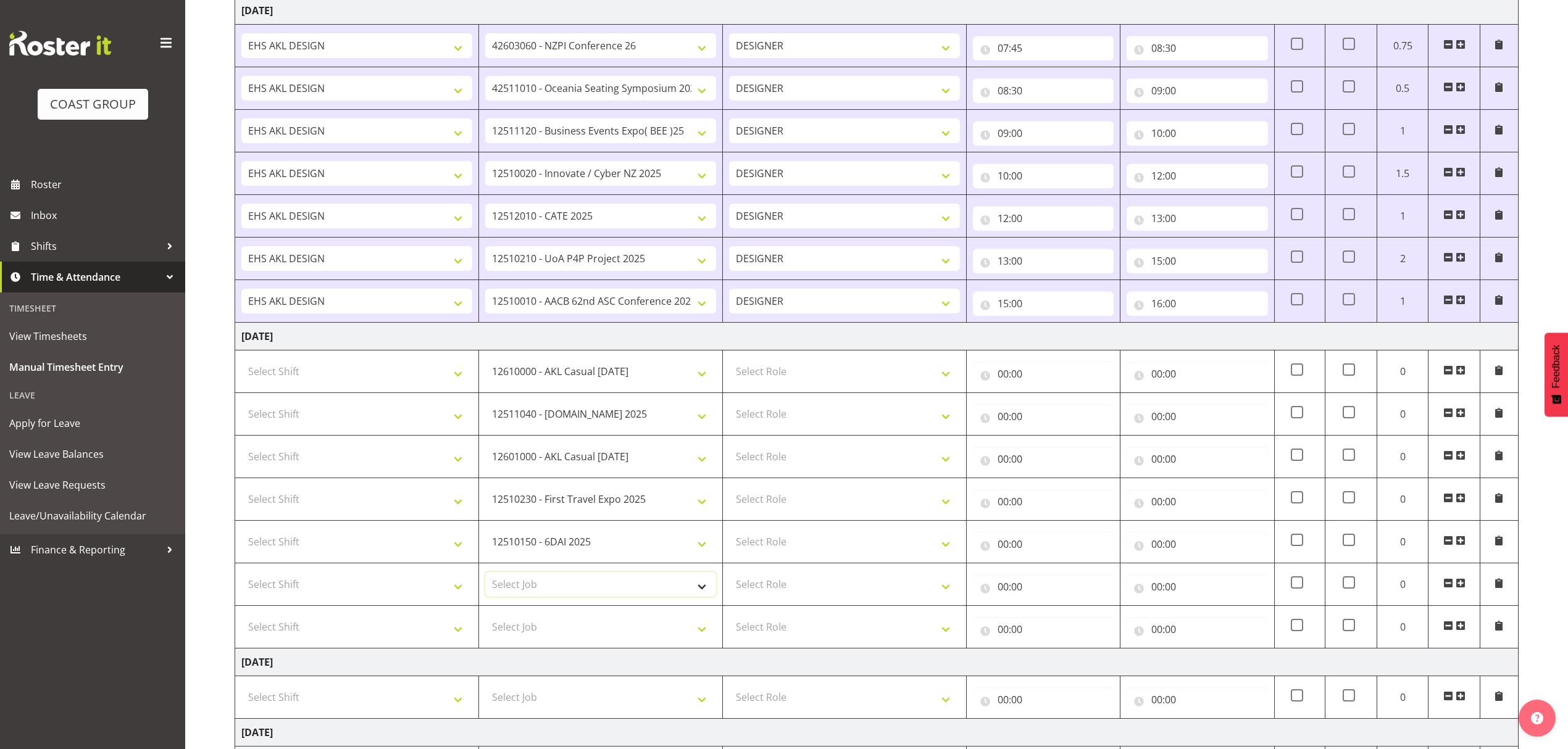
click at [551, 588] on select "Select Job 1 Carlton Events 1 [PERSON_NAME][GEOGRAPHIC_DATA] 1 [PERSON_NAME][GE…" at bounding box center [600, 584] width 231 height 25
select select "10743"
click at [485, 576] on select "Select Job 1 Carlton Events 1 [PERSON_NAME][GEOGRAPHIC_DATA] 1 [PERSON_NAME][GE…" at bounding box center [600, 584] width 231 height 25
click at [538, 633] on select "Select Job 1 Carlton Events 1 [PERSON_NAME][GEOGRAPHIC_DATA] 1 [PERSON_NAME][GE…" at bounding box center [600, 627] width 231 height 25
select select "8995"
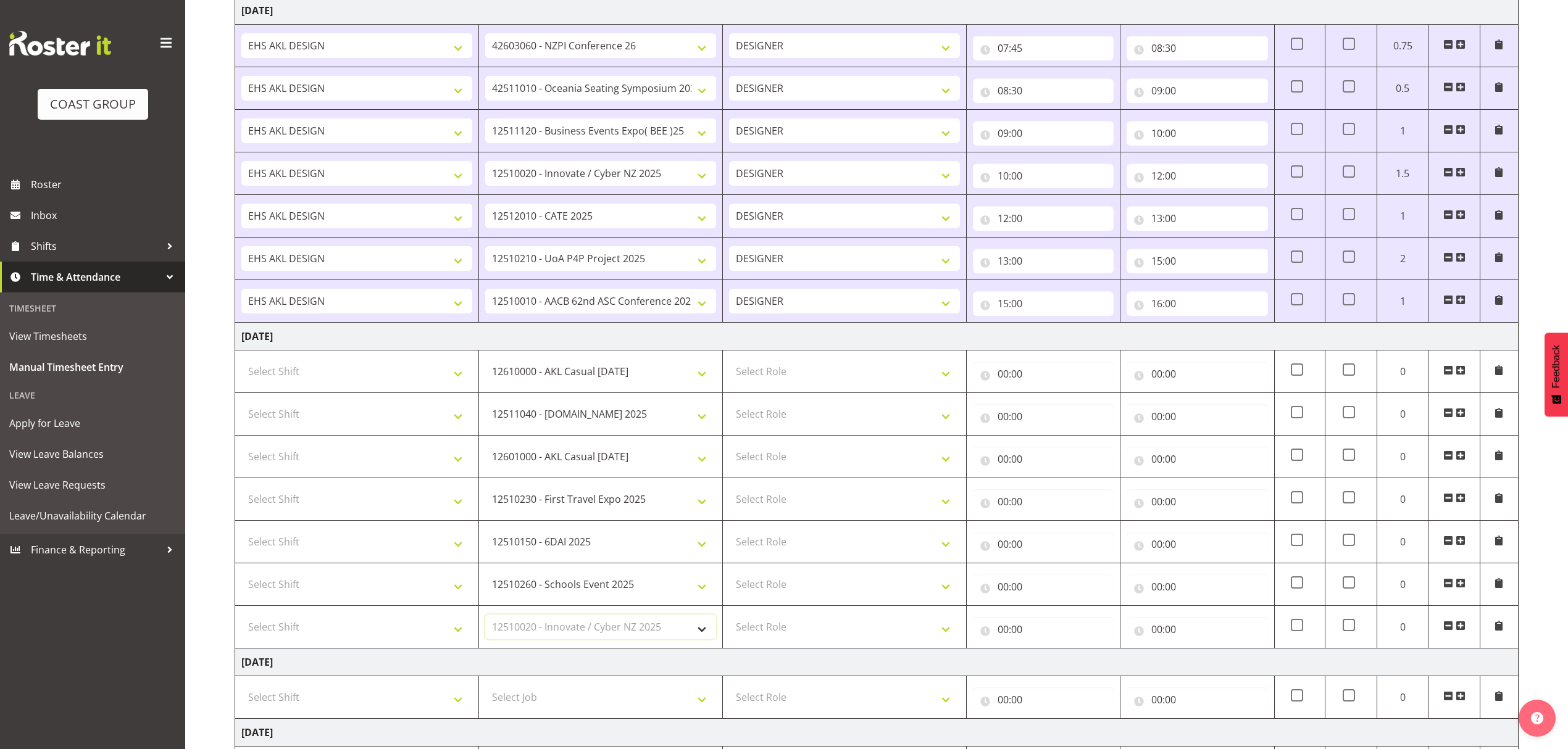
click at [485, 618] on select "Select Job 1 Carlton Events 1 [PERSON_NAME][GEOGRAPHIC_DATA] 1 [PERSON_NAME][GE…" at bounding box center [600, 627] width 231 height 25
click at [1460, 630] on span at bounding box center [1460, 626] width 10 height 10
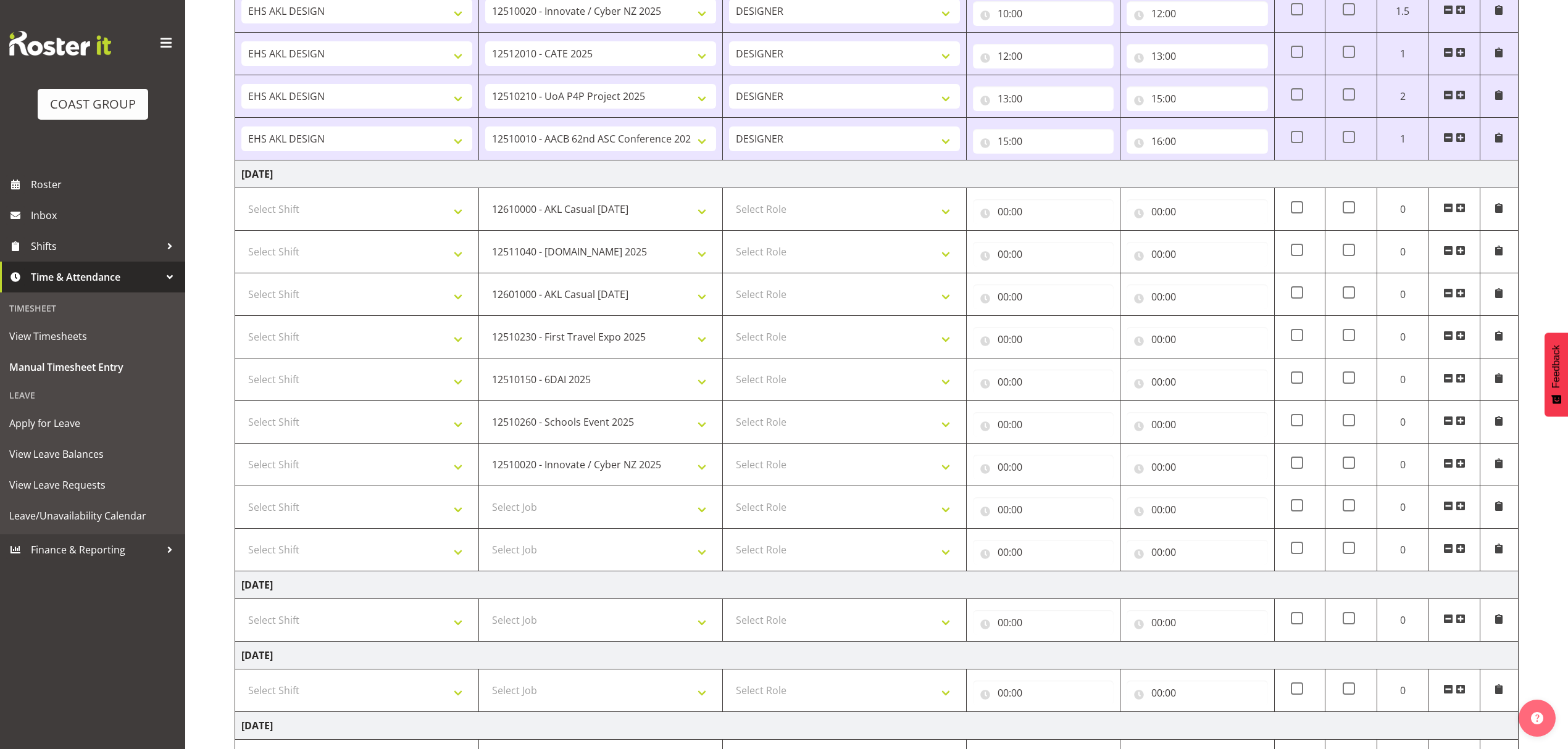
scroll to position [363, 0]
click at [608, 509] on select "Select Job 1 Carlton Events 1 [PERSON_NAME][GEOGRAPHIC_DATA] 1 [PERSON_NAME][GE…" at bounding box center [600, 504] width 231 height 25
select select "9453"
click at [485, 496] on select "Select Job 1 Carlton Events 1 [PERSON_NAME][GEOGRAPHIC_DATA] 1 [PERSON_NAME][GE…" at bounding box center [600, 504] width 231 height 25
click at [573, 548] on select "Select Job 1 Carlton Events 1 [PERSON_NAME][GEOGRAPHIC_DATA] 1 [PERSON_NAME][GE…" at bounding box center [600, 547] width 231 height 25
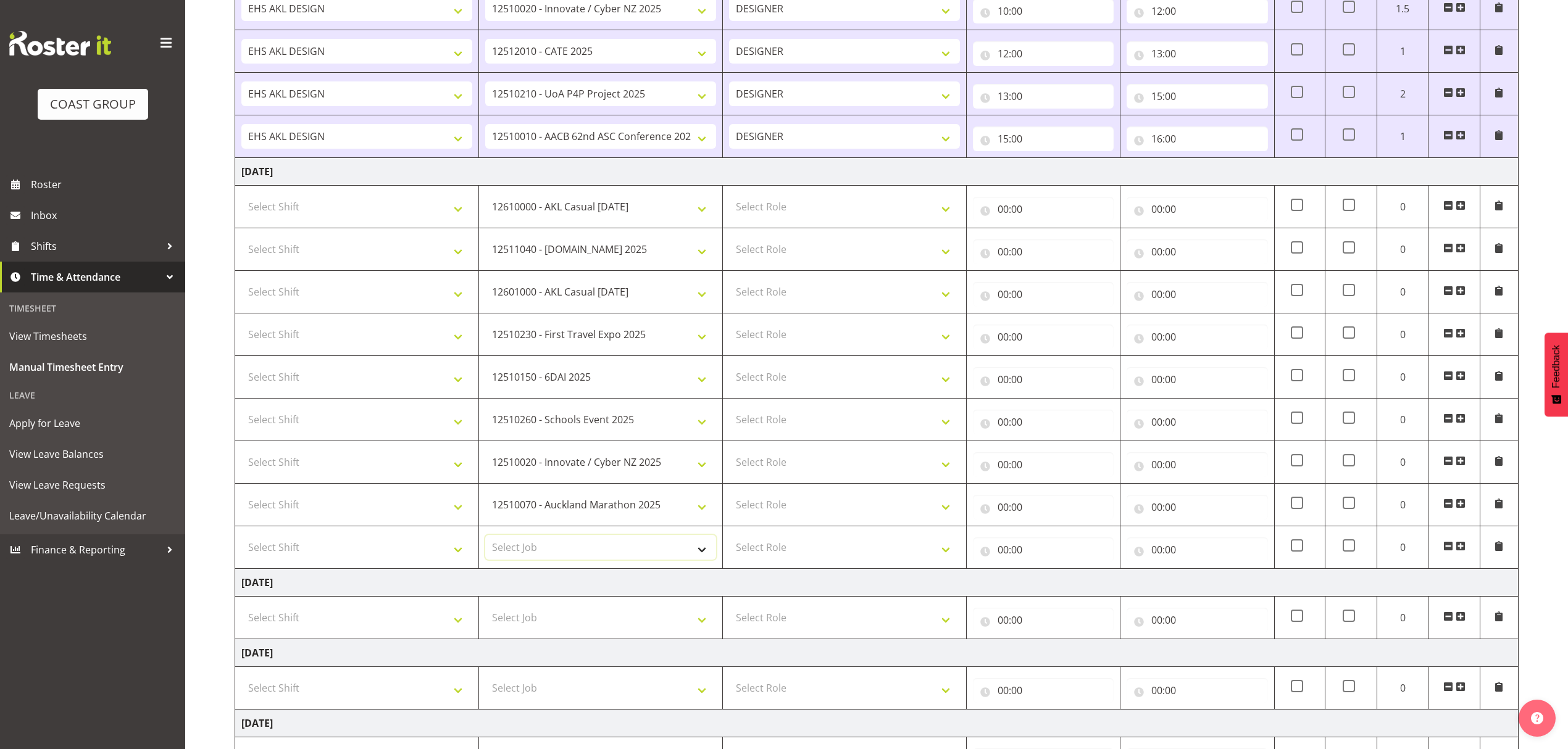
select select "10294"
click at [485, 539] on select "Select Job 1 Carlton Events 1 [PERSON_NAME][GEOGRAPHIC_DATA] 1 [PERSON_NAME][GE…" at bounding box center [600, 547] width 231 height 25
click at [1459, 548] on span at bounding box center [1460, 546] width 10 height 10
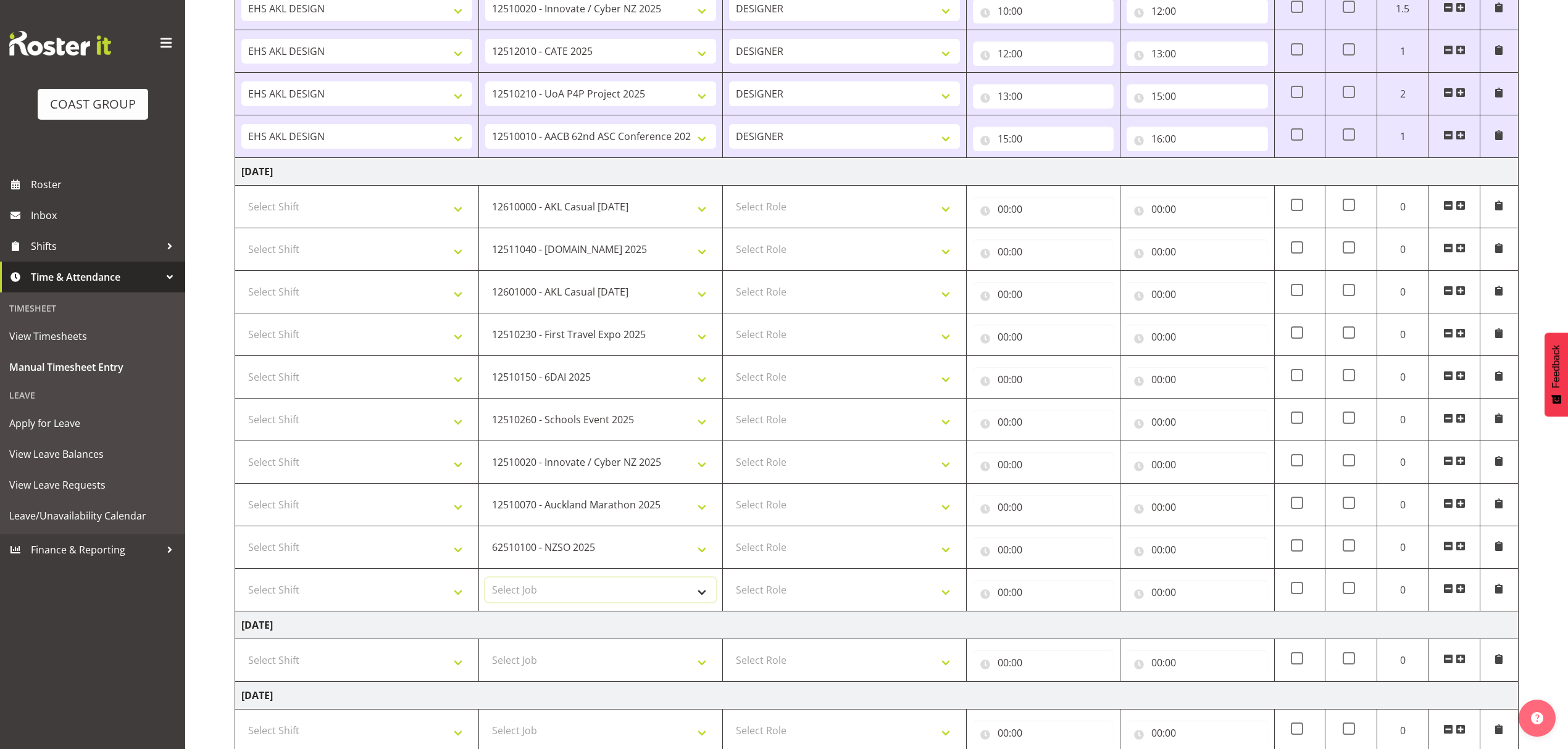
click at [593, 600] on select "Select Job 1 Carlton Events 1 [PERSON_NAME][GEOGRAPHIC_DATA] 1 [PERSON_NAME][GE…" at bounding box center [600, 590] width 231 height 25
select select "9452"
click at [485, 582] on select "Select Job 1 Carlton Events 1 [PERSON_NAME][GEOGRAPHIC_DATA] 1 [PERSON_NAME][GE…" at bounding box center [600, 590] width 231 height 25
click at [772, 216] on select "Select Role DESIGNER" at bounding box center [844, 207] width 231 height 25
select select "215"
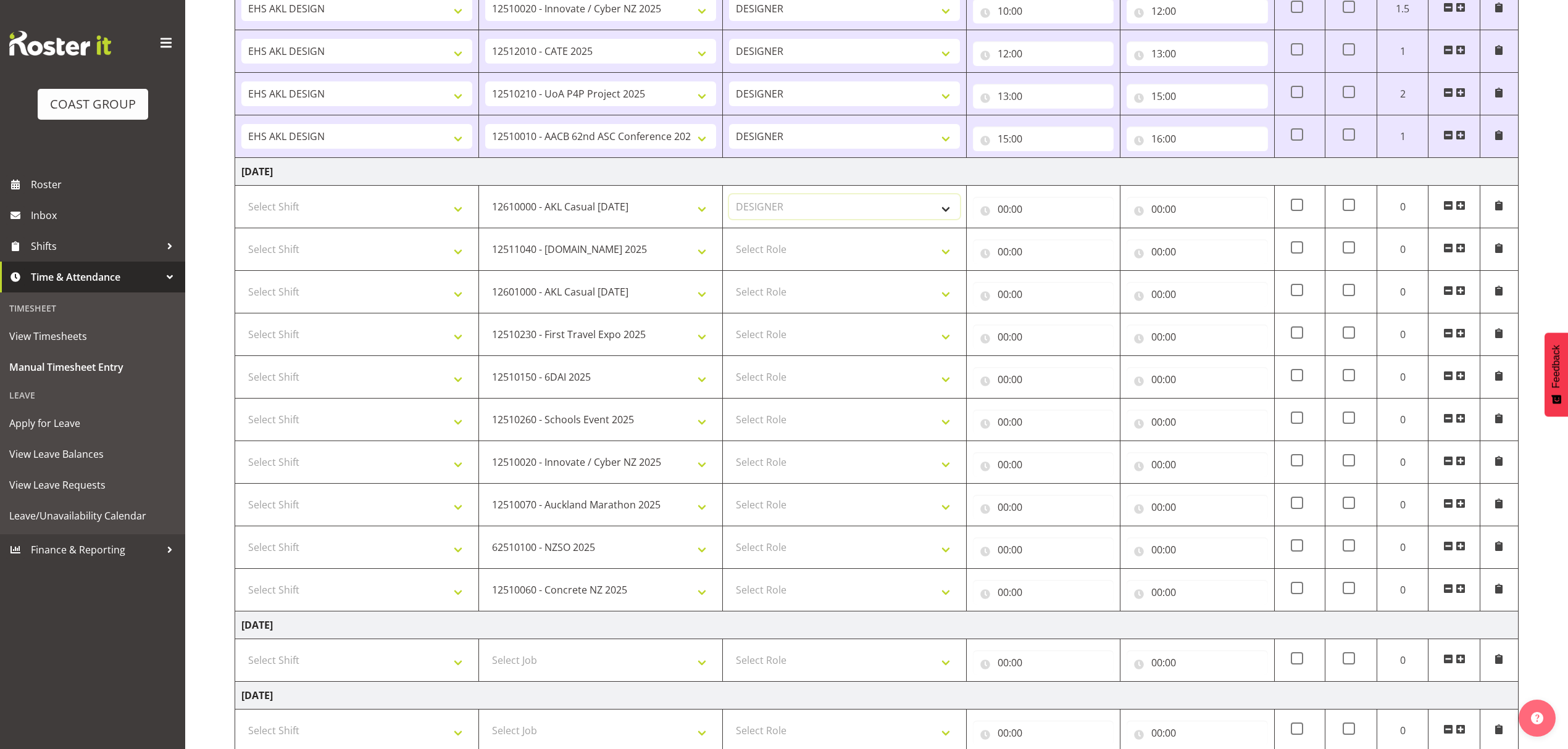
click at [729, 197] on select "Select Role DESIGNER" at bounding box center [844, 207] width 231 height 25
click at [772, 253] on select "Select Role DESIGNER" at bounding box center [844, 249] width 231 height 25
select select "215"
click at [729, 240] on select "Select Role DESIGNER" at bounding box center [844, 249] width 231 height 25
drag, startPoint x: 761, startPoint y: 293, endPoint x: 759, endPoint y: 302, distance: 9.2
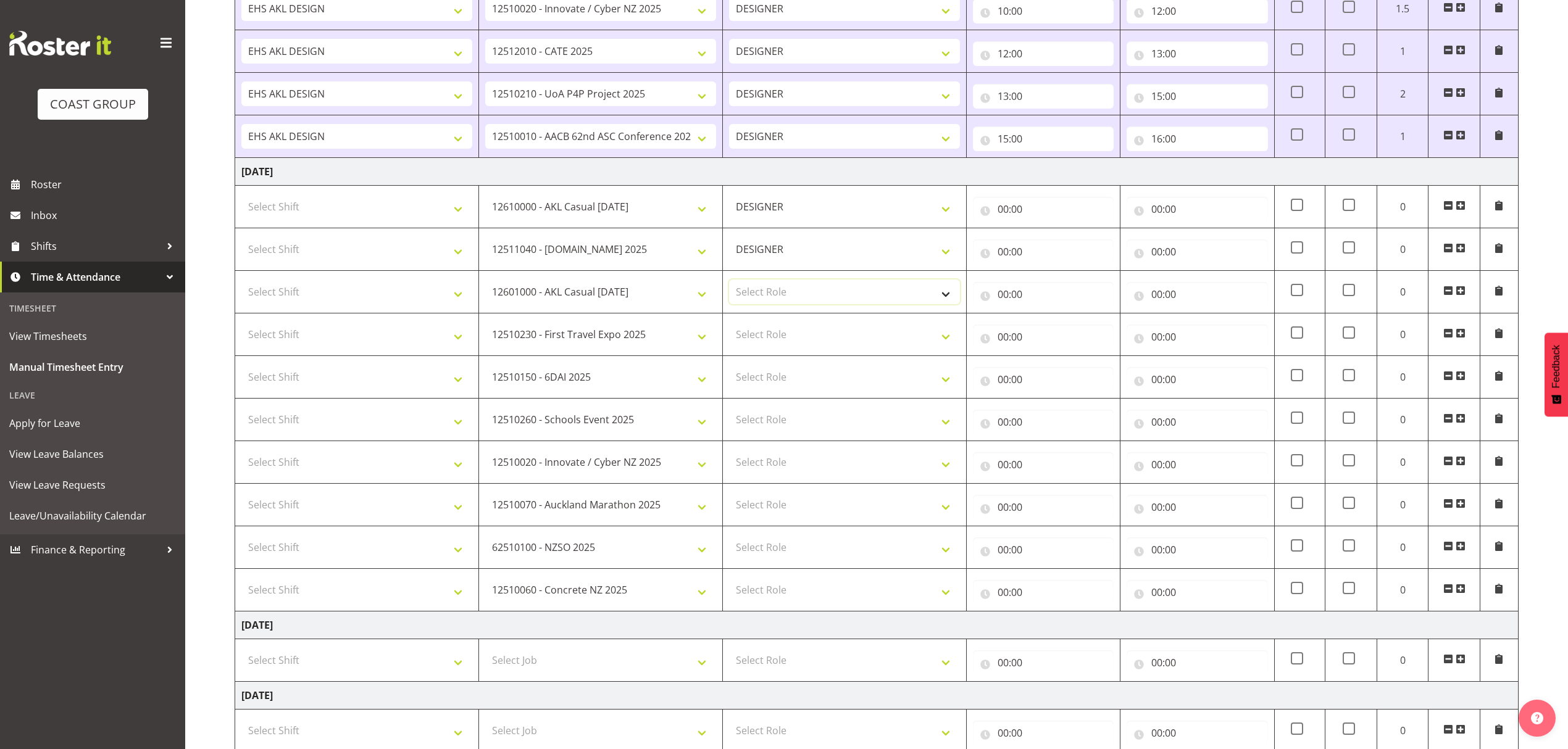
click at [761, 293] on select "Select Role DESIGNER" at bounding box center [844, 292] width 231 height 25
select select "215"
click at [729, 283] on select "Select Role DESIGNER" at bounding box center [844, 292] width 231 height 25
click at [758, 336] on select "Select Role DESIGNER" at bounding box center [844, 334] width 231 height 25
select select "215"
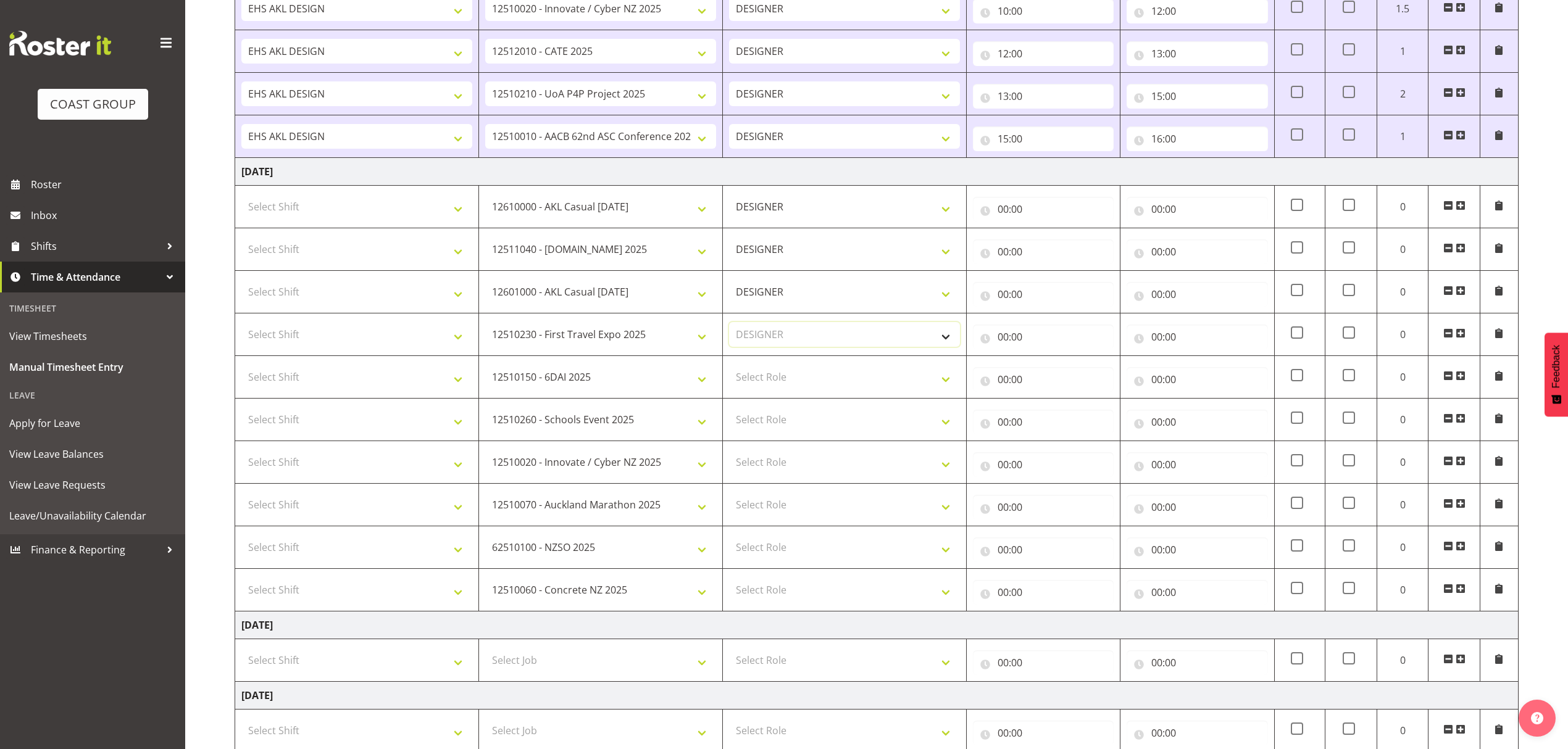
click at [729, 326] on select "Select Role DESIGNER" at bounding box center [844, 334] width 231 height 25
drag, startPoint x: 759, startPoint y: 383, endPoint x: 758, endPoint y: 390, distance: 7.1
click at [759, 383] on select "Select Role DESIGNER" at bounding box center [844, 377] width 231 height 25
select select "215"
click at [729, 368] on select "Select Role DESIGNER" at bounding box center [844, 377] width 231 height 25
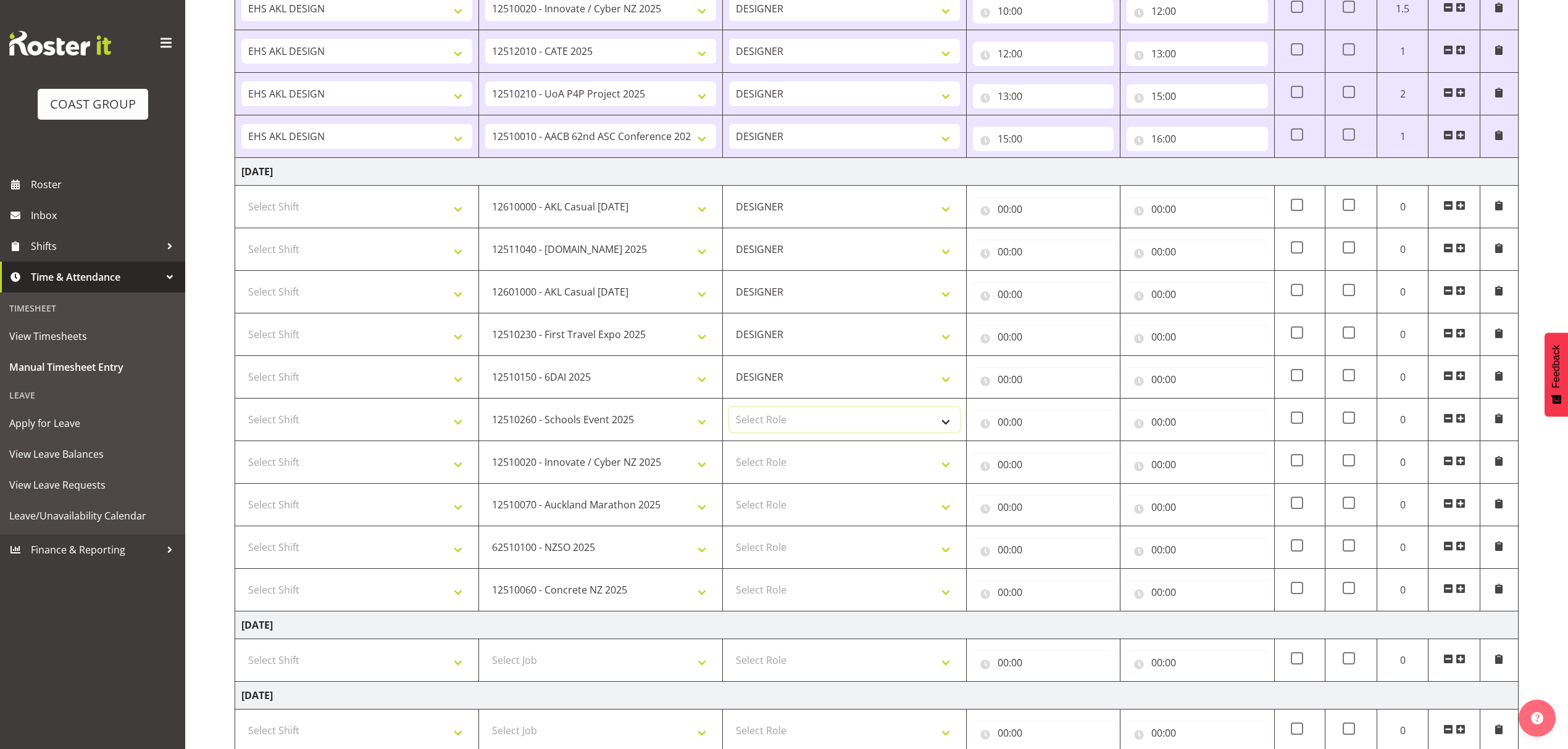
drag, startPoint x: 757, startPoint y: 423, endPoint x: 756, endPoint y: 435, distance: 12.0
click at [757, 425] on select "Select Role DESIGNER" at bounding box center [844, 420] width 231 height 25
select select "215"
click at [729, 411] on select "Select Role DESIGNER" at bounding box center [844, 420] width 231 height 25
drag, startPoint x: 753, startPoint y: 462, endPoint x: 754, endPoint y: 477, distance: 15.0
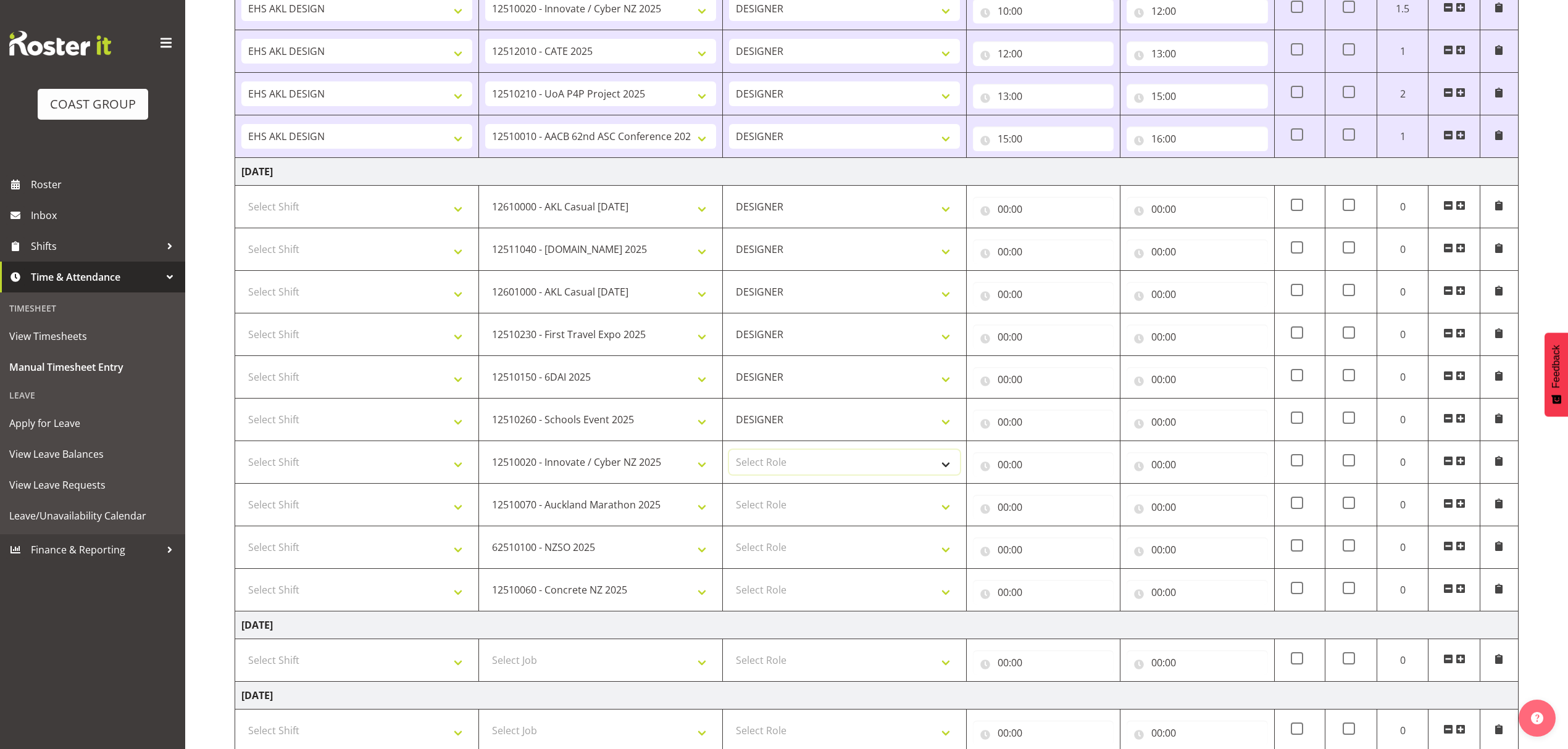
click at [753, 463] on select "Select Role DESIGNER" at bounding box center [844, 462] width 231 height 25
select select "215"
click at [729, 454] on select "Select Role DESIGNER" at bounding box center [844, 462] width 231 height 25
click at [758, 514] on select "Select Role DESIGNER" at bounding box center [844, 504] width 231 height 25
select select "215"
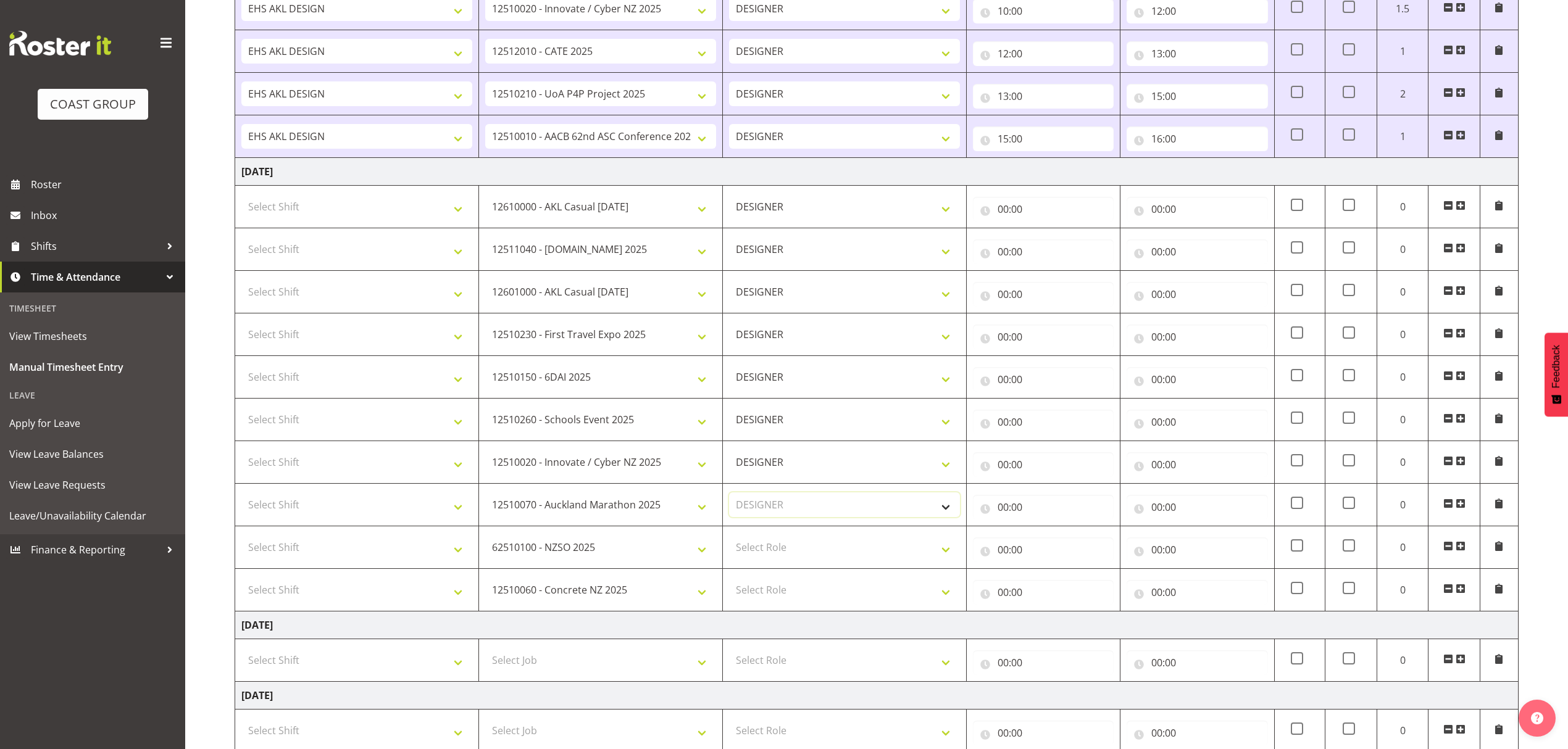
click at [729, 496] on select "Select Role DESIGNER" at bounding box center [844, 504] width 231 height 25
drag, startPoint x: 766, startPoint y: 550, endPoint x: 760, endPoint y: 560, distance: 11.7
click at [766, 551] on select "Select Role DESIGNER" at bounding box center [844, 547] width 231 height 25
select select "215"
click at [729, 539] on select "Select Role DESIGNER" at bounding box center [844, 547] width 231 height 25
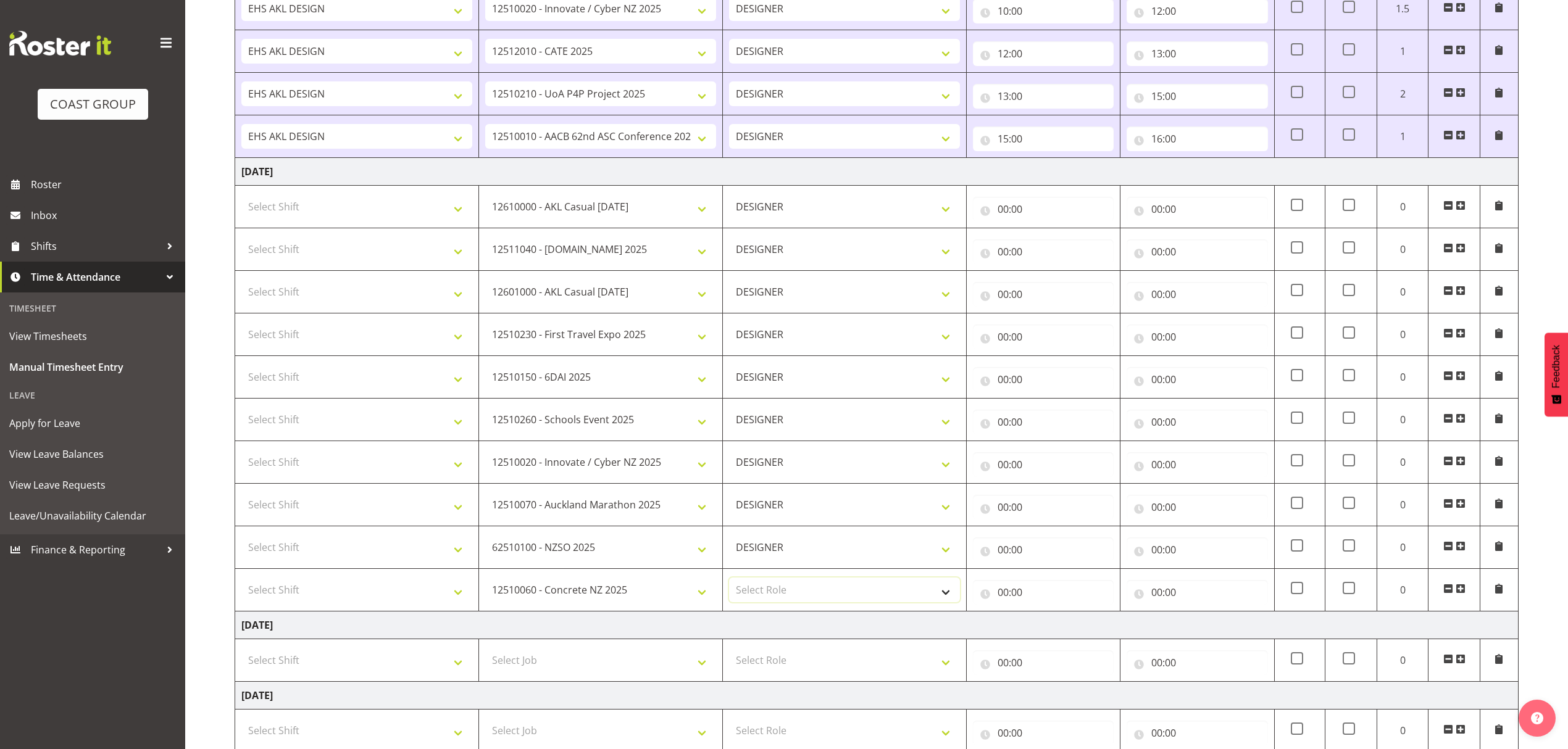
click at [756, 595] on select "Select Role DESIGNER" at bounding box center [844, 590] width 231 height 25
click at [756, 612] on td "Select Role DESIGNER" at bounding box center [845, 590] width 244 height 43
drag, startPoint x: 767, startPoint y: 587, endPoint x: 760, endPoint y: 600, distance: 14.8
click at [766, 590] on select "Select Role DESIGNER" at bounding box center [844, 590] width 231 height 25
select select "215"
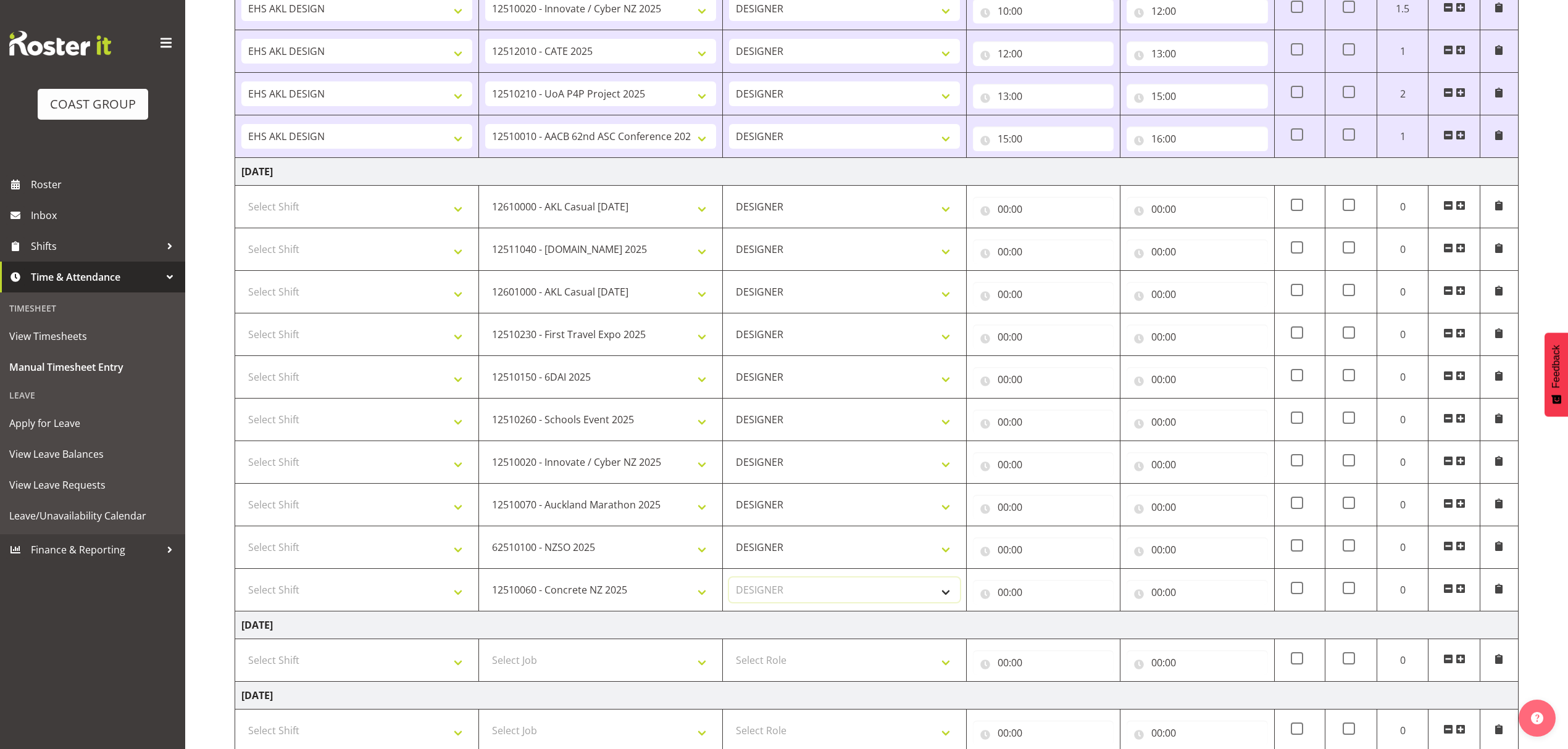
click at [729, 582] on select "Select Role DESIGNER" at bounding box center [844, 590] width 231 height 25
click at [331, 223] on td "Select Shift D+B @ [PERSON_NAME] D+B Build D+B Build NZACA D+B Build Tech Day […" at bounding box center [357, 207] width 244 height 43
click at [331, 214] on select "Select Shift D+B @ [PERSON_NAME] D+B Build D+B Build NZACA D+B Build Tech Day […" at bounding box center [357, 207] width 231 height 25
select select "1321"
drag, startPoint x: 331, startPoint y: 214, endPoint x: 326, endPoint y: 232, distance: 18.7
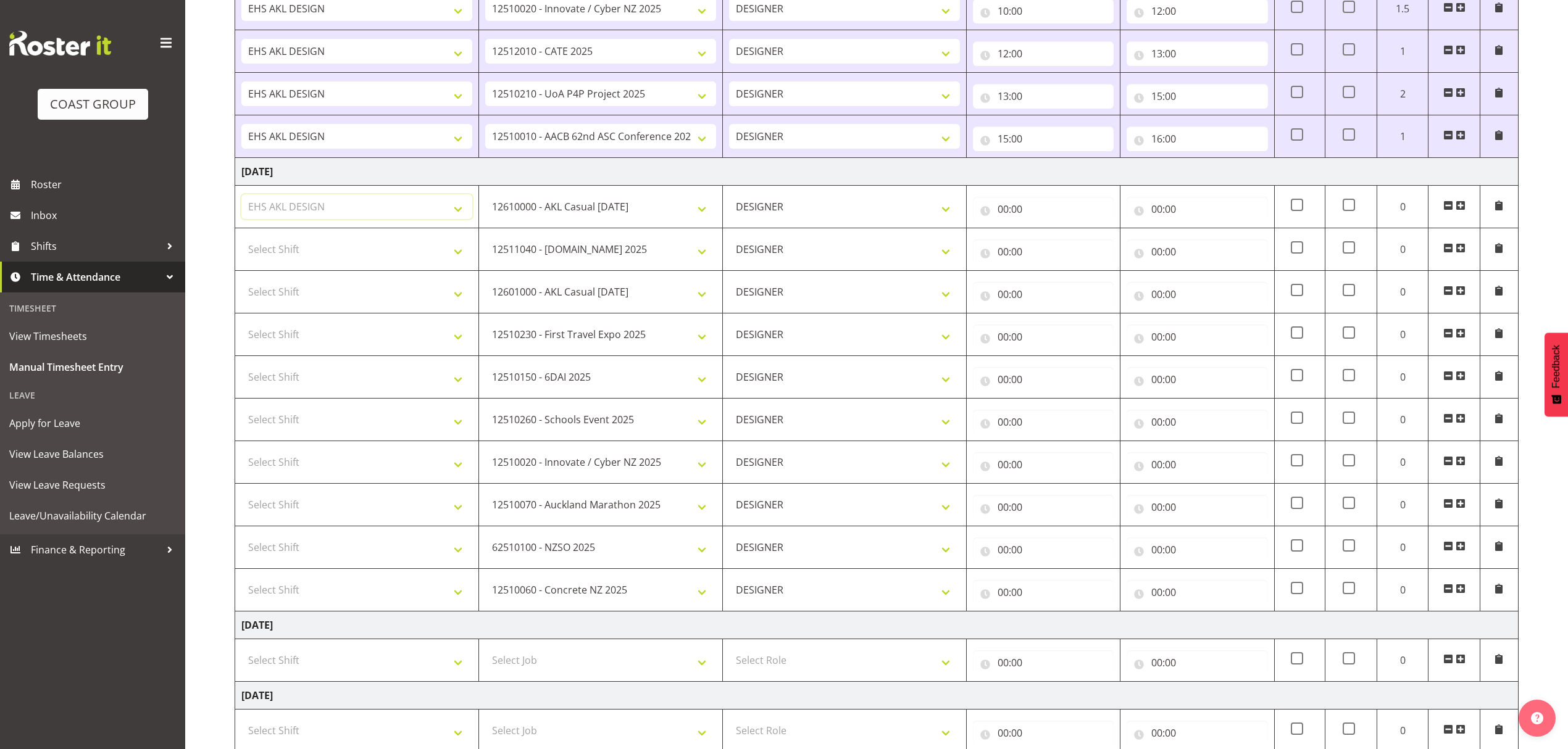
click at [331, 214] on select "Select Shift D+B @ [PERSON_NAME] D+B Build D+B Build NZACA D+B Build Tech Day […" at bounding box center [357, 207] width 231 height 25
click at [324, 245] on select "Select Shift D+B @ [PERSON_NAME] D+B Build D+B Build NZACA D+B Build Tech Day […" at bounding box center [357, 249] width 231 height 25
select select "1321"
drag, startPoint x: 324, startPoint y: 245, endPoint x: 323, endPoint y: 253, distance: 8.1
click at [324, 245] on select "Select Shift D+B @ [PERSON_NAME] D+B Build D+B Build NZACA D+B Build Tech Day […" at bounding box center [357, 249] width 231 height 25
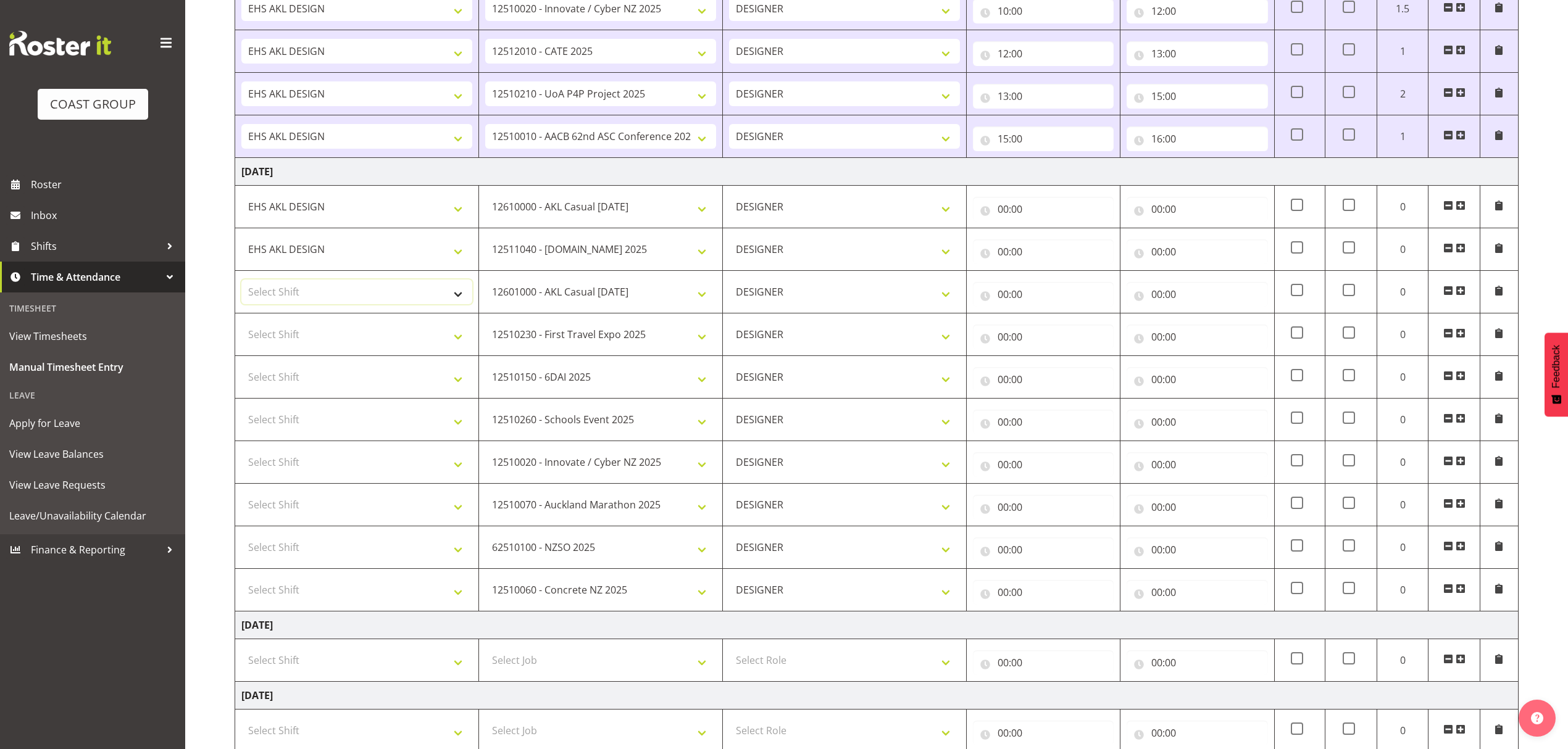
click at [321, 297] on select "Select Shift D+B @ [PERSON_NAME] D+B Build D+B Build NZACA D+B Build Tech Day […" at bounding box center [357, 292] width 231 height 25
select select "1321"
drag, startPoint x: 321, startPoint y: 297, endPoint x: 310, endPoint y: 311, distance: 17.8
click at [321, 297] on select "Select Shift D+B @ [PERSON_NAME] D+B Build D+B Build NZACA D+B Build Tech Day […" at bounding box center [357, 292] width 231 height 25
click at [297, 334] on select "Select Shift D+B @ [PERSON_NAME] D+B Build D+B Build NZACA D+B Build Tech Day […" at bounding box center [357, 334] width 231 height 25
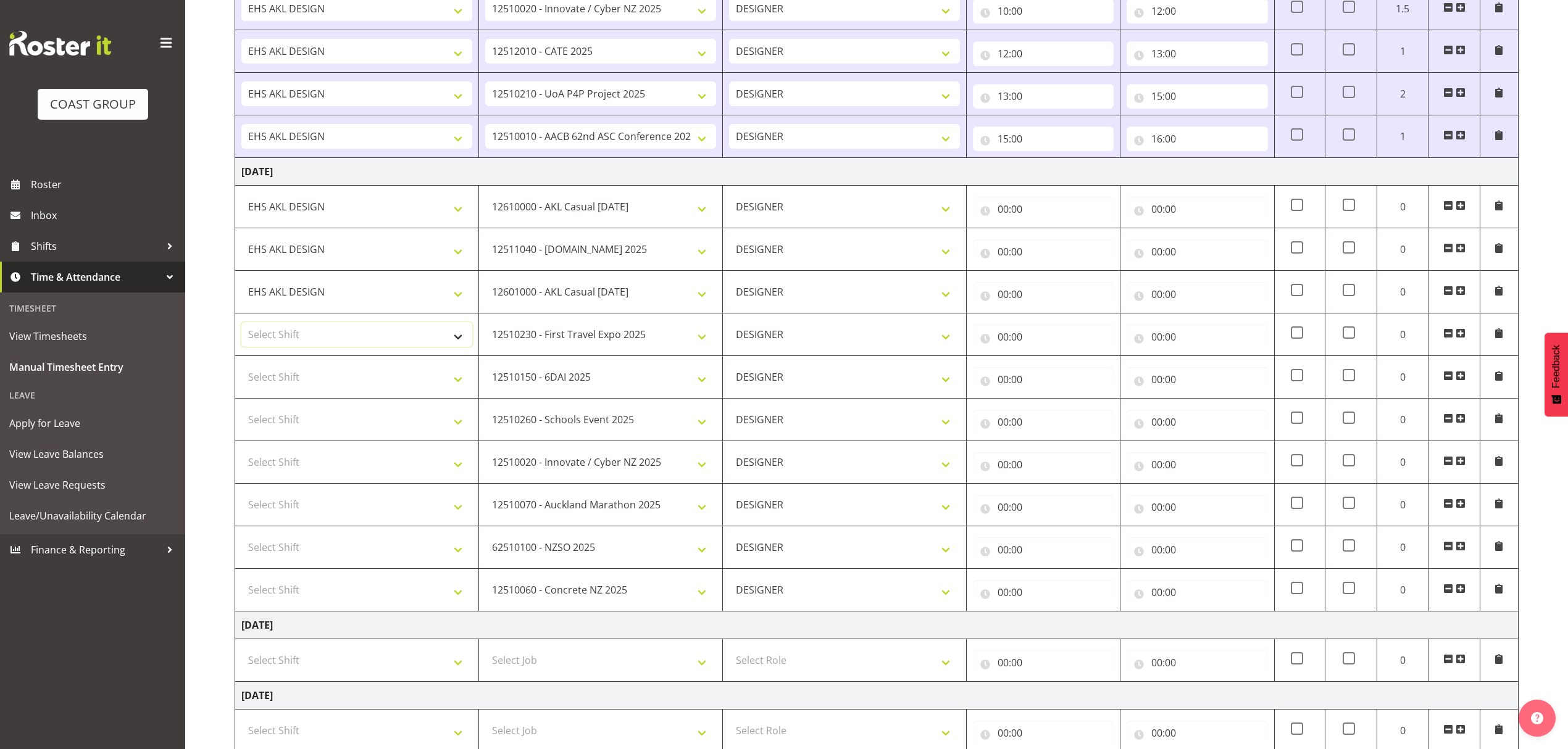
select select "1321"
drag, startPoint x: 297, startPoint y: 334, endPoint x: 296, endPoint y: 343, distance: 9.1
click at [297, 334] on select "Select Shift D+B @ [PERSON_NAME] D+B Build D+B Build NZACA D+B Build Tech Day […" at bounding box center [357, 334] width 231 height 25
click at [289, 376] on select "Select Shift D+B @ [PERSON_NAME] D+B Build D+B Build NZACA D+B Build Tech Day […" at bounding box center [357, 377] width 231 height 25
select select "1321"
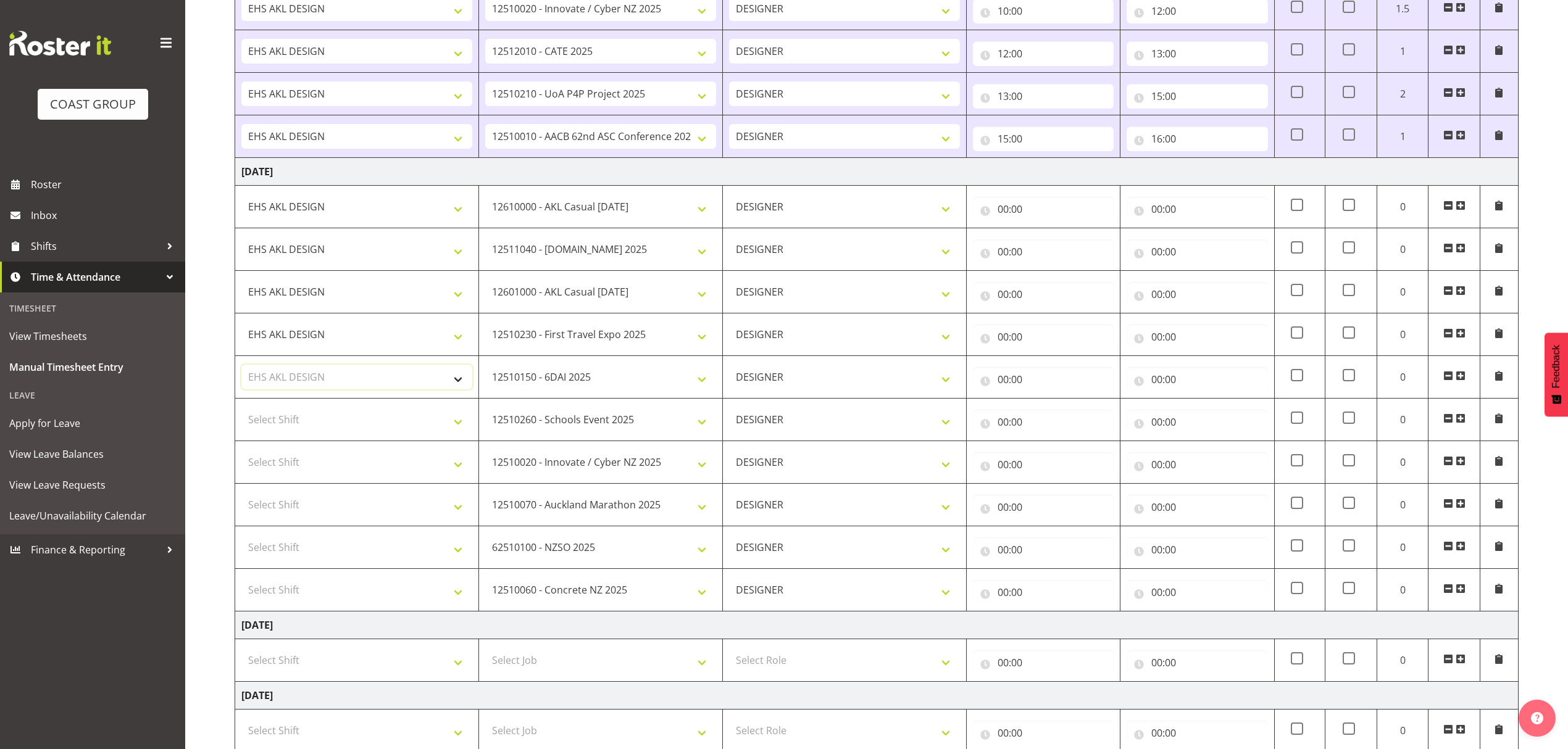
drag, startPoint x: 290, startPoint y: 380, endPoint x: 284, endPoint y: 405, distance: 25.7
click at [290, 380] on select "Select Shift D+B @ [PERSON_NAME] D+B Build D+B Build NZACA D+B Build Tech Day […" at bounding box center [357, 377] width 231 height 25
click at [283, 420] on select "Select Shift D+B @ [PERSON_NAME] D+B Build D+B Build NZACA D+B Build Tech Day […" at bounding box center [357, 420] width 231 height 25
select select "1321"
click at [283, 428] on select "Select Shift D+B @ [PERSON_NAME] D+B Build D+B Build NZACA D+B Build Tech Day […" at bounding box center [357, 420] width 231 height 25
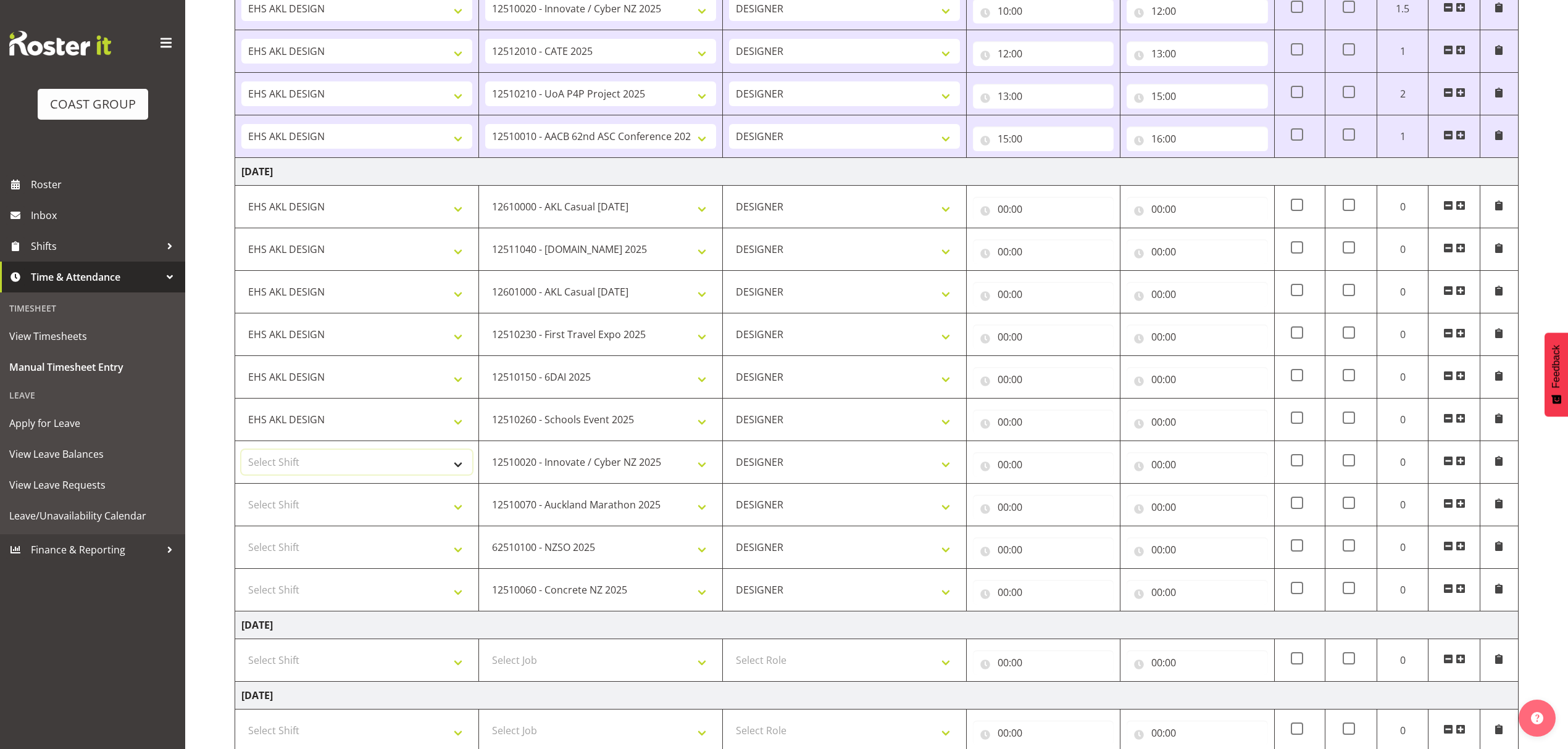
click at [280, 462] on select "Select Shift D+B @ [PERSON_NAME] D+B Build D+B Build NZACA D+B Build Tech Day […" at bounding box center [357, 462] width 231 height 25
select select "1321"
click at [282, 470] on select "Select Shift D+B @ [PERSON_NAME] D+B Build D+B Build NZACA D+B Build Tech Day […" at bounding box center [357, 462] width 231 height 25
click at [275, 506] on select "Select Shift D+B @ [PERSON_NAME] D+B Build D+B Build NZACA D+B Build Tech Day […" at bounding box center [357, 504] width 231 height 25
select select "1321"
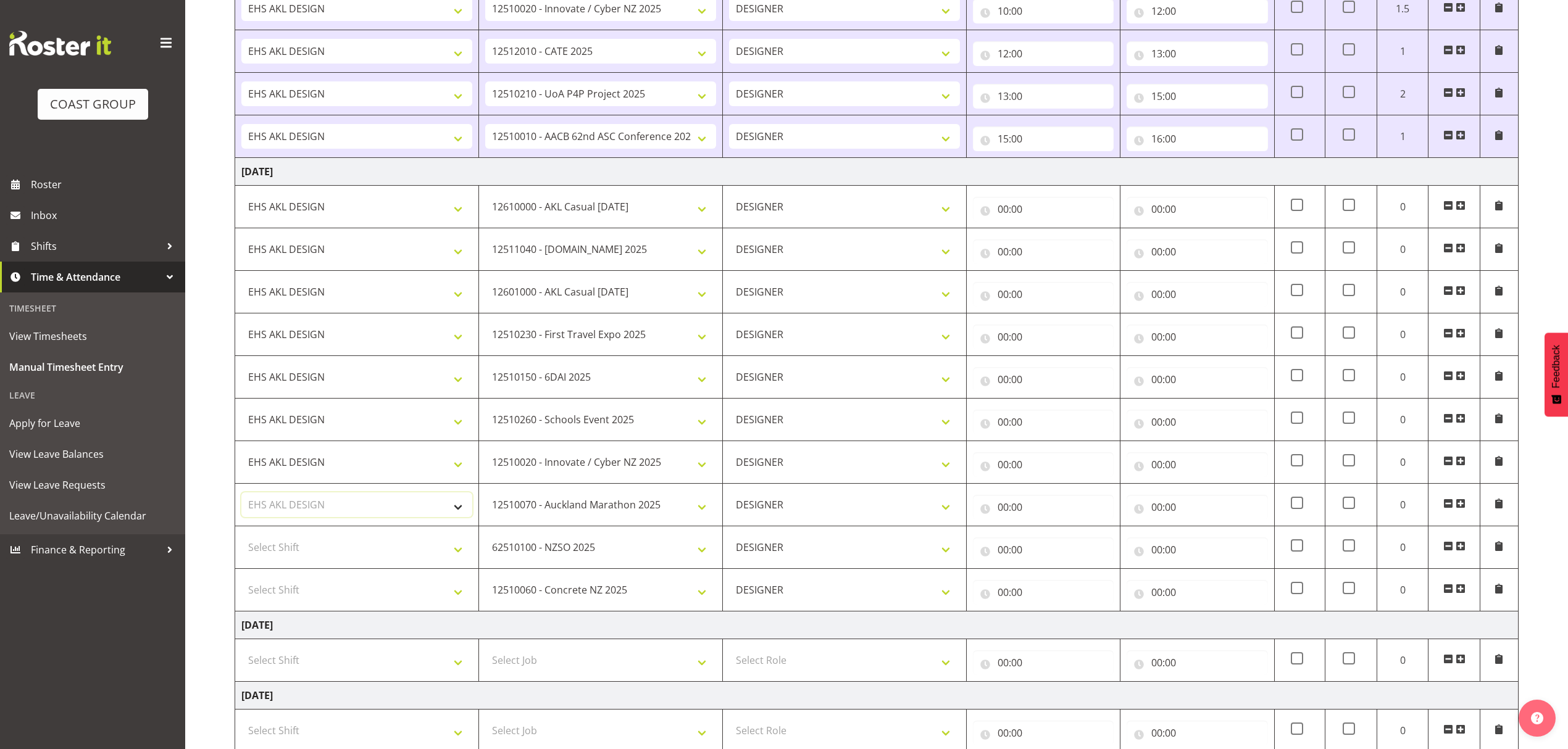
click at [275, 514] on select "Select Shift D+B @ [PERSON_NAME] D+B Build D+B Build NZACA D+B Build Tech Day […" at bounding box center [357, 504] width 231 height 25
click at [266, 558] on select "Select Shift D+B @ [PERSON_NAME] D+B Build D+B Build NZACA D+B Build Tech Day […" at bounding box center [357, 547] width 231 height 25
select select "1321"
drag, startPoint x: 265, startPoint y: 559, endPoint x: 263, endPoint y: 576, distance: 17.1
click at [265, 560] on select "Select Shift D+B @ [PERSON_NAME] D+B Build D+B Build NZACA D+B Build Tech Day […" at bounding box center [357, 547] width 231 height 25
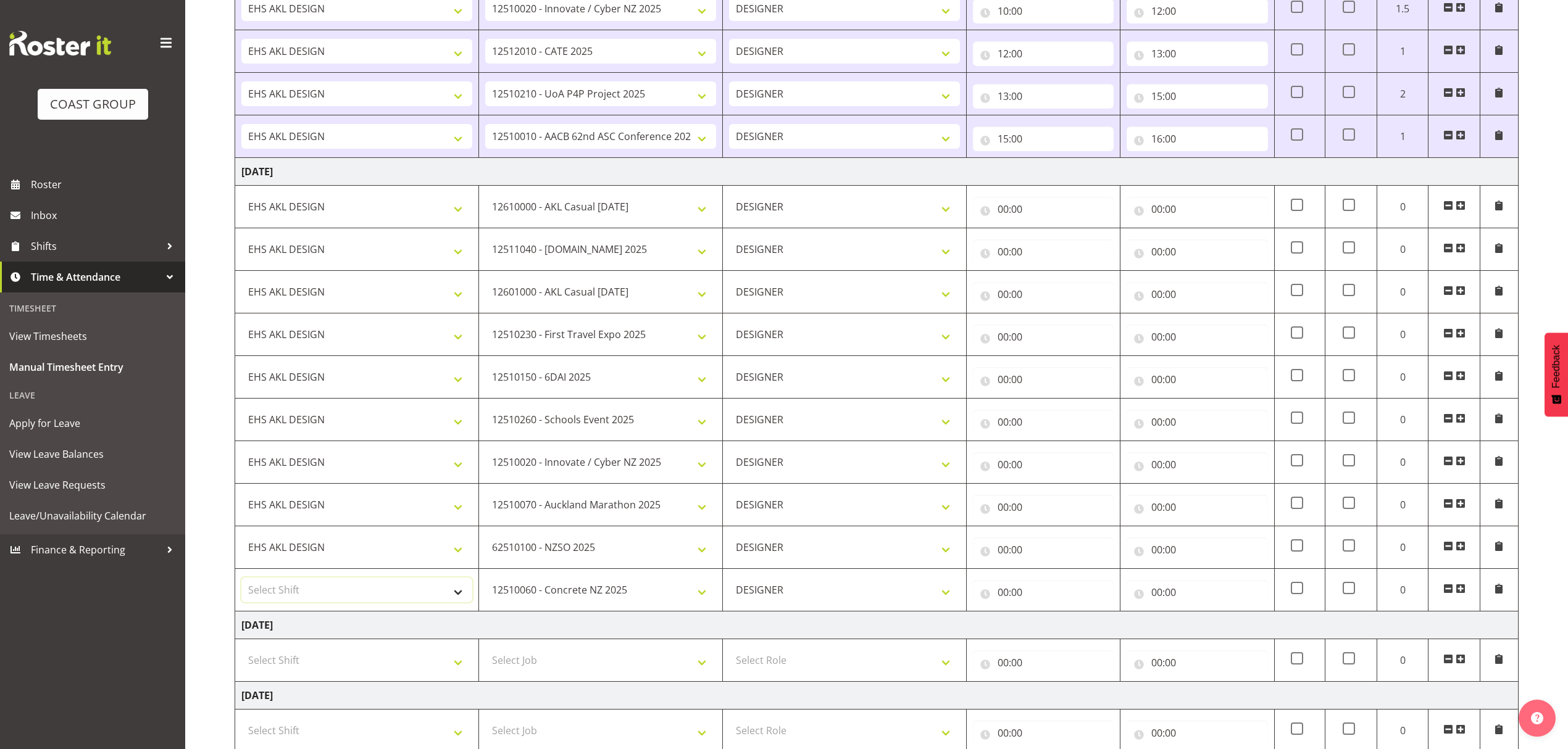
click at [263, 588] on select "Select Shift D+B @ [PERSON_NAME] D+B Build D+B Build NZACA D+B Build Tech Day […" at bounding box center [357, 590] width 231 height 25
select select "1321"
click at [263, 590] on select "Select Shift D+B @ [PERSON_NAME] D+B Build D+B Build NZACA D+B Build Tech Day […" at bounding box center [357, 590] width 231 height 25
click at [1183, 611] on td "00:00 00 01 02 03 04 05 06 07 08 09 10 11 12 13 14 15 16 17 18 19 20 21 22 23 :…" at bounding box center [1197, 590] width 154 height 43
click at [1186, 596] on input "00:00" at bounding box center [1196, 592] width 141 height 25
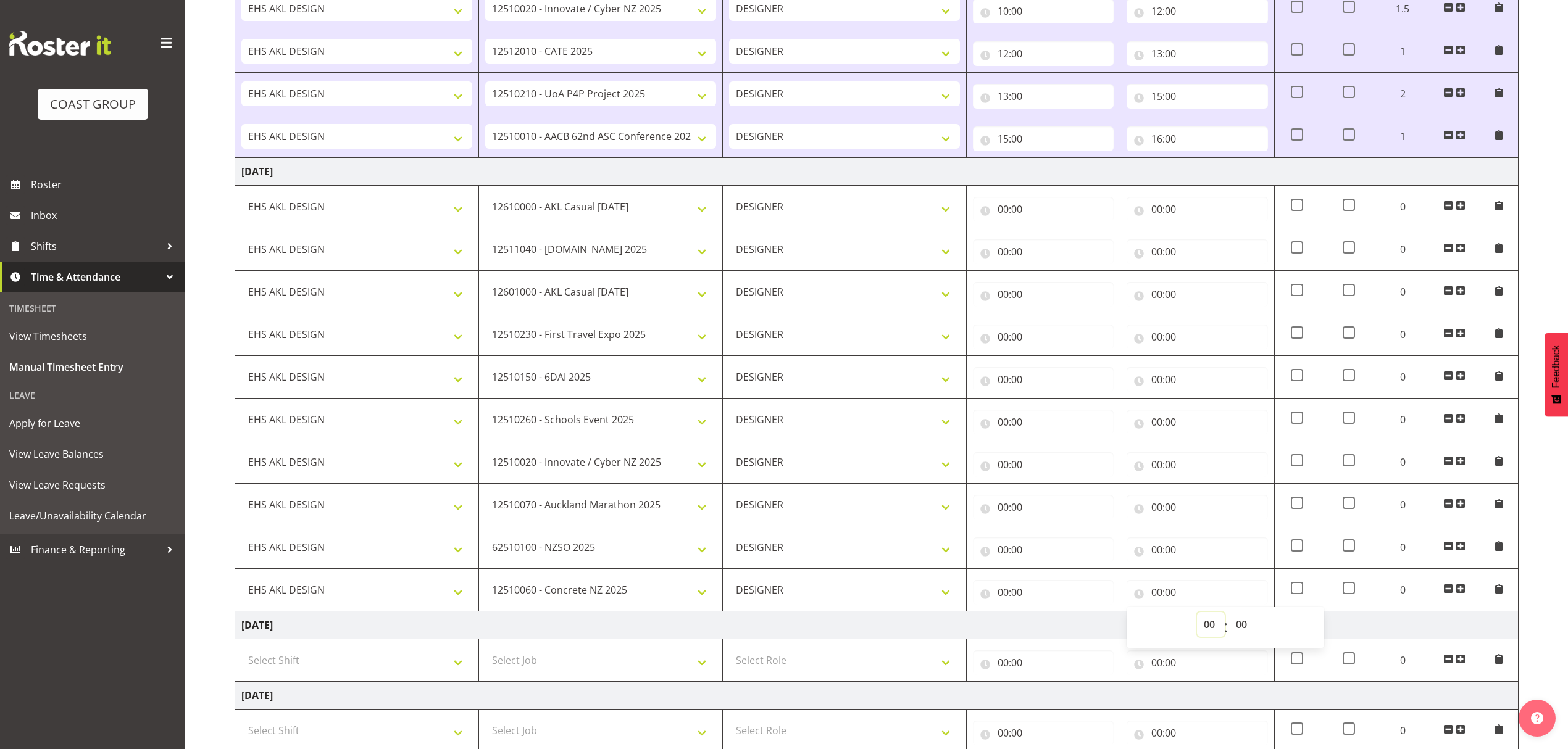
click at [1201, 622] on select "00 01 02 03 04 05 06 07 08 09 10 11 12 13 14 15 16 17 18 19 20 21 22 23" at bounding box center [1211, 625] width 28 height 25
select select "16"
click at [1197, 617] on select "00 01 02 03 04 05 06 07 08 09 10 11 12 13 14 15 16 17 18 19 20 21 22 23" at bounding box center [1211, 625] width 28 height 25
type input "16:00"
click at [1074, 600] on input "00:00" at bounding box center [1043, 592] width 141 height 25
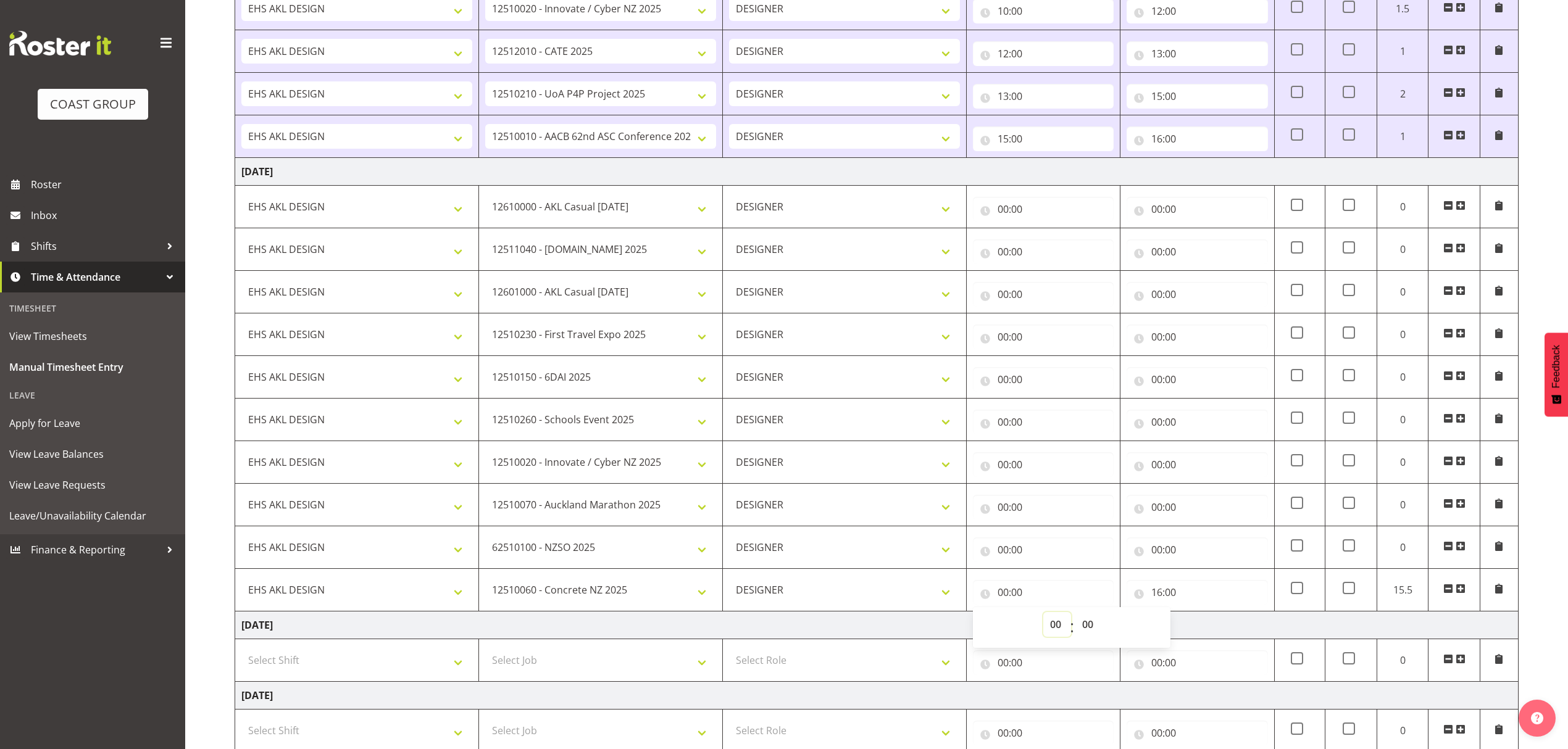
click at [1056, 625] on select "00 01 02 03 04 05 06 07 08 09 10 11 12 13 14 15 16 17 18 19 20 21 22 23" at bounding box center [1056, 625] width 28 height 25
select select "15"
click at [1043, 617] on select "00 01 02 03 04 05 06 07 08 09 10 11 12 13 14 15 16 17 18 19 20 21 22 23" at bounding box center [1056, 625] width 28 height 25
type input "15:00"
click at [1161, 552] on input "00:00" at bounding box center [1196, 550] width 141 height 25
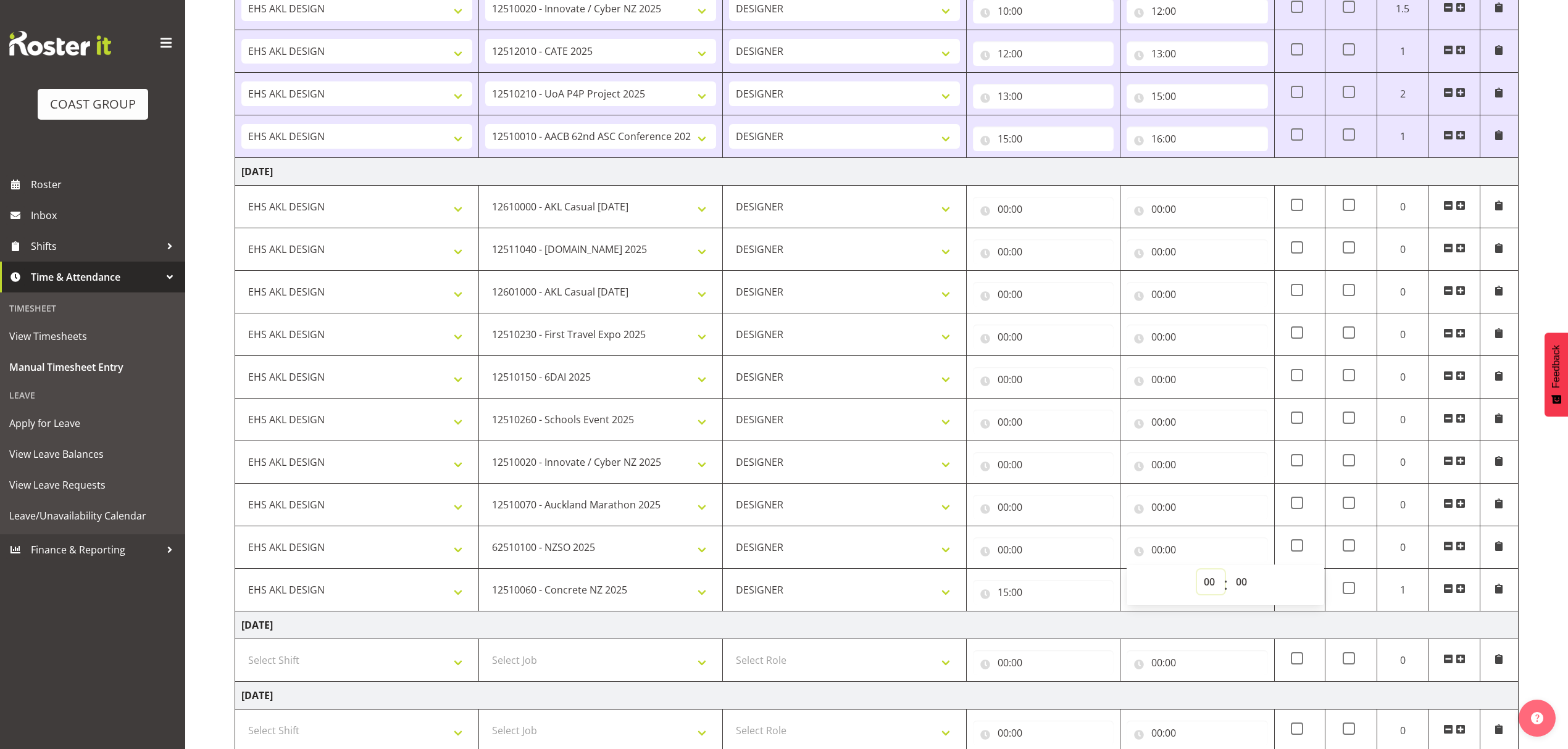
click at [1199, 591] on select "00 01 02 03 04 05 06 07 08 09 10 11 12 13 14 15 16 17 18 19 20 21 22 23" at bounding box center [1211, 582] width 28 height 25
select select "15"
click at [1197, 574] on select "00 01 02 03 04 05 06 07 08 09 10 11 12 13 14 15 16 17 18 19 20 21 22 23" at bounding box center [1211, 582] width 28 height 25
type input "15:00"
drag, startPoint x: 1080, startPoint y: 549, endPoint x: 1101, endPoint y: 568, distance: 28.3
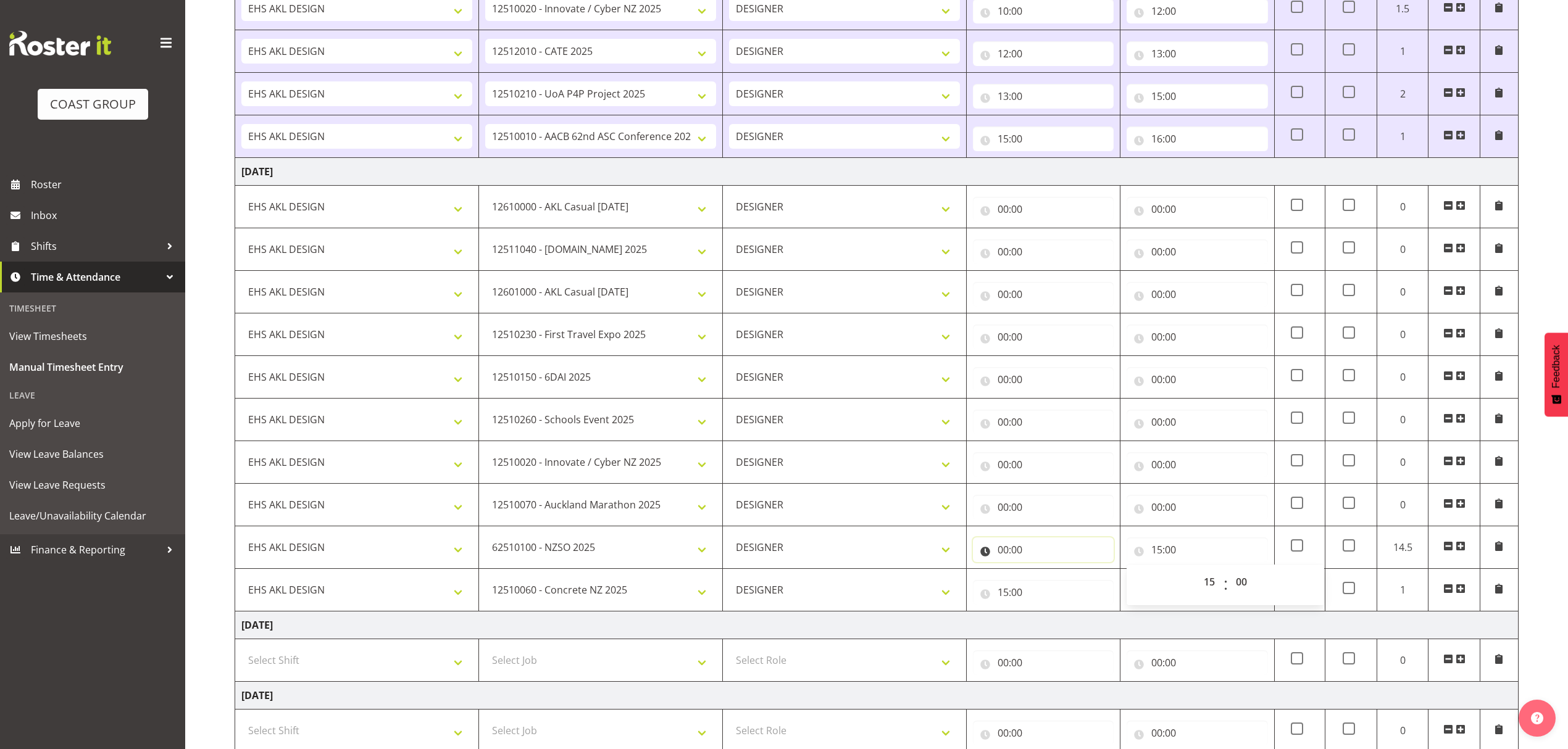
click at [1080, 548] on input "00:00" at bounding box center [1043, 550] width 141 height 25
click at [1060, 590] on select "00 01 02 03 04 05 06 07 08 09 10 11 12 13 14 15 16 17 18 19 20 21 22 23" at bounding box center [1056, 582] width 28 height 25
select select "14"
click at [1043, 574] on select "00 01 02 03 04 05 06 07 08 09 10 11 12 13 14 15 16 17 18 19 20 21 22 23" at bounding box center [1056, 582] width 28 height 25
type input "14:00"
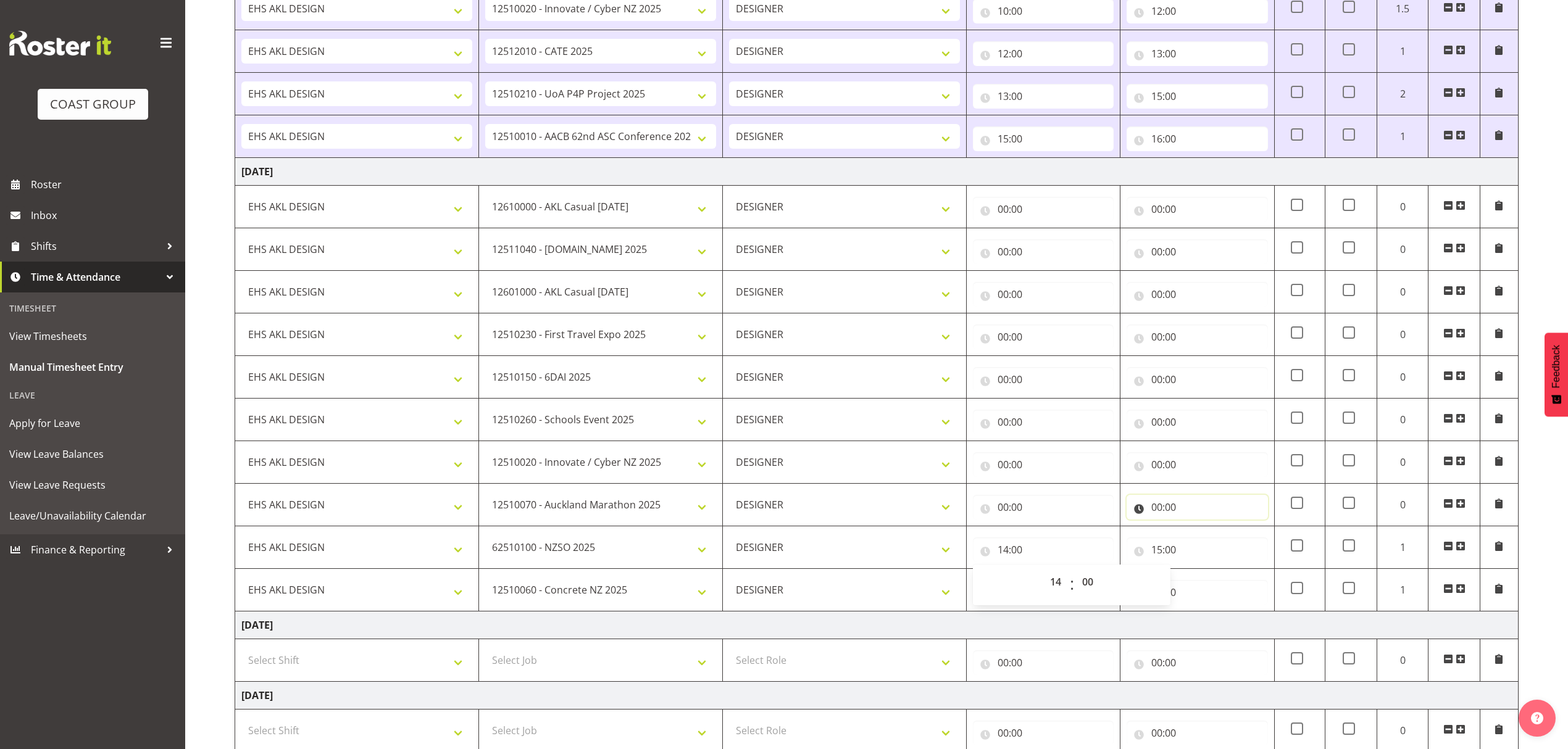
click at [1172, 500] on input "00:00" at bounding box center [1196, 507] width 141 height 25
click at [1201, 541] on select "00 01 02 03 04 05 06 07 08 09 10 11 12 13 14 15 16 17 18 19 20 21 22 23" at bounding box center [1211, 539] width 28 height 25
select select "14"
click at [1197, 531] on select "00 01 02 03 04 05 06 07 08 09 10 11 12 13 14 15 16 17 18 19 20 21 22 23" at bounding box center [1211, 539] width 28 height 25
type input "14:00"
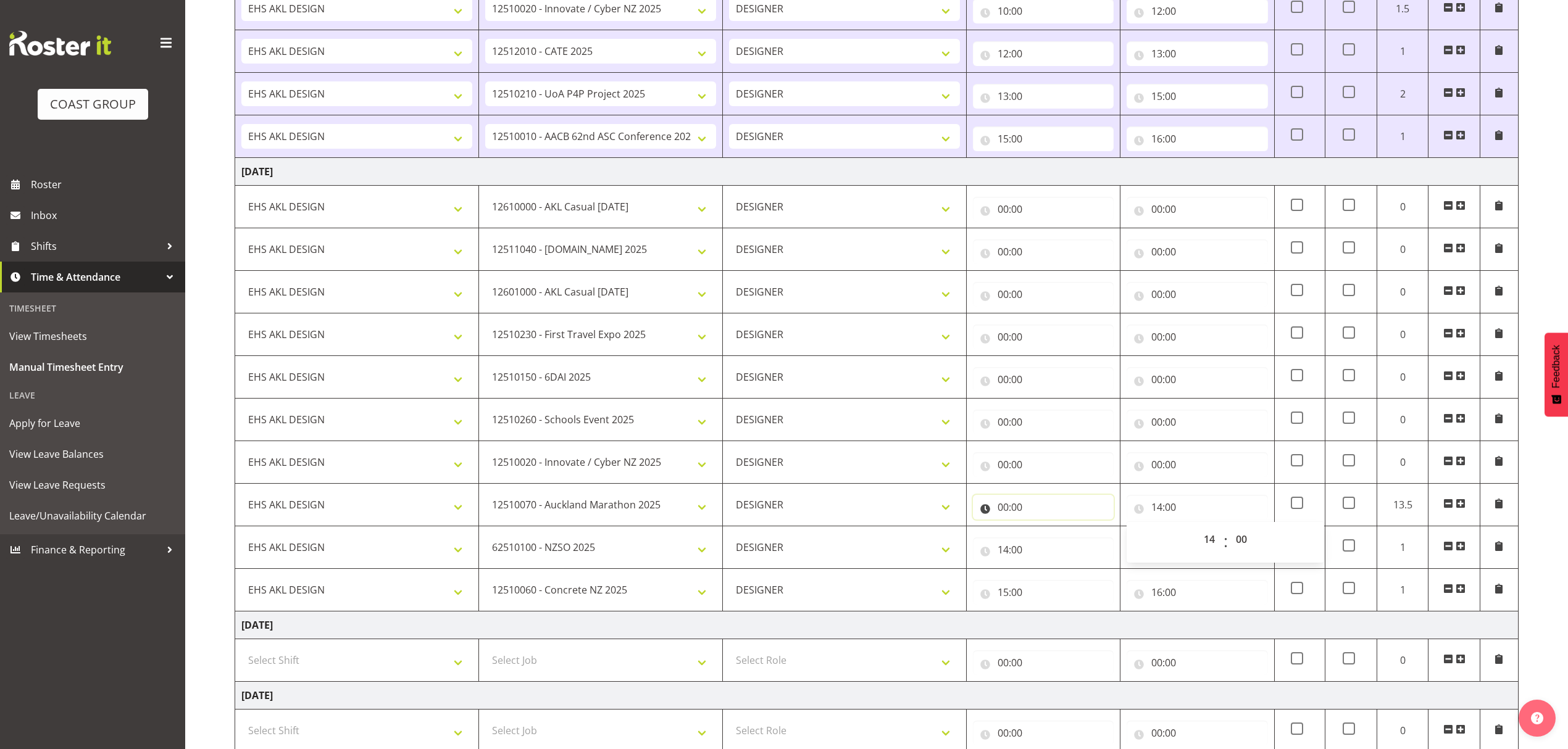
click at [1045, 514] on input "00:00" at bounding box center [1043, 507] width 141 height 25
click at [1054, 540] on select "00 01 02 03 04 05 06 07 08 09 10 11 12 13 14 15 16 17 18 19 20 21 22 23" at bounding box center [1056, 539] width 28 height 25
select select "13"
click at [1043, 531] on select "00 01 02 03 04 05 06 07 08 09 10 11 12 13 14 15 16 17 18 19 20 21 22 23" at bounding box center [1056, 539] width 28 height 25
type input "13:00"
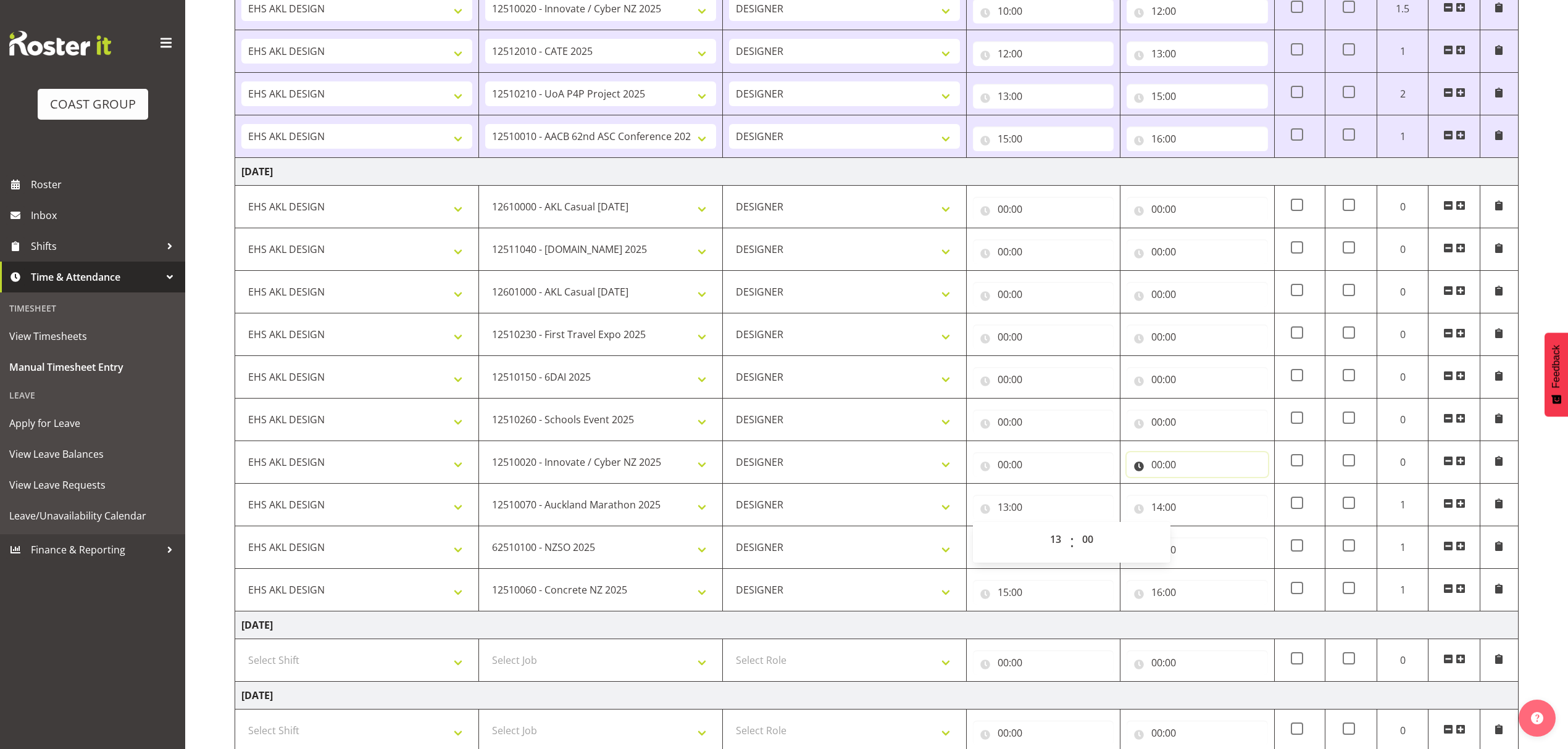
click at [1183, 465] on input "00:00" at bounding box center [1196, 465] width 141 height 25
drag, startPoint x: 1206, startPoint y: 504, endPoint x: 1203, endPoint y: 492, distance: 12.4
click at [1206, 504] on select "00 01 02 03 04 05 06 07 08 09 10 11 12 13 14 15 16 17 18 19 20 21 22 23" at bounding box center [1211, 496] width 28 height 25
select select "13"
click at [1197, 488] on select "00 01 02 03 04 05 06 07 08 09 10 11 12 13 14 15 16 17 18 19 20 21 22 23" at bounding box center [1211, 496] width 28 height 25
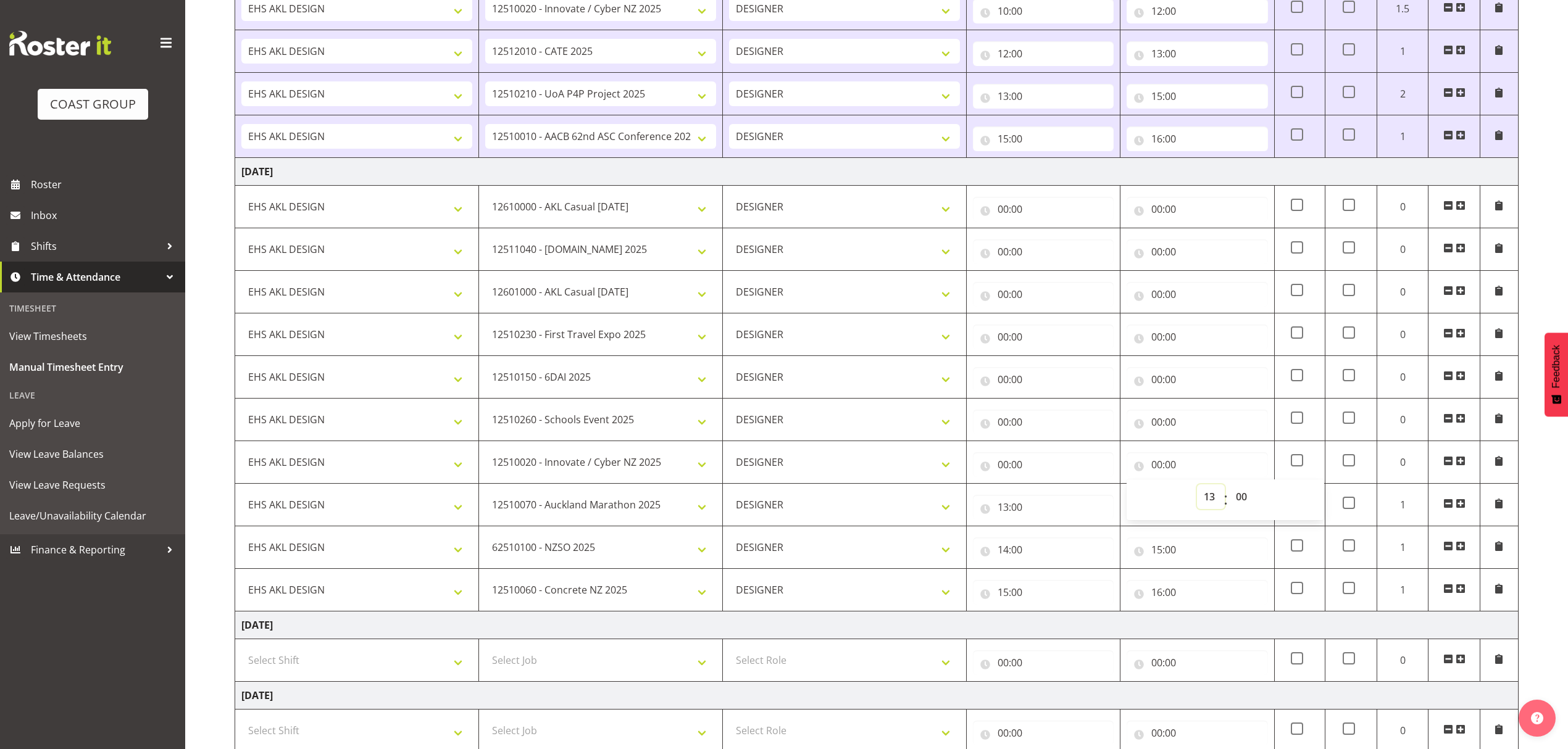
type input "13:00"
click at [1079, 475] on input "00:00" at bounding box center [1043, 465] width 141 height 25
click at [1062, 497] on select "00 01 02 03 04 05 06 07 08 09 10 11 12 13 14 15 16 17 18 19 20 21 22 23" at bounding box center [1056, 496] width 28 height 25
select select "12"
click at [1043, 488] on select "00 01 02 03 04 05 06 07 08 09 10 11 12 13 14 15 16 17 18 19 20 21 22 23" at bounding box center [1056, 496] width 28 height 25
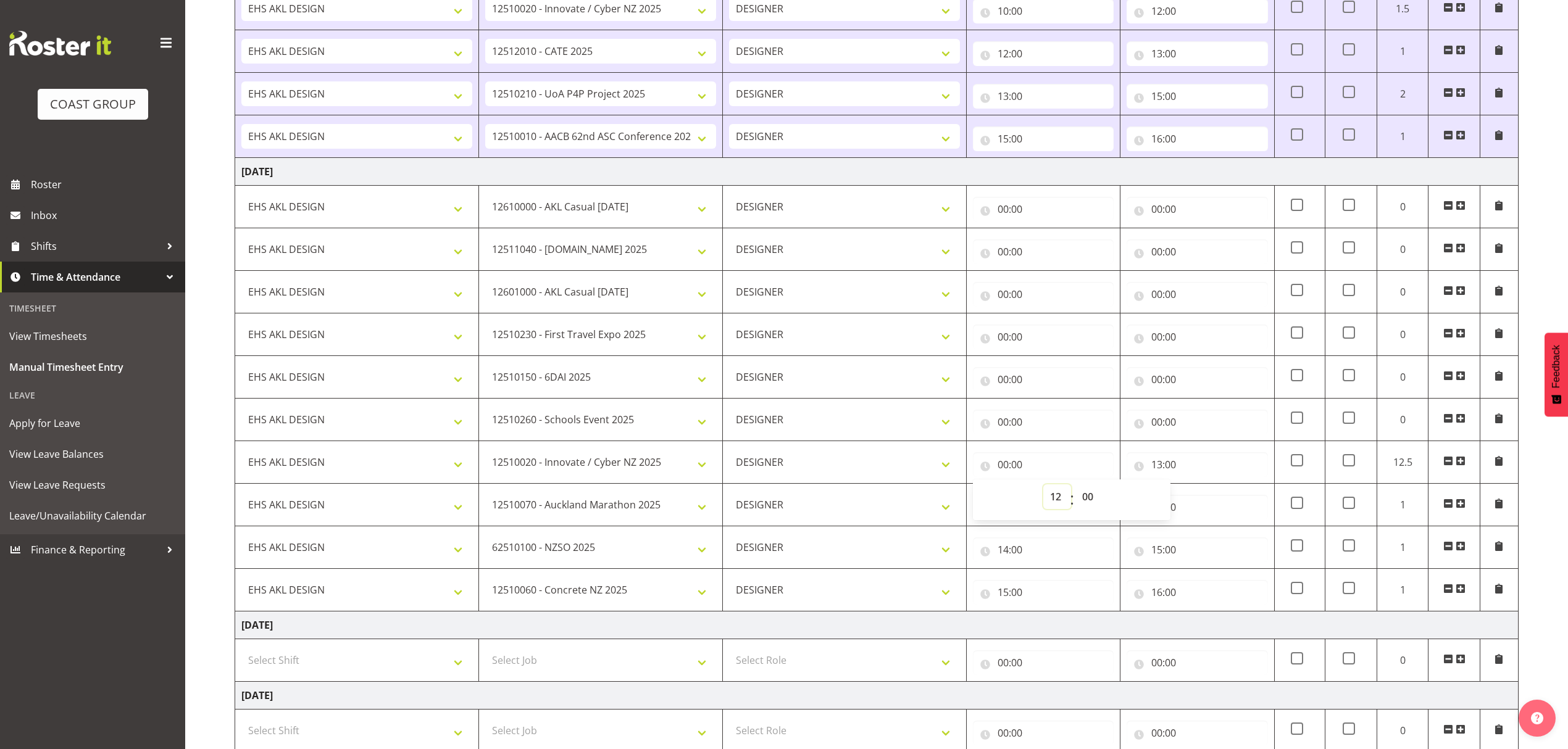
type input "12:00"
click at [1180, 418] on input "00:00" at bounding box center [1196, 422] width 141 height 25
drag, startPoint x: 1203, startPoint y: 453, endPoint x: 1201, endPoint y: 446, distance: 7.3
click at [1203, 453] on select "00 01 02 03 04 05 06 07 08 09 10 11 12 13 14 15 16 17 18 19 20 21 22 23" at bounding box center [1211, 454] width 28 height 25
select select "12"
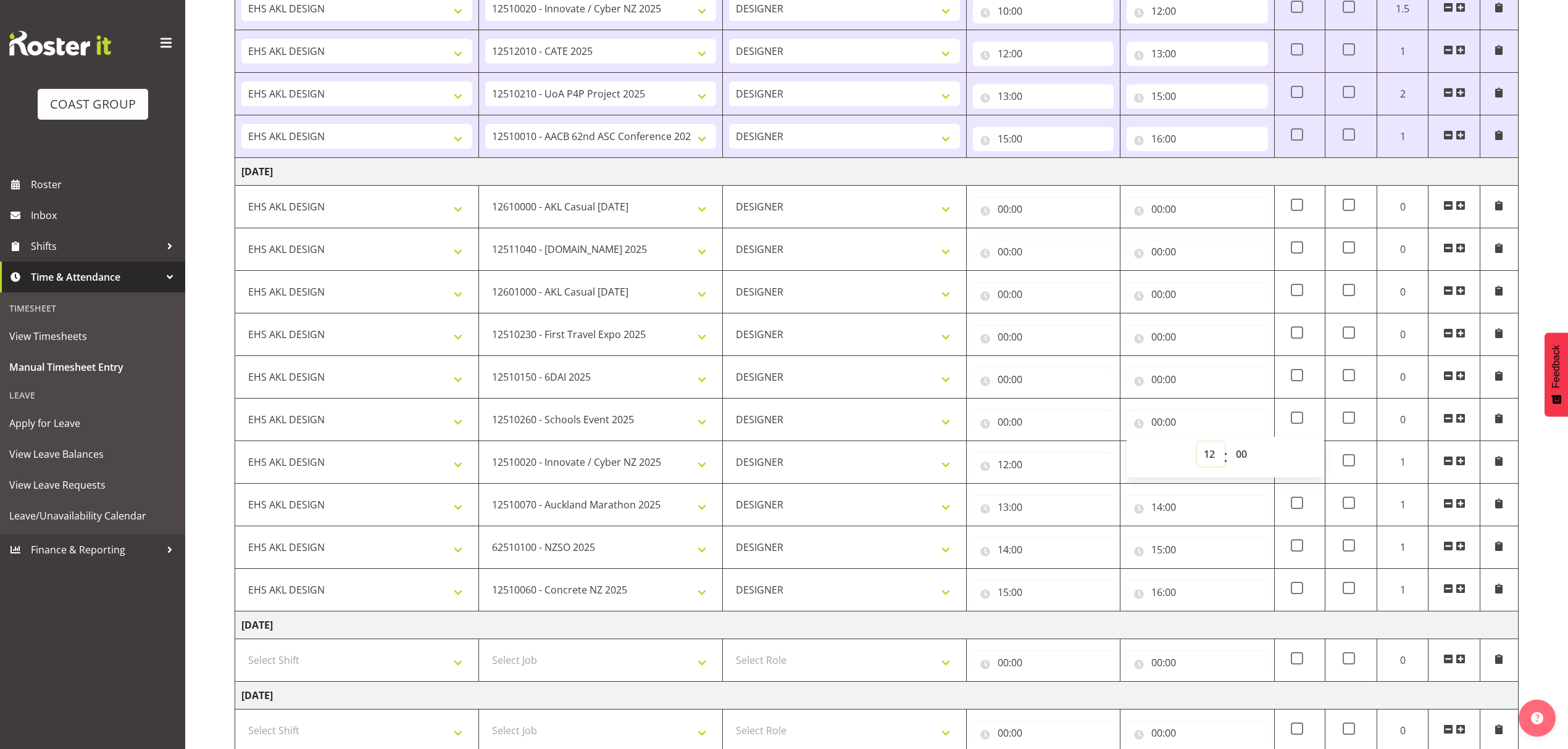
click at [1197, 446] on select "00 01 02 03 04 05 06 07 08 09 10 11 12 13 14 15 16 17 18 19 20 21 22 23" at bounding box center [1211, 454] width 28 height 25
type input "12:00"
click at [1049, 432] on input "00:00" at bounding box center [1043, 422] width 141 height 25
click at [1053, 459] on select "00 01 02 03 04 05 06 07 08 09 10 11 12 13 14 15 16 17 18 19 20 21 22 23" at bounding box center [1056, 454] width 28 height 25
select select "11"
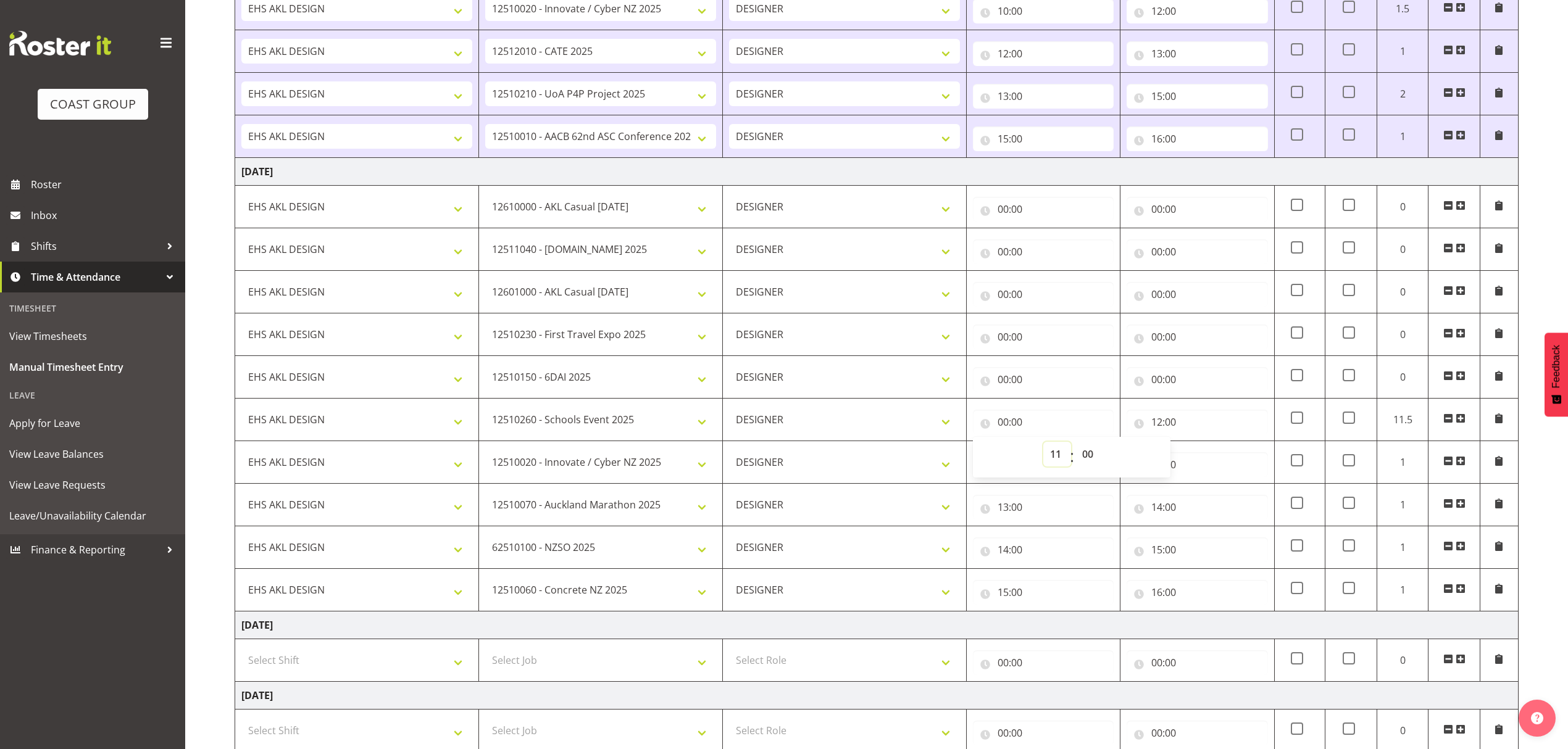
click at [1043, 446] on select "00 01 02 03 04 05 06 07 08 09 10 11 12 13 14 15 16 17 18 19 20 21 22 23" at bounding box center [1056, 454] width 28 height 25
type input "11:00"
click at [1205, 379] on input "00:00" at bounding box center [1196, 379] width 141 height 25
click at [1216, 411] on select "00 01 02 03 04 05 06 07 08 09 10 11 12 13 14 15 16 17 18 19 20 21 22 23" at bounding box center [1211, 412] width 28 height 25
select select "11"
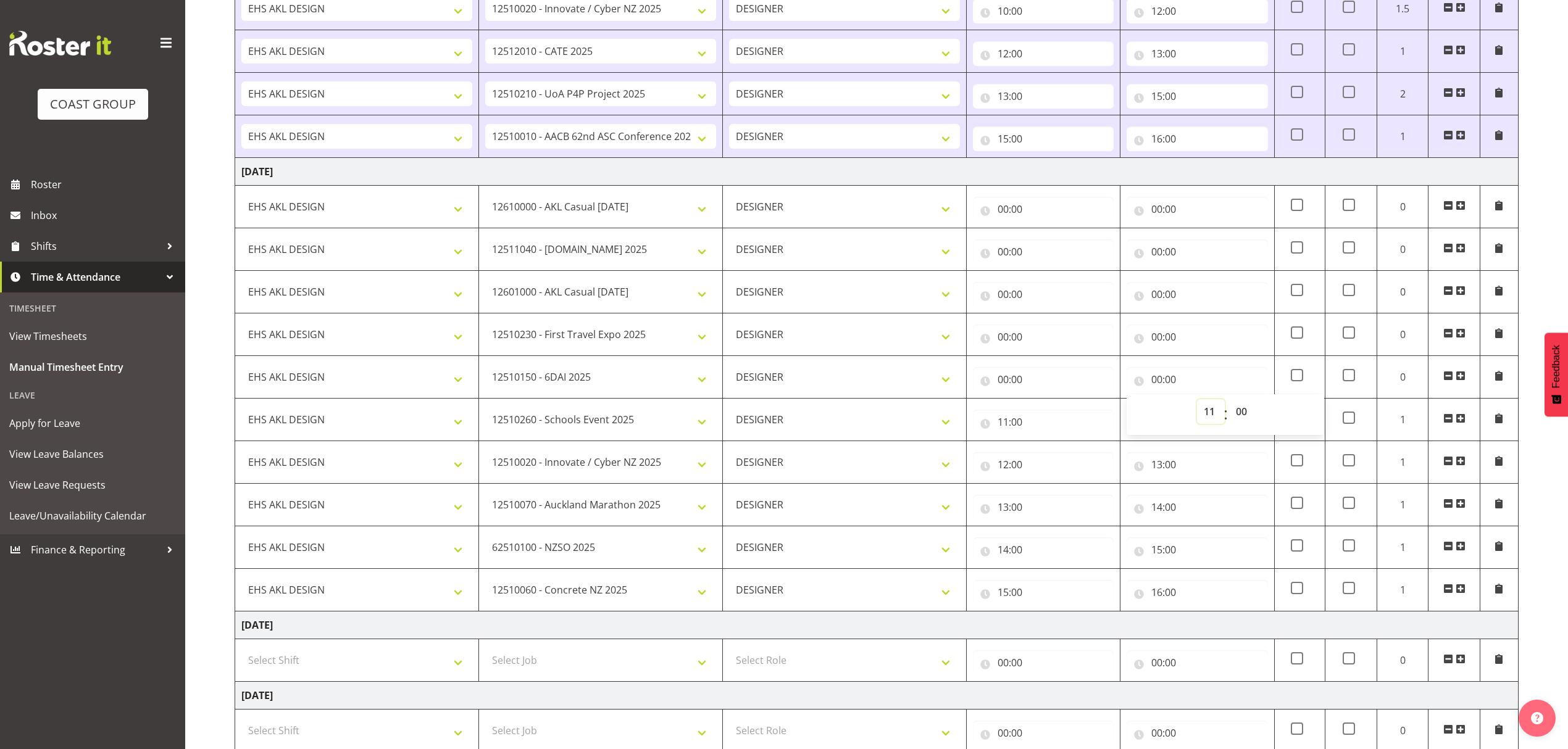
click at [1197, 403] on select "00 01 02 03 04 05 06 07 08 09 10 11 12 13 14 15 16 17 18 19 20 21 22 23" at bounding box center [1211, 412] width 28 height 25
type input "11:00"
click at [1056, 366] on div "00:00 00 01 02 03 04 05 06 07 08 09 10 11 12 13 14 15 16 17 18 19 20 21 22 23 :…" at bounding box center [1043, 377] width 141 height 30
click at [1054, 379] on input "00:00" at bounding box center [1043, 379] width 141 height 25
click at [1059, 410] on select "00 01 02 03 04 05 06 07 08 09 10 11 12 13 14 15 16 17 18 19 20 21 22 23" at bounding box center [1056, 412] width 28 height 25
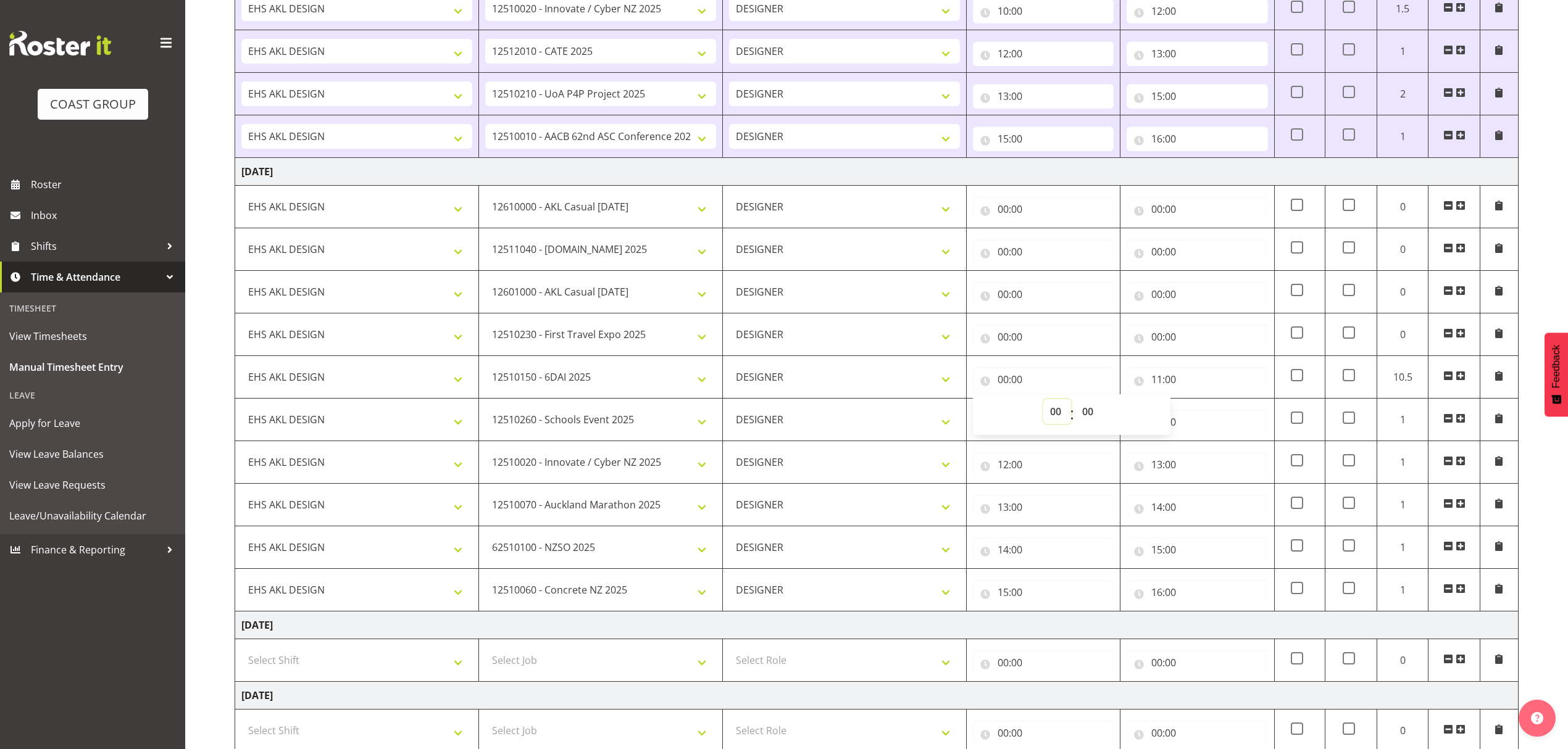
select select "10"
click at [1043, 403] on select "00 01 02 03 04 05 06 07 08 09 10 11 12 13 14 15 16 17 18 19 20 21 22 23" at bounding box center [1056, 412] width 28 height 25
type input "10:00"
click at [1209, 327] on div "00:00 00 01 02 03 04 05 06 07 08 09 10 11 12 13 14 15 16 17 18 19 20 21 22 23 :…" at bounding box center [1196, 334] width 141 height 30
click at [1198, 345] on input "00:00" at bounding box center [1196, 337] width 141 height 25
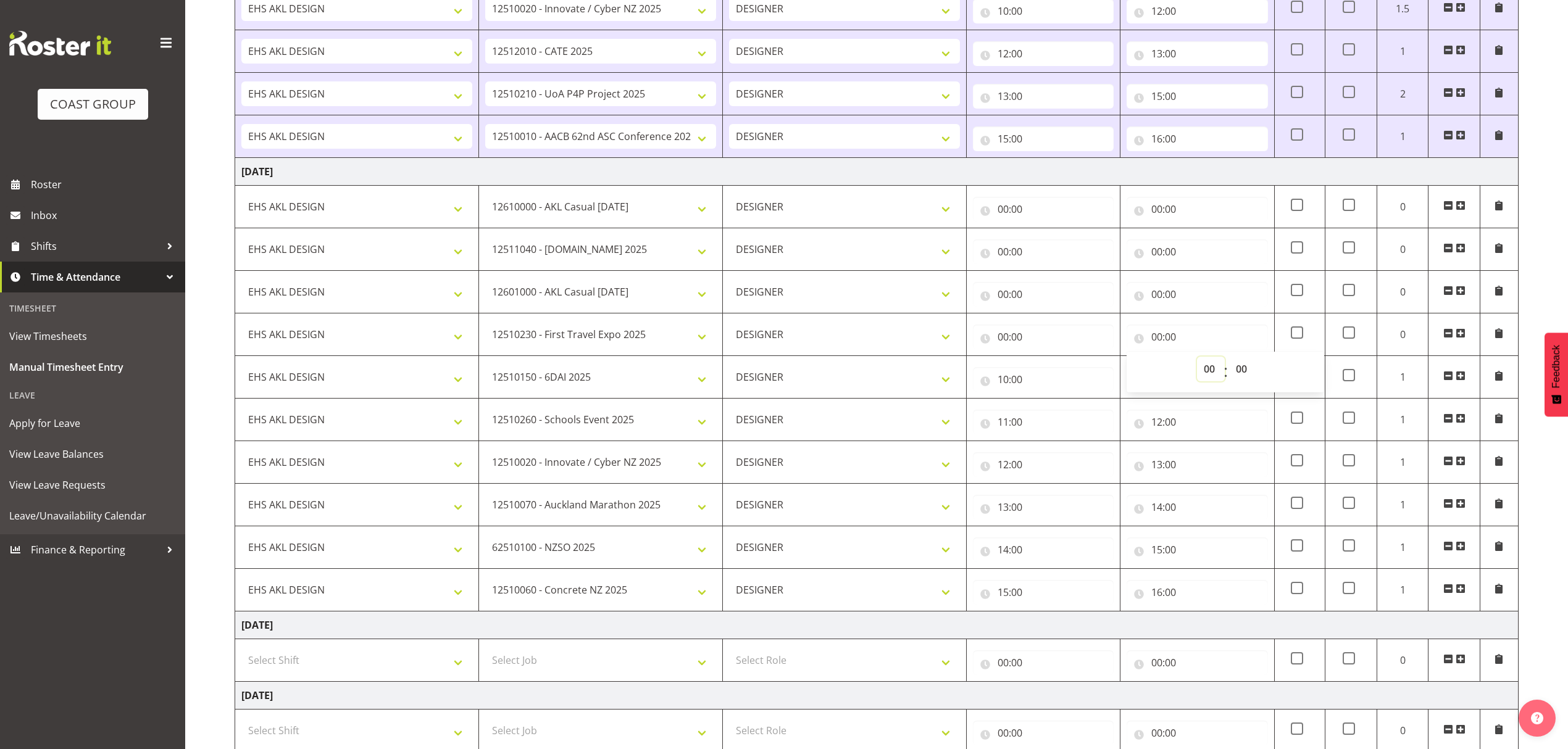
click at [1206, 368] on select "00 01 02 03 04 05 06 07 08 09 10 11 12 13 14 15 16 17 18 19 20 21 22 23" at bounding box center [1211, 369] width 28 height 25
select select "10"
click at [1197, 360] on select "00 01 02 03 04 05 06 07 08 09 10 11 12 13 14 15 16 17 18 19 20 21 22 23" at bounding box center [1211, 369] width 28 height 25
type input "10:00"
click at [1059, 345] on input "00:00" at bounding box center [1043, 337] width 141 height 25
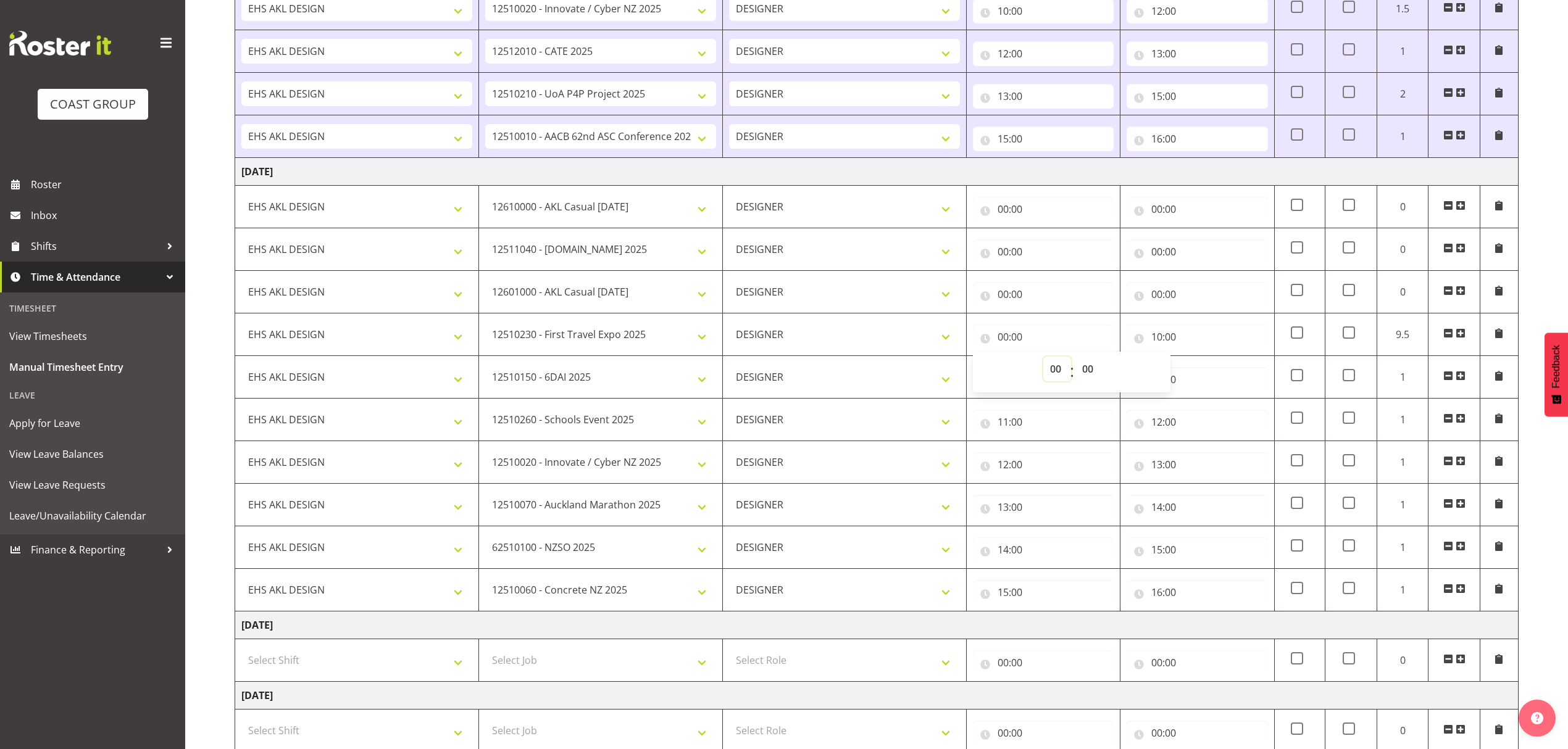
click at [1052, 371] on select "00 01 02 03 04 05 06 07 08 09 10 11 12 13 14 15 16 17 18 19 20 21 22 23" at bounding box center [1056, 369] width 28 height 25
select select "9"
click at [1043, 360] on select "00 01 02 03 04 05 06 07 08 09 10 11 12 13 14 15 16 17 18 19 20 21 22 23" at bounding box center [1056, 369] width 28 height 25
type input "09:00"
click at [1188, 292] on input "00:00" at bounding box center [1196, 295] width 141 height 25
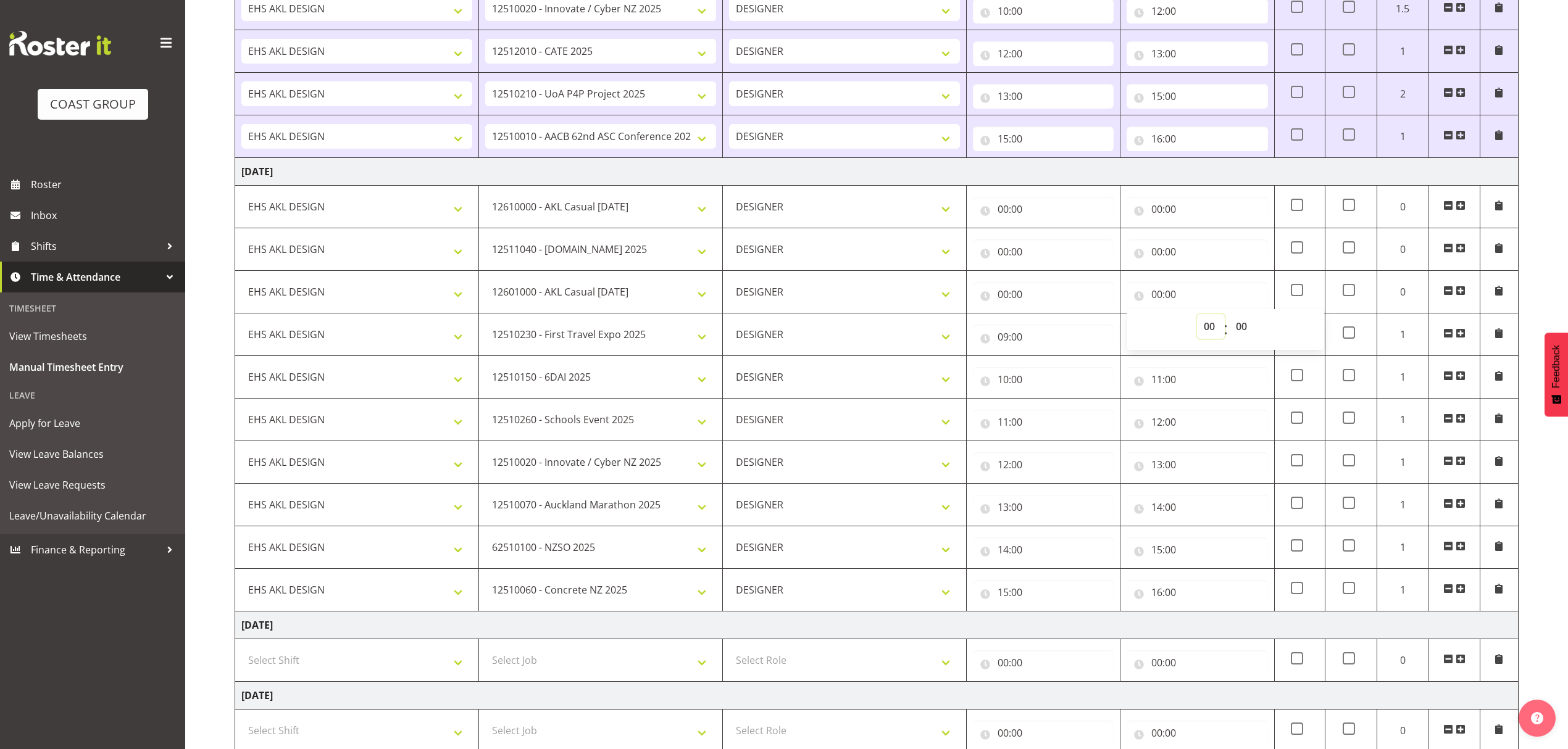
click at [1211, 321] on select "00 01 02 03 04 05 06 07 08 09 10 11 12 13 14 15 16 17 18 19 20 21 22 23" at bounding box center [1211, 326] width 28 height 25
select select "9"
click at [1197, 317] on select "00 01 02 03 04 05 06 07 08 09 10 11 12 13 14 15 16 17 18 19 20 21 22 23" at bounding box center [1211, 326] width 28 height 25
type input "09:00"
click at [1061, 290] on input "00:00" at bounding box center [1043, 295] width 141 height 25
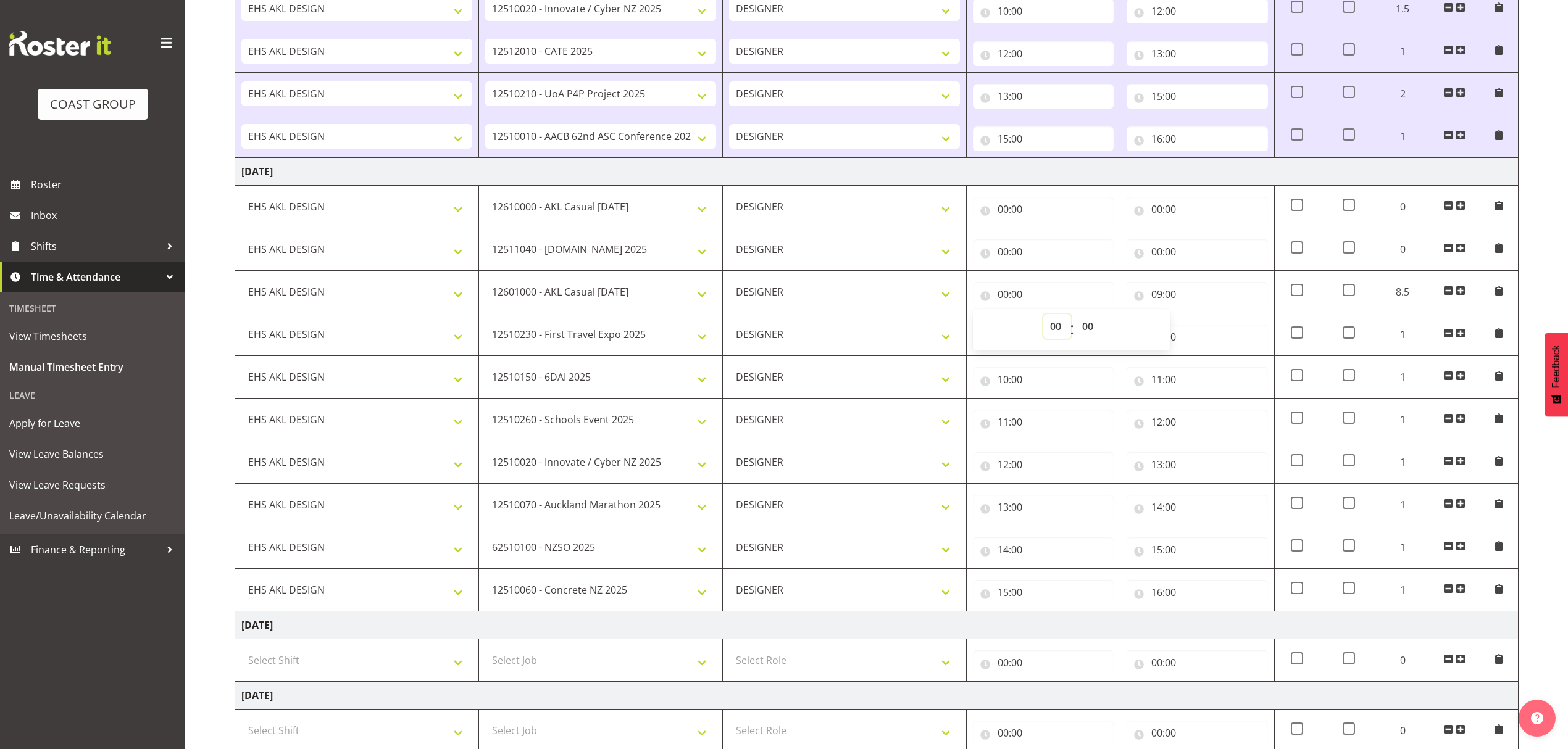
drag, startPoint x: 1054, startPoint y: 329, endPoint x: 1060, endPoint y: 317, distance: 13.4
click at [1054, 328] on select "00 01 02 03 04 05 06 07 08 09 10 11 12 13 14 15 16 17 18 19 20 21 22 23" at bounding box center [1056, 326] width 28 height 25
select select "8"
click at [1043, 317] on select "00 01 02 03 04 05 06 07 08 09 10 11 12 13 14 15 16 17 18 19 20 21 22 23" at bounding box center [1056, 326] width 28 height 25
type input "08:00"
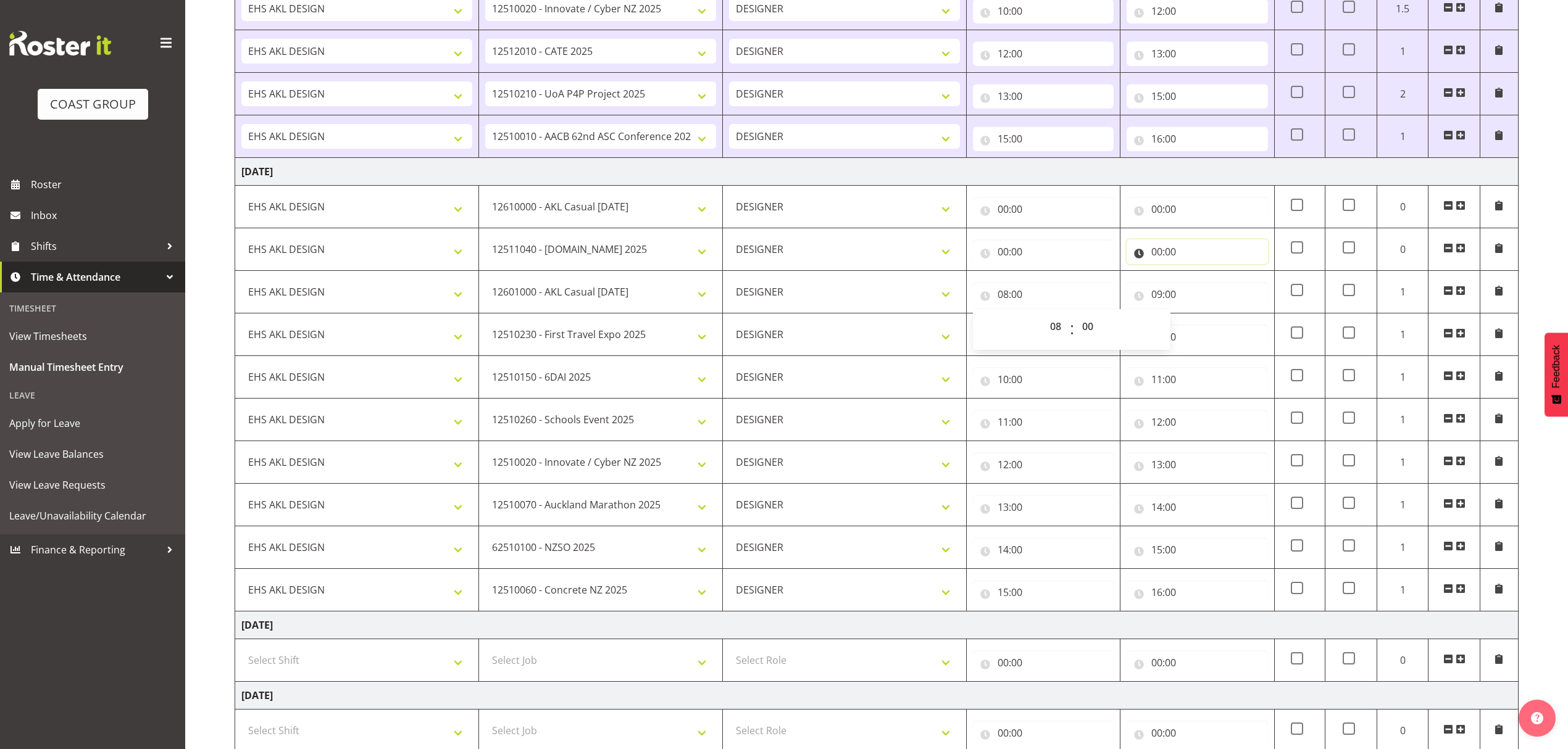
click at [1185, 264] on input "00:00" at bounding box center [1196, 252] width 141 height 25
drag, startPoint x: 1215, startPoint y: 293, endPoint x: 1206, endPoint y: 275, distance: 20.1
click at [1215, 293] on select "00 01 02 03 04 05 06 07 08 09 10 11 12 13 14 15 16 17 18 19 20 21 22 23" at bounding box center [1211, 284] width 28 height 25
select select "8"
click at [1197, 275] on select "00 01 02 03 04 05 06 07 08 09 10 11 12 13 14 15 16 17 18 19 20 21 22 23" at bounding box center [1211, 284] width 28 height 25
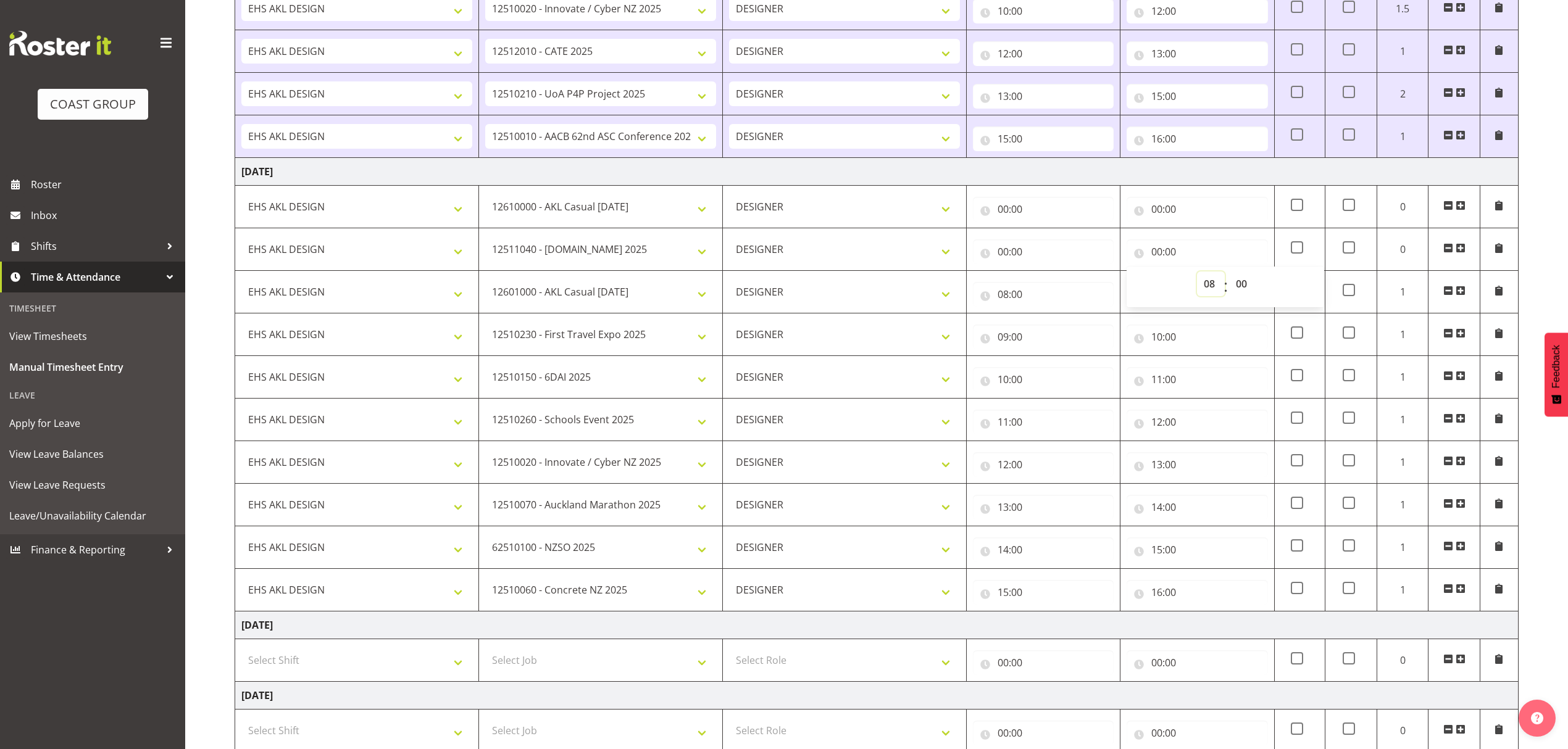
type input "08:00"
click at [1072, 264] on input "00:00" at bounding box center [1043, 252] width 141 height 25
click at [1057, 284] on select "00 01 02 03 04 05 06 07 08 09 10 11 12 13 14 15 16 17 18 19 20 21 22 23" at bounding box center [1056, 284] width 28 height 25
click at [1216, 258] on input "08:00" at bounding box center [1196, 252] width 141 height 25
click at [1092, 296] on input "08:00" at bounding box center [1043, 295] width 141 height 25
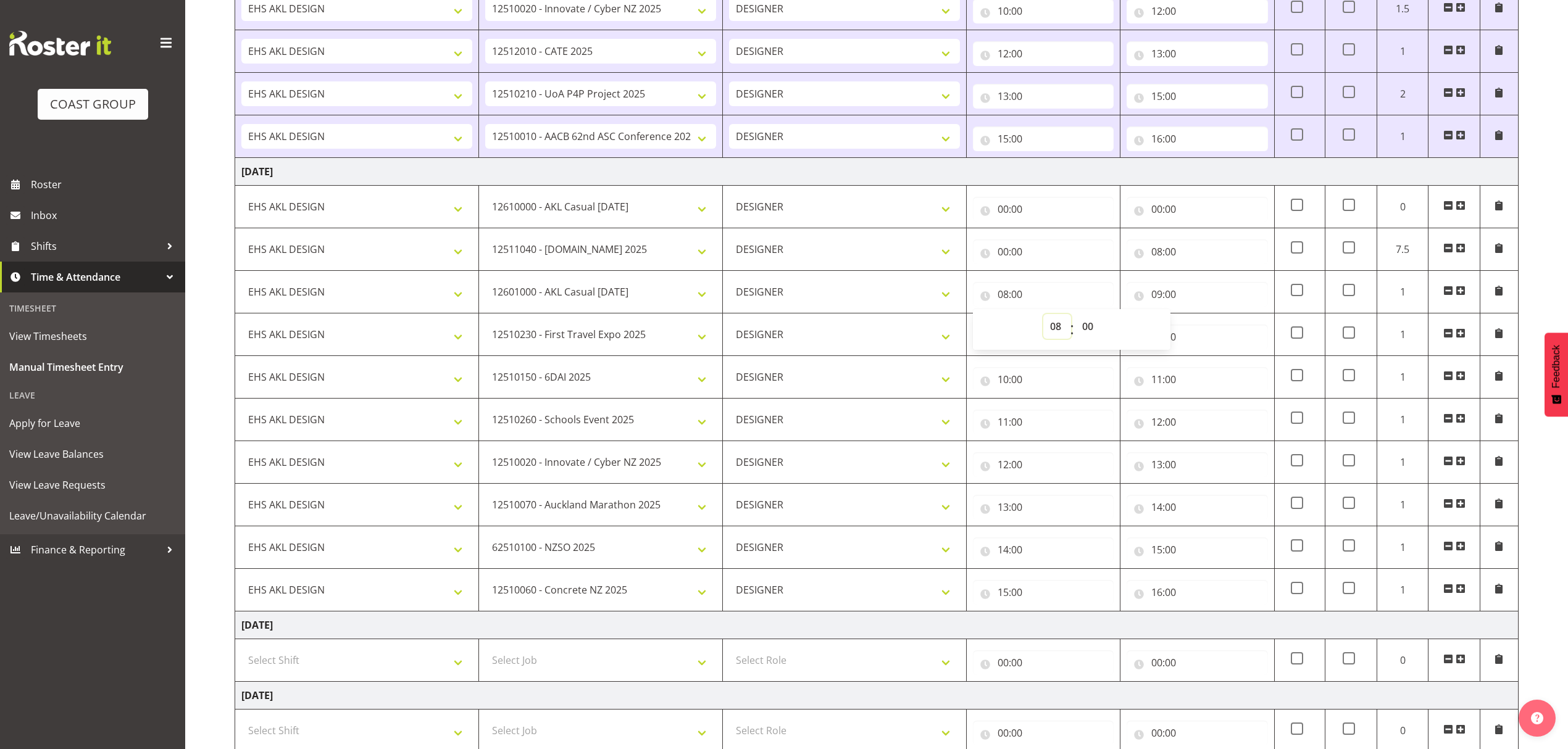
click at [1052, 326] on select "00 01 02 03 04 05 06 07 08 09 10 11 12 13 14 15 16 17 18 19 20 21 22 23" at bounding box center [1056, 326] width 28 height 25
click at [1043, 317] on select "00 01 02 03 04 05 06 07 08 09 10 11 12 13 14 15 16 17 18 19 20 21 22 23" at bounding box center [1056, 326] width 28 height 25
click at [1087, 331] on select "00 01 02 03 04 05 06 07 08 09 10 11 12 13 14 15 16 17 18 19 20 21 22 23 24 25 2…" at bounding box center [1089, 326] width 28 height 25
select select "30"
click at [1075, 317] on select "00 01 02 03 04 05 06 07 08 09 10 11 12 13 14 15 16 17 18 19 20 21 22 23 24 25 2…" at bounding box center [1089, 326] width 28 height 25
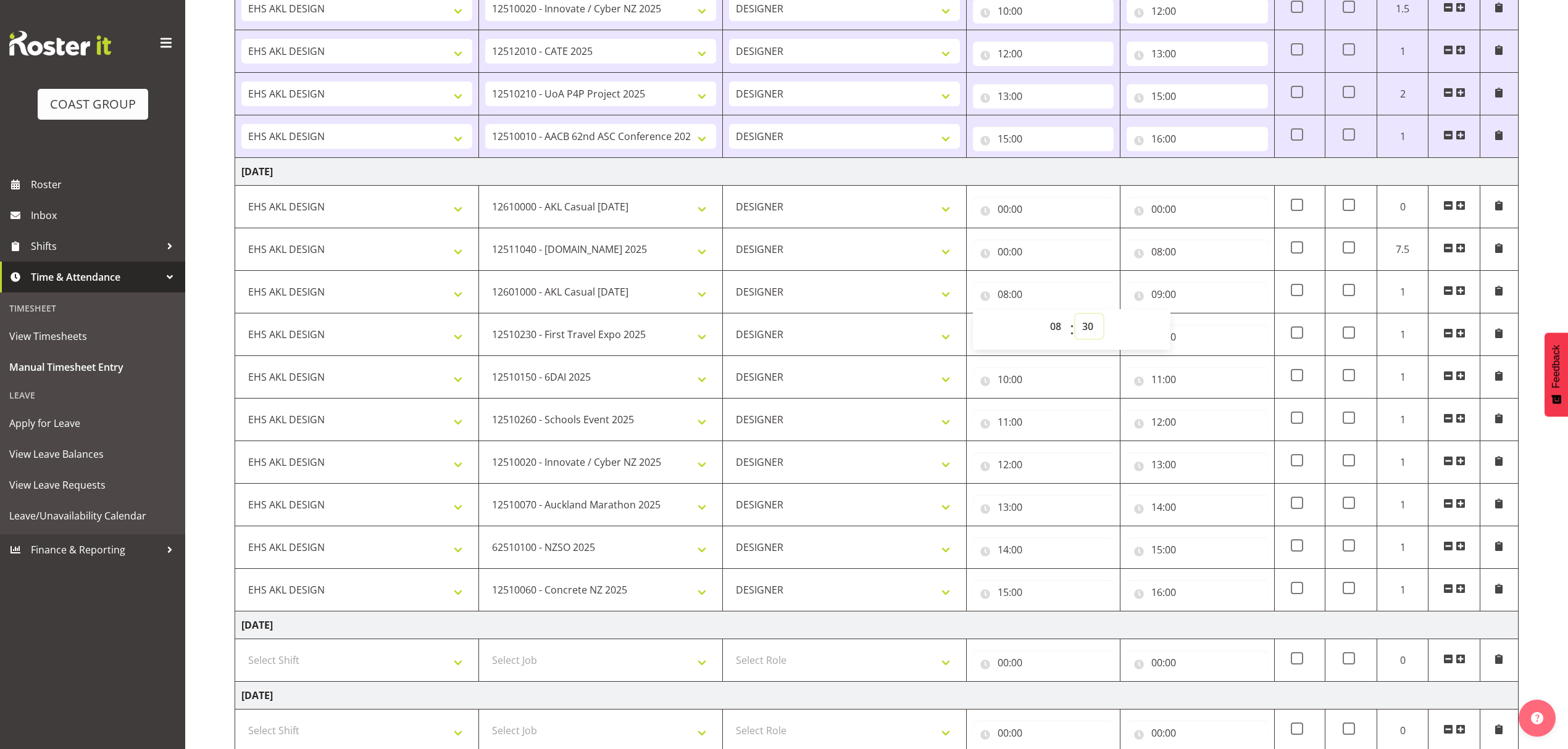
type input "08:30"
drag, startPoint x: 1159, startPoint y: 249, endPoint x: 1187, endPoint y: 258, distance: 29.4
click at [1161, 249] on input "08:00" at bounding box center [1196, 252] width 141 height 25
click at [1247, 287] on select "00 01 02 03 04 05 06 07 08 09 10 11 12 13 14 15 16 17 18 19 20 21 22 23 24 25 2…" at bounding box center [1243, 284] width 28 height 25
click at [1229, 275] on select "00 01 02 03 04 05 06 07 08 09 10 11 12 13 14 15 16 17 18 19 20 21 22 23 24 25 2…" at bounding box center [1243, 284] width 28 height 25
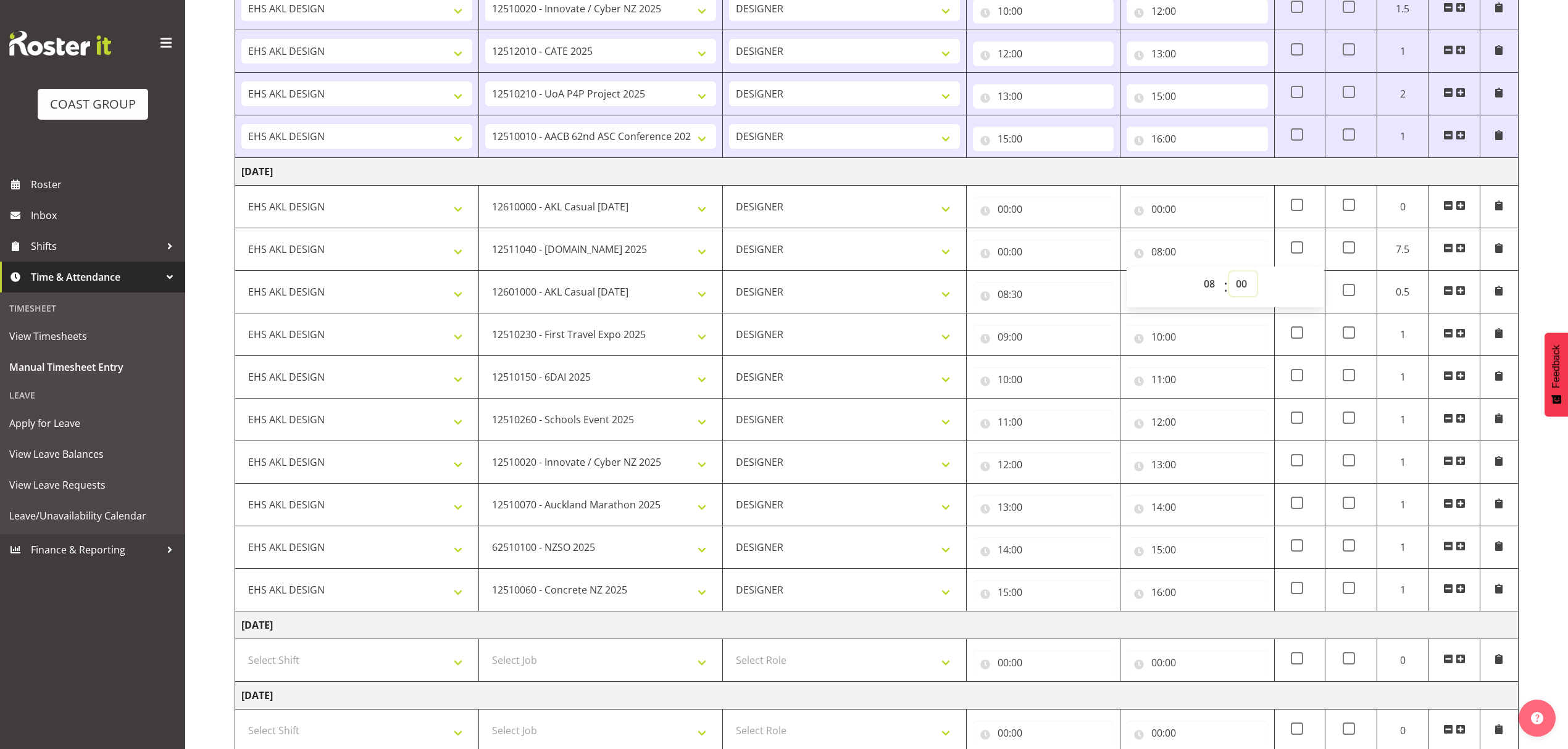
select select "1"
type input "08:01"
click at [1239, 287] on select "00 01 02 03 04 05 06 07 08 09 10 11 12 13 14 15 16 17 18 19 20 21 22 23 24 25 2…" at bounding box center [1243, 284] width 28 height 25
select select "30"
drag, startPoint x: 1235, startPoint y: 287, endPoint x: 1164, endPoint y: 274, distance: 72.2
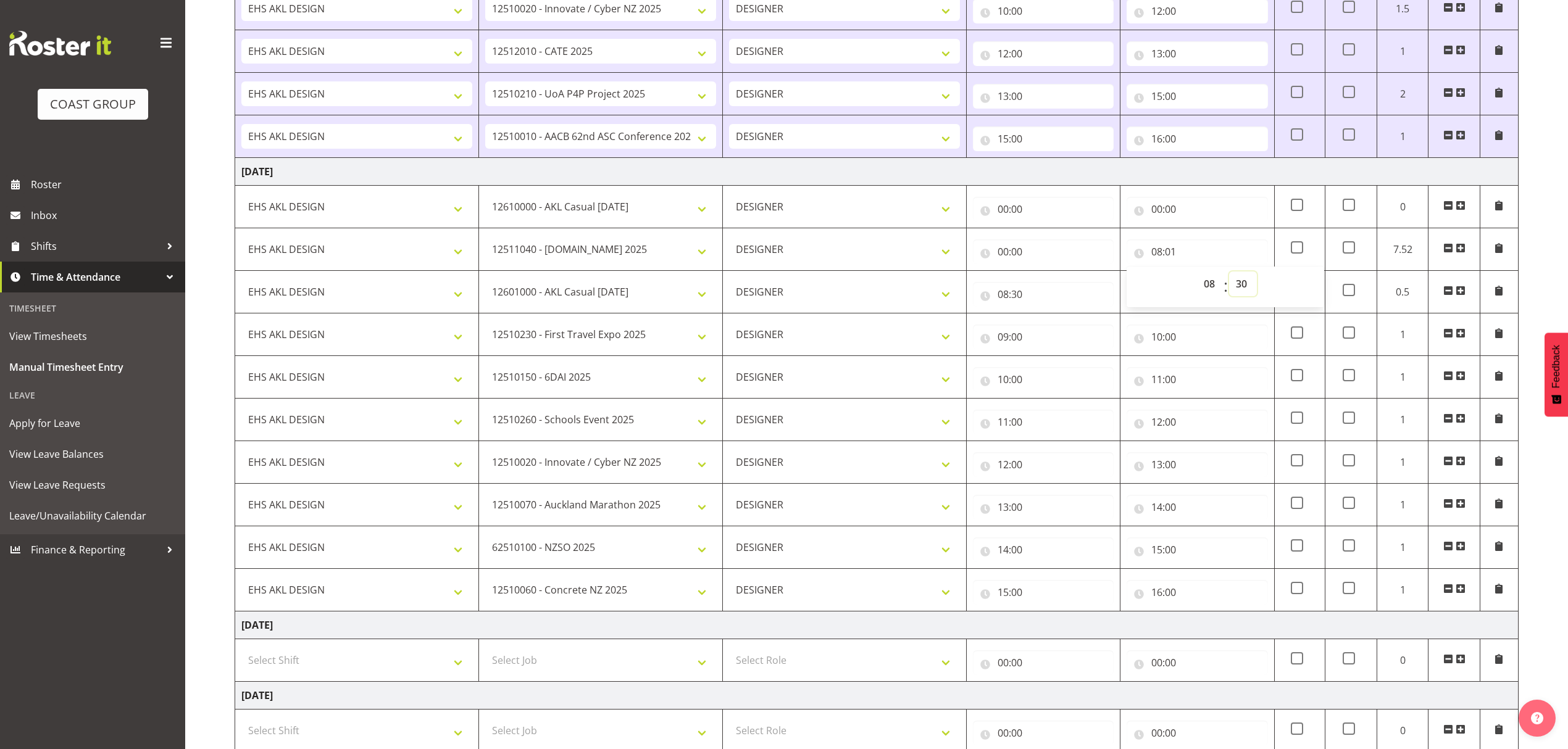
click at [1235, 287] on select "00 01 02 03 04 05 06 07 08 09 10 11 12 13 14 15 16 17 18 19 20 21 22 23 24 25 2…" at bounding box center [1243, 284] width 28 height 25
type input "08:30"
click at [1095, 250] on input "00:00" at bounding box center [1043, 252] width 141 height 25
click at [1059, 285] on select "00 01 02 03 04 05 06 07 08 09 10 11 12 13 14 15 16 17 18 19 20 21 22 23" at bounding box center [1056, 284] width 28 height 25
select select "8"
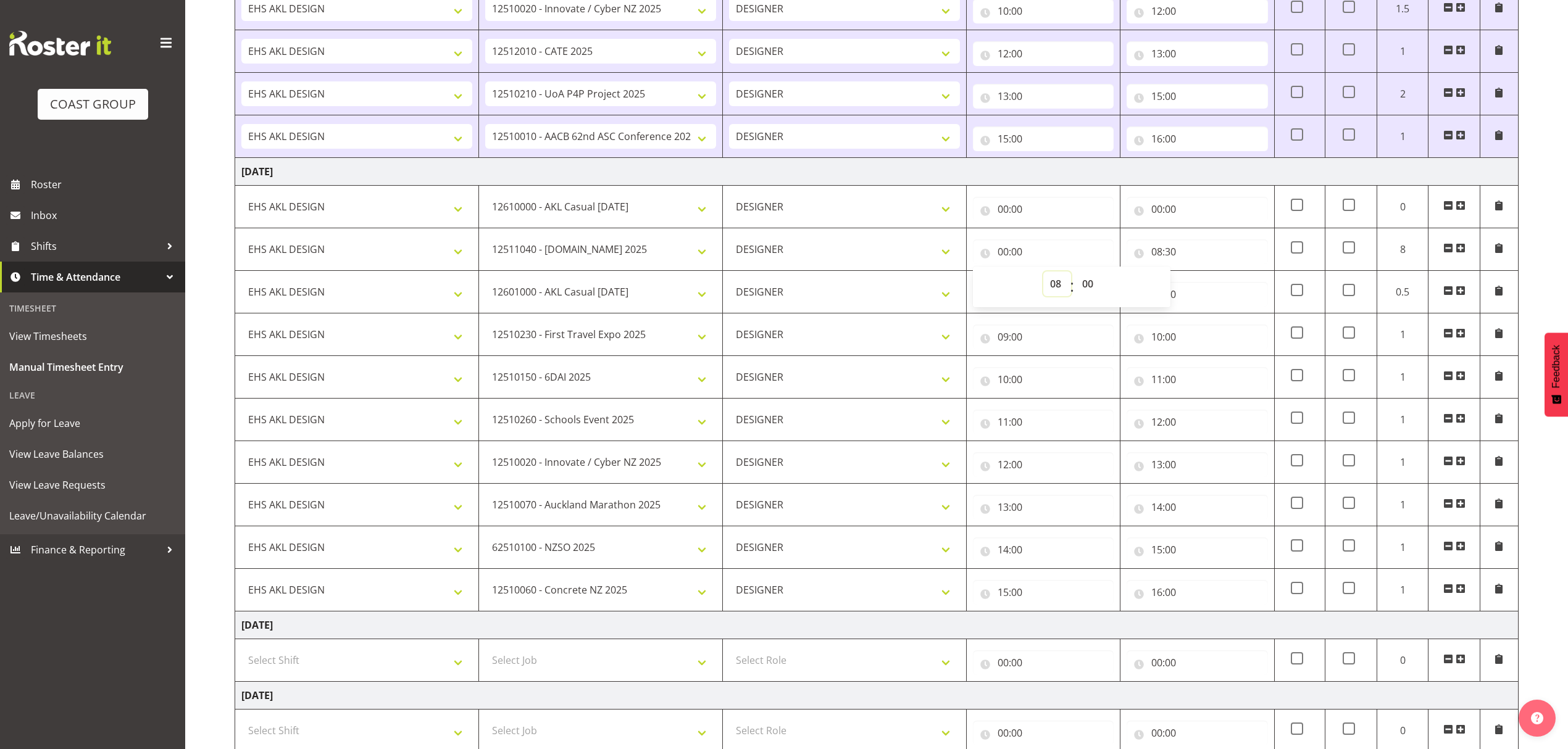
click at [1043, 275] on select "00 01 02 03 04 05 06 07 08 09 10 11 12 13 14 15 16 17 18 19 20 21 22 23" at bounding box center [1056, 284] width 28 height 25
type input "08:00"
click at [1183, 206] on input "00:00" at bounding box center [1196, 209] width 141 height 25
click at [1199, 245] on select "00 01 02 03 04 05 06 07 08 09 10 11 12 13 14 15 16 17 18 19 20 21 22 23" at bounding box center [1211, 241] width 28 height 25
select select "8"
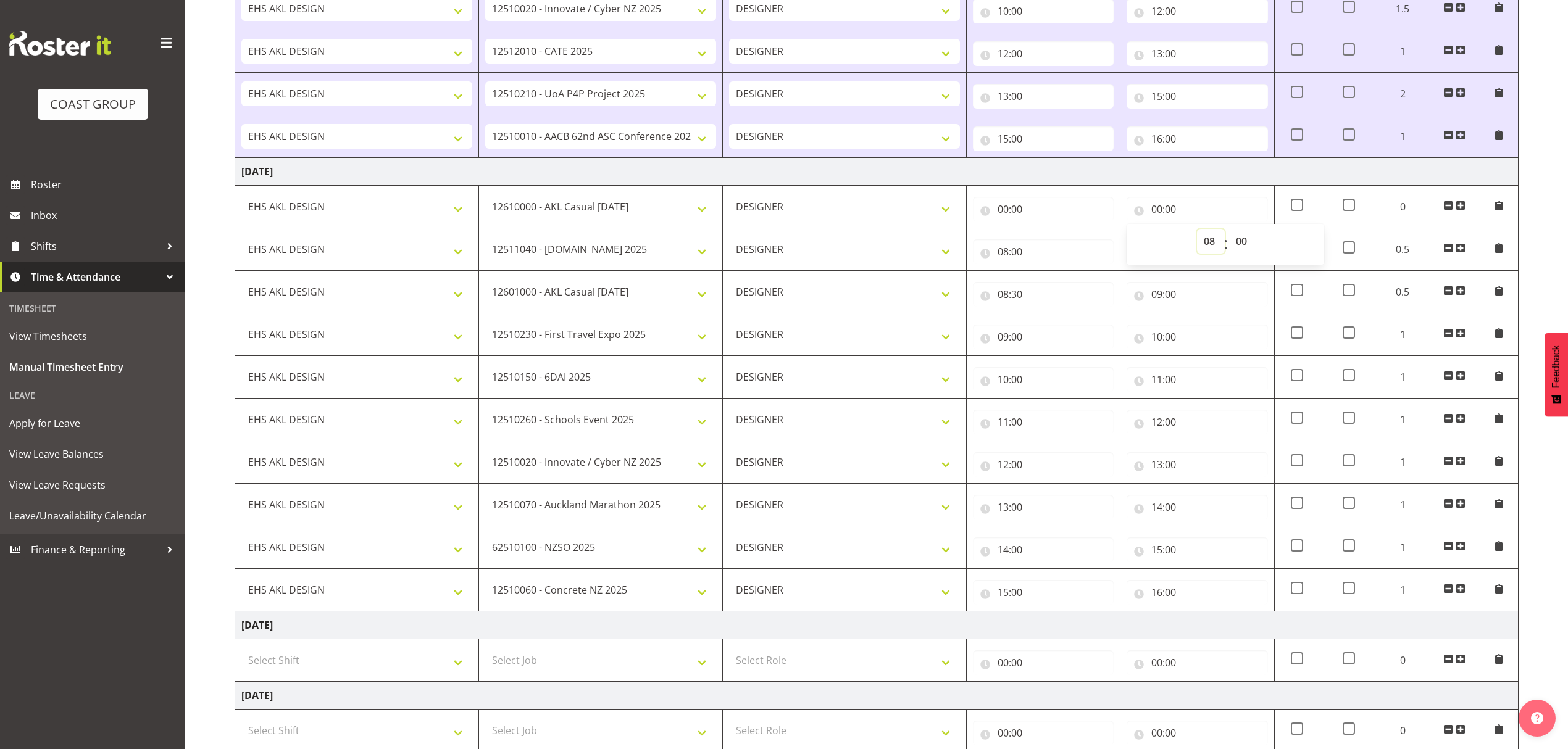
click at [1197, 232] on select "00 01 02 03 04 05 06 07 08 09 10 11 12 13 14 15 16 17 18 19 20 21 22 23" at bounding box center [1211, 241] width 28 height 25
type input "08:00"
click at [1055, 210] on input "00:00" at bounding box center [1043, 209] width 141 height 25
click at [1056, 248] on select "00 01 02 03 04 05 06 07 08 09 10 11 12 13 14 15 16 17 18 19 20 21 22 23" at bounding box center [1056, 241] width 28 height 25
select select "7"
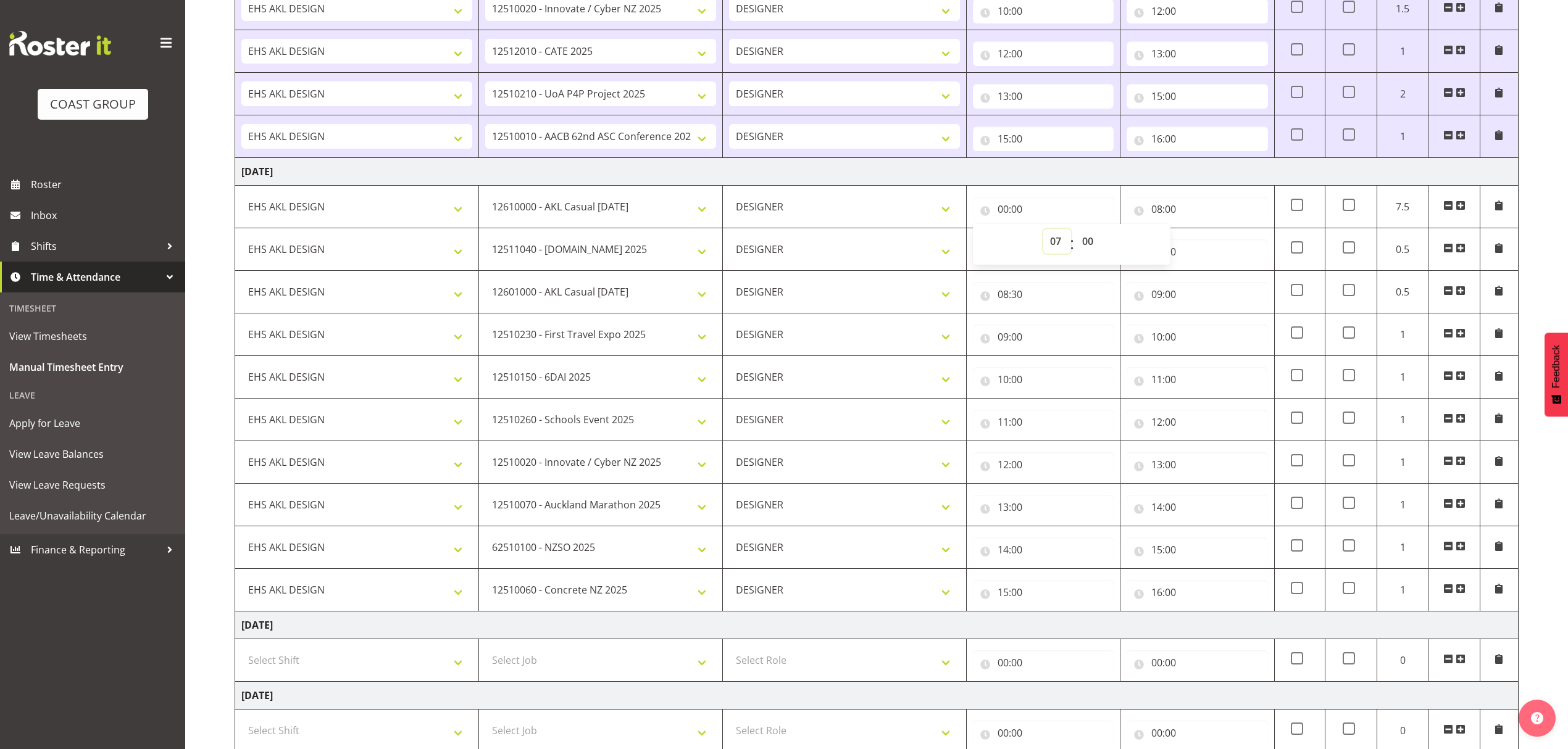
click at [1043, 232] on select "00 01 02 03 04 05 06 07 08 09 10 11 12 13 14 15 16 17 18 19 20 21 22 23" at bounding box center [1056, 241] width 28 height 25
type input "07:00"
click at [1085, 253] on select "00 01 02 03 04 05 06 07 08 09 10 11 12 13 14 15 16 17 18 19 20 21 22 23 24 25 2…" at bounding box center [1089, 241] width 28 height 25
select select "45"
drag, startPoint x: 1089, startPoint y: 245, endPoint x: 1104, endPoint y: 238, distance: 16.6
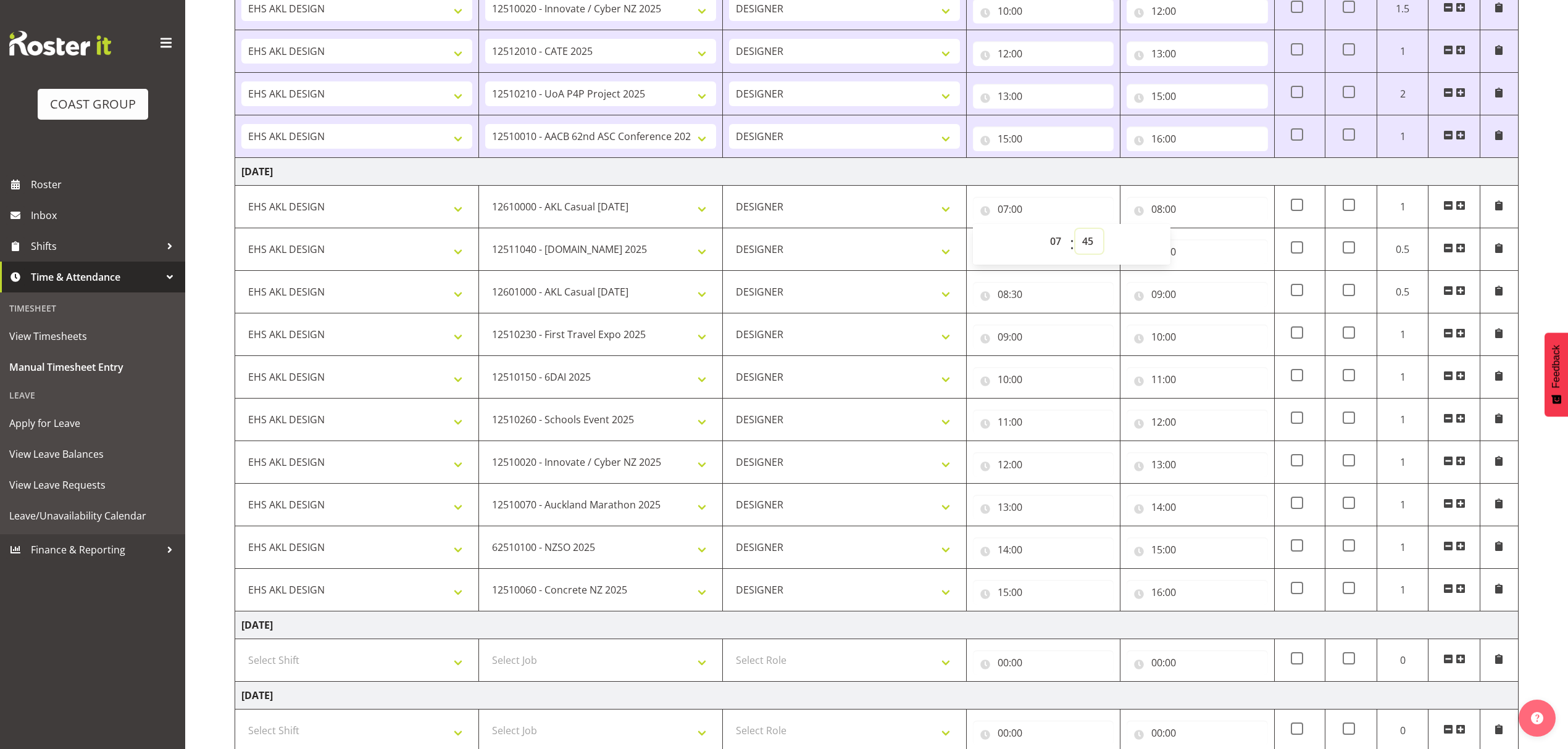
click at [1089, 245] on select "00 01 02 03 04 05 06 07 08 09 10 11 12 13 14 15 16 17 18 19 20 21 22 23 24 25 2…" at bounding box center [1089, 241] width 28 height 25
type input "07:45"
click at [1179, 175] on td "[DATE]" at bounding box center [877, 171] width 1283 height 28
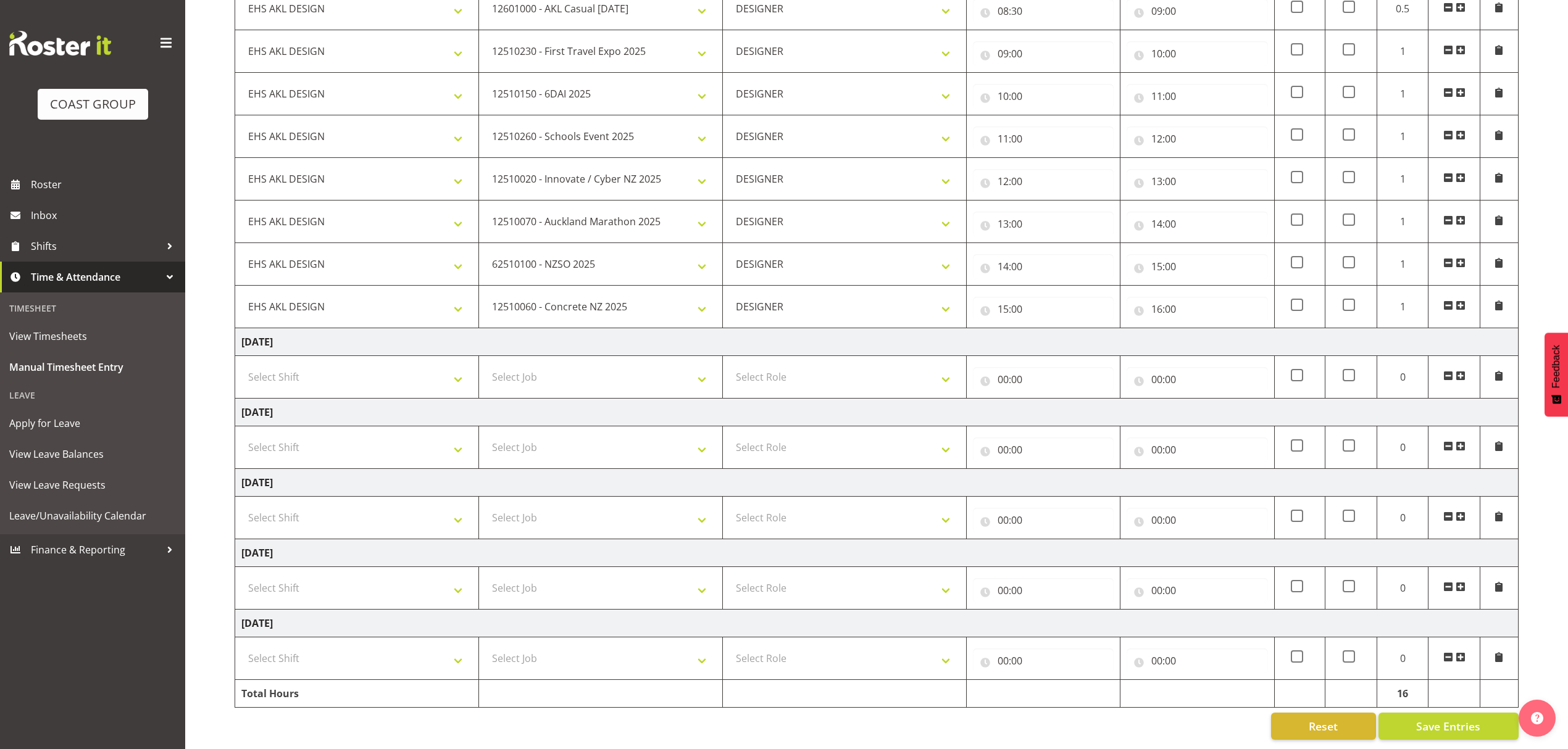
scroll to position [665, 0]
click at [1422, 712] on button "Save Entries" at bounding box center [1448, 726] width 140 height 27
